Goal: Task Accomplishment & Management: Manage account settings

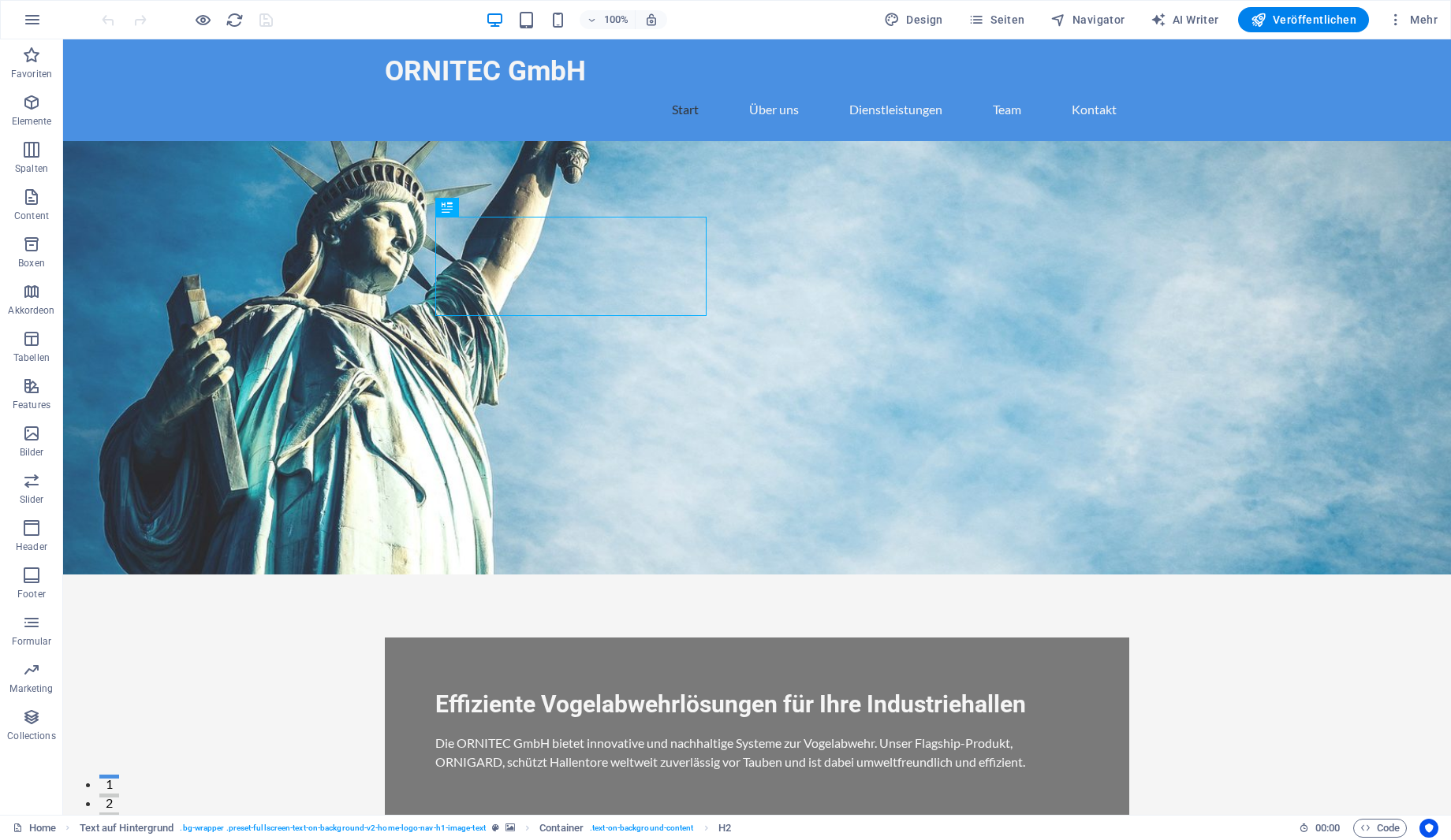
click at [1202, 303] on figure at bounding box center [757, 358] width 1388 height 434
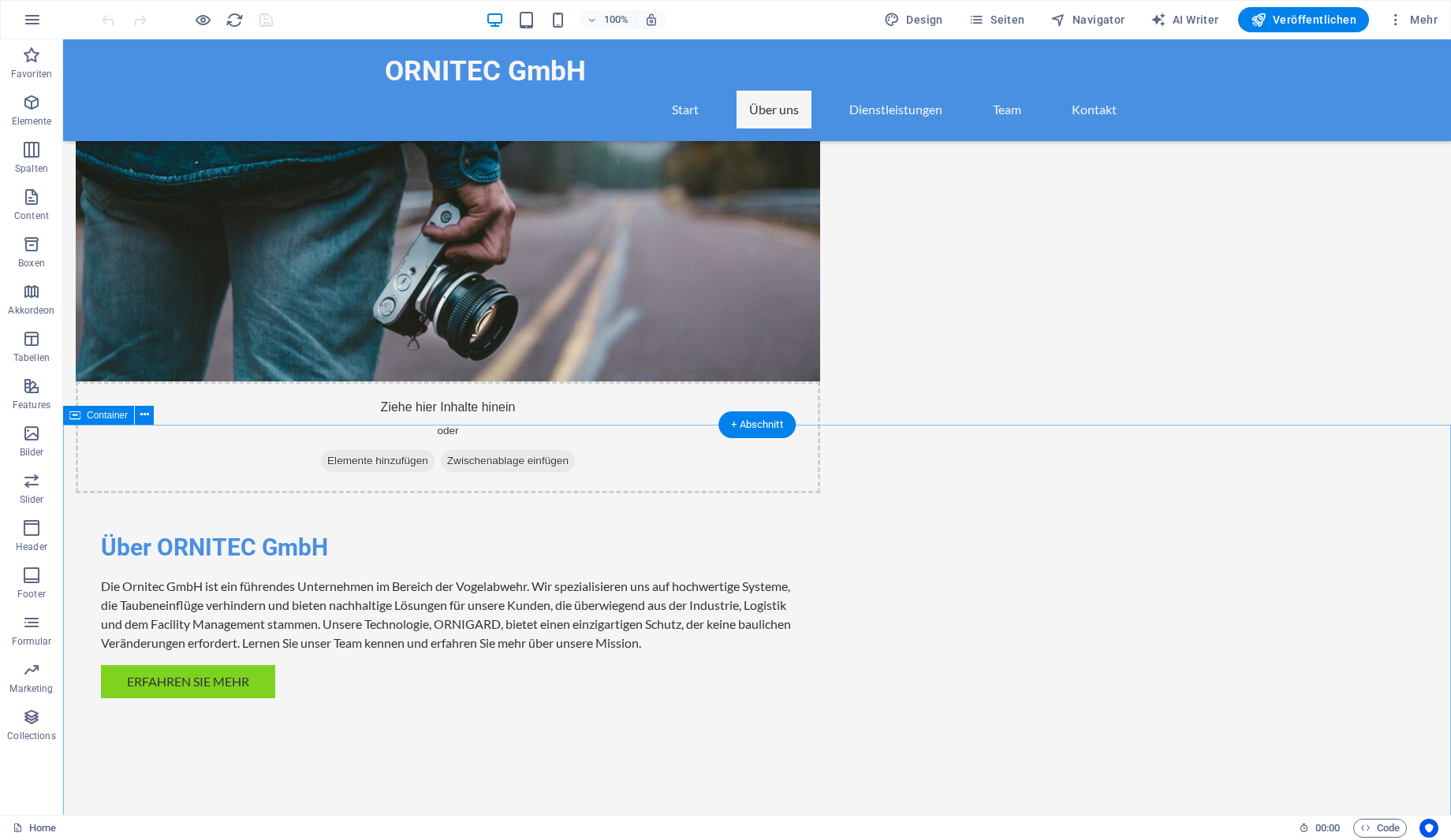
scroll to position [965, 0]
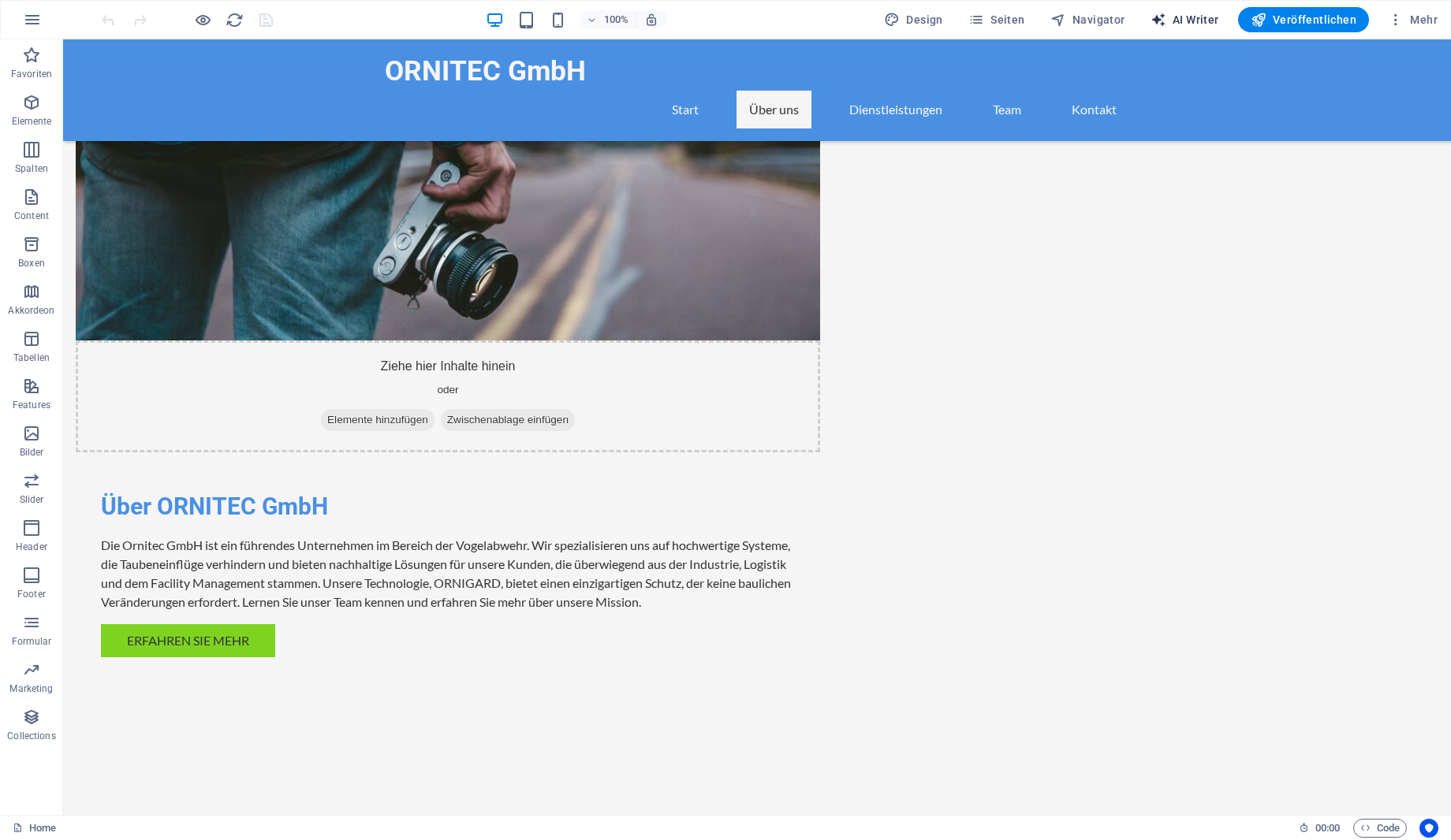
click at [1172, 12] on span "AI Writer" at bounding box center [1185, 19] width 69 height 16
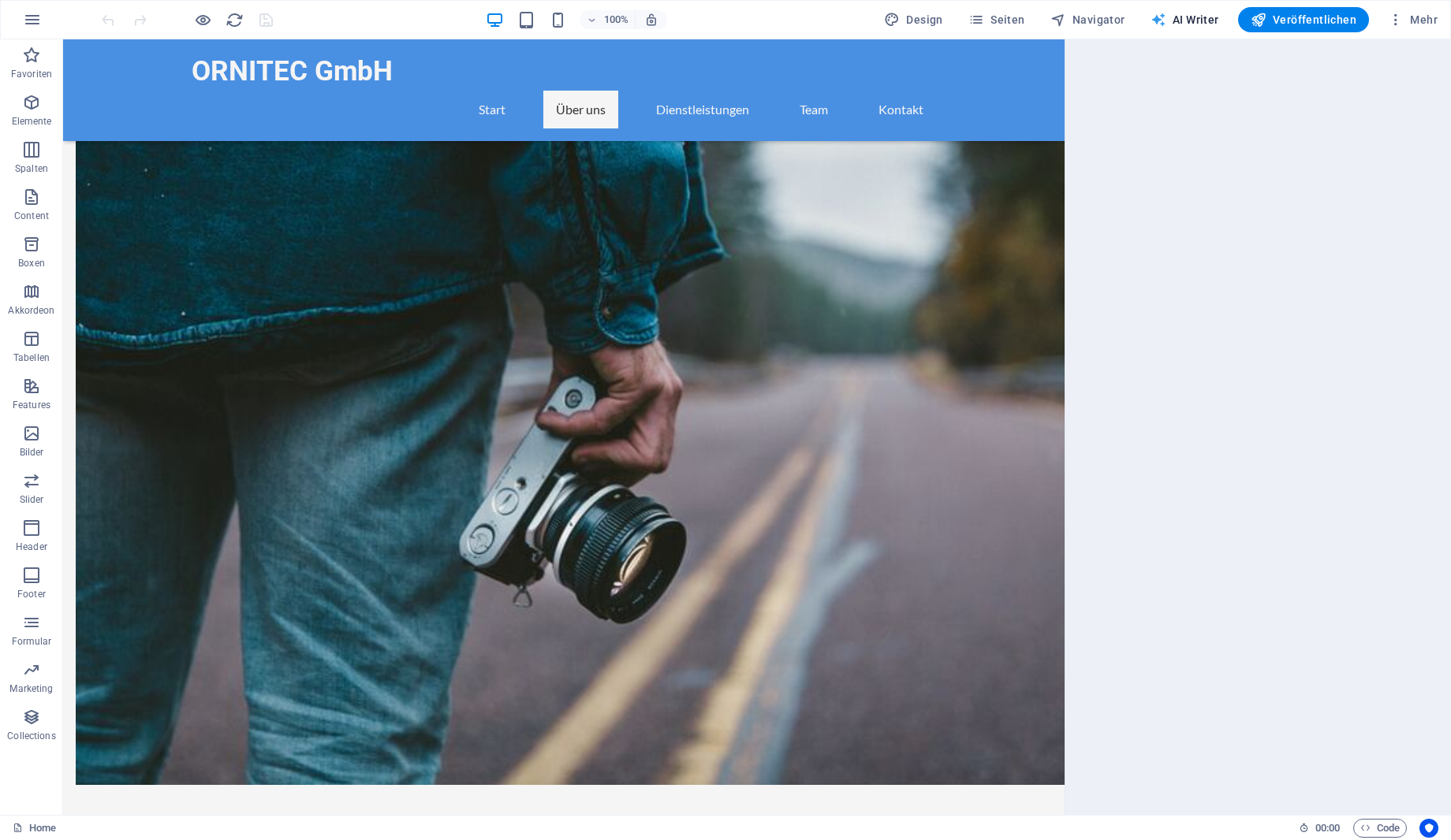
select select "English"
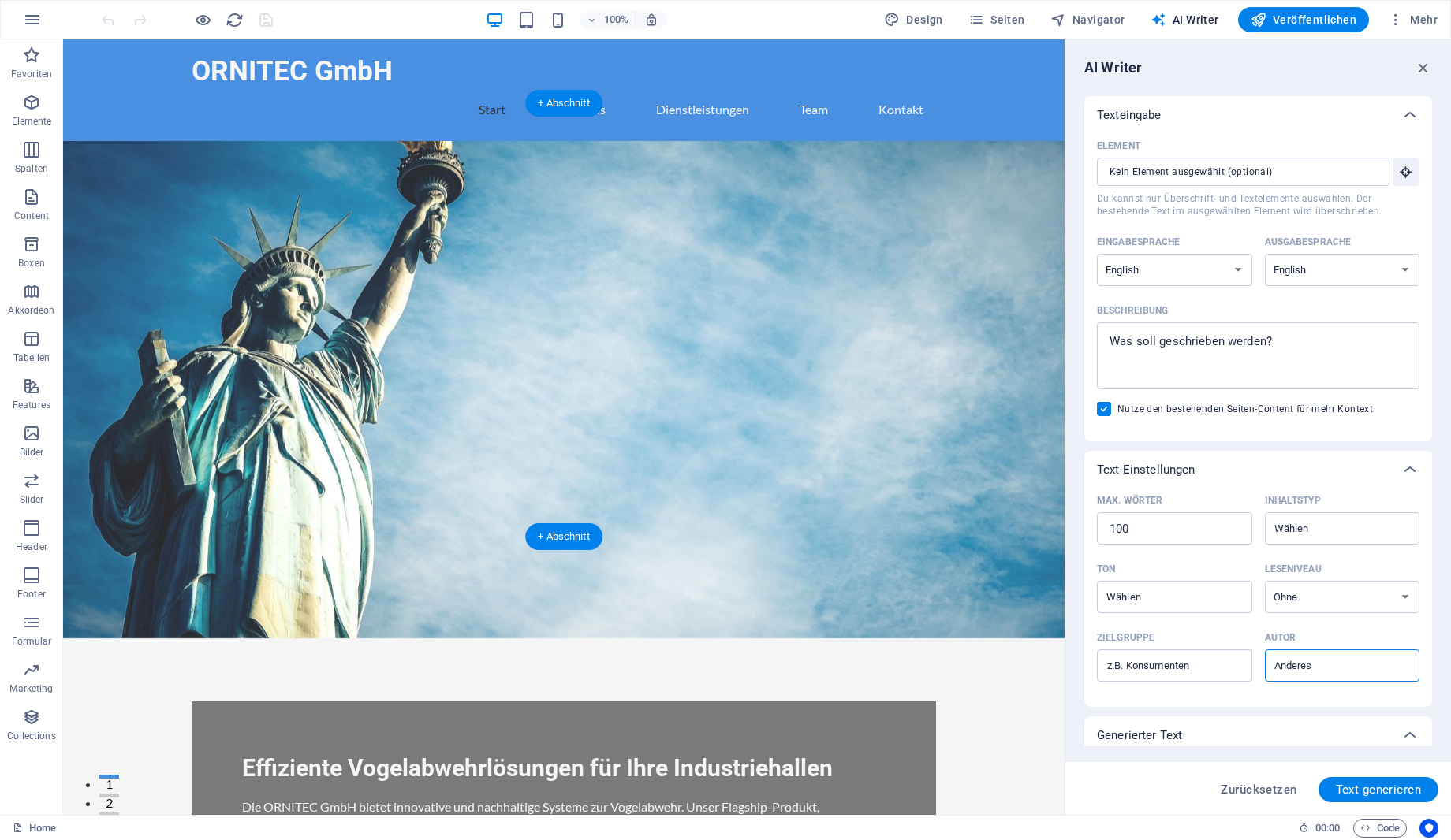
scroll to position [321, 0]
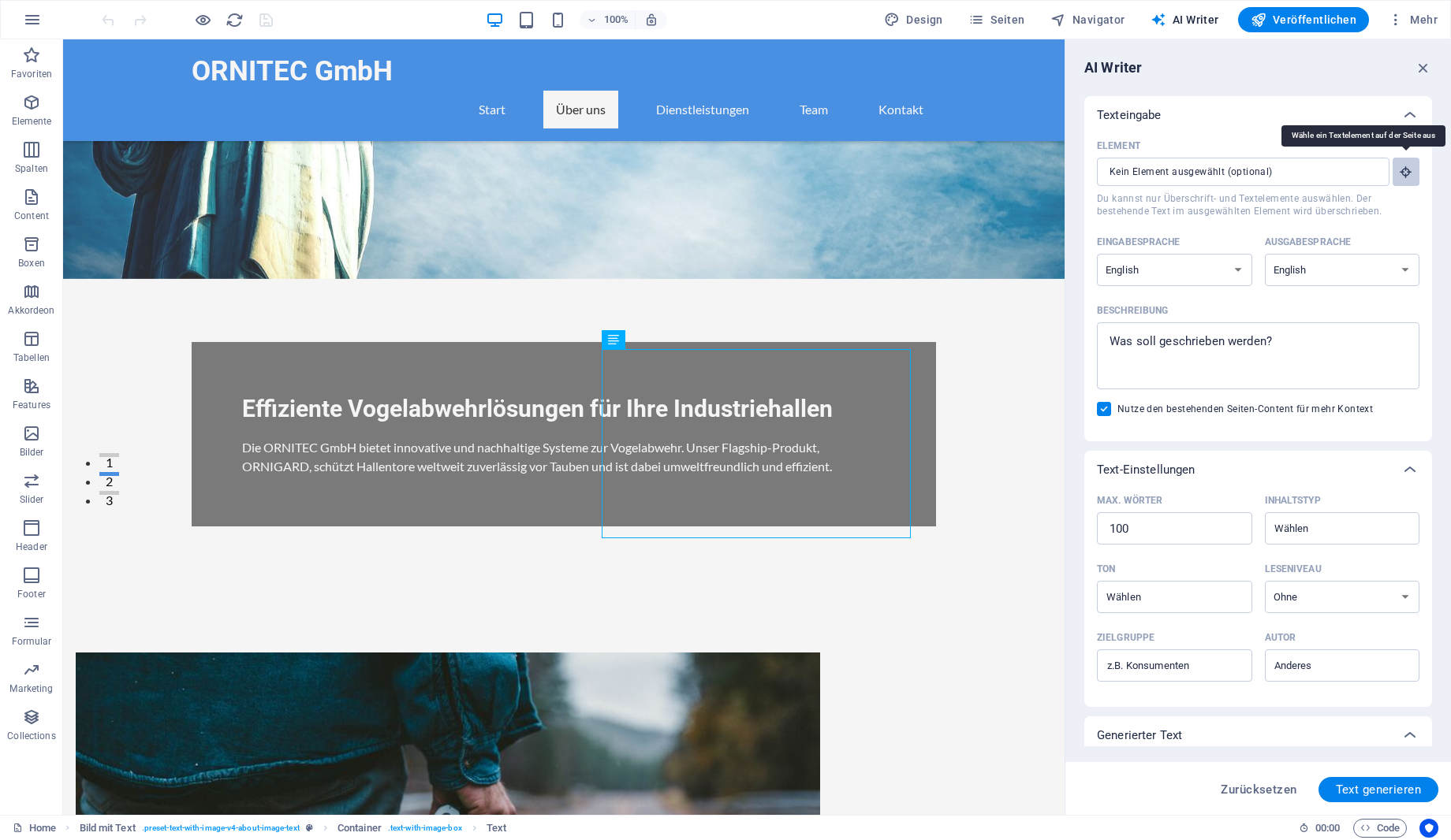
click at [1403, 172] on icon "button" at bounding box center [1405, 172] width 14 height 14
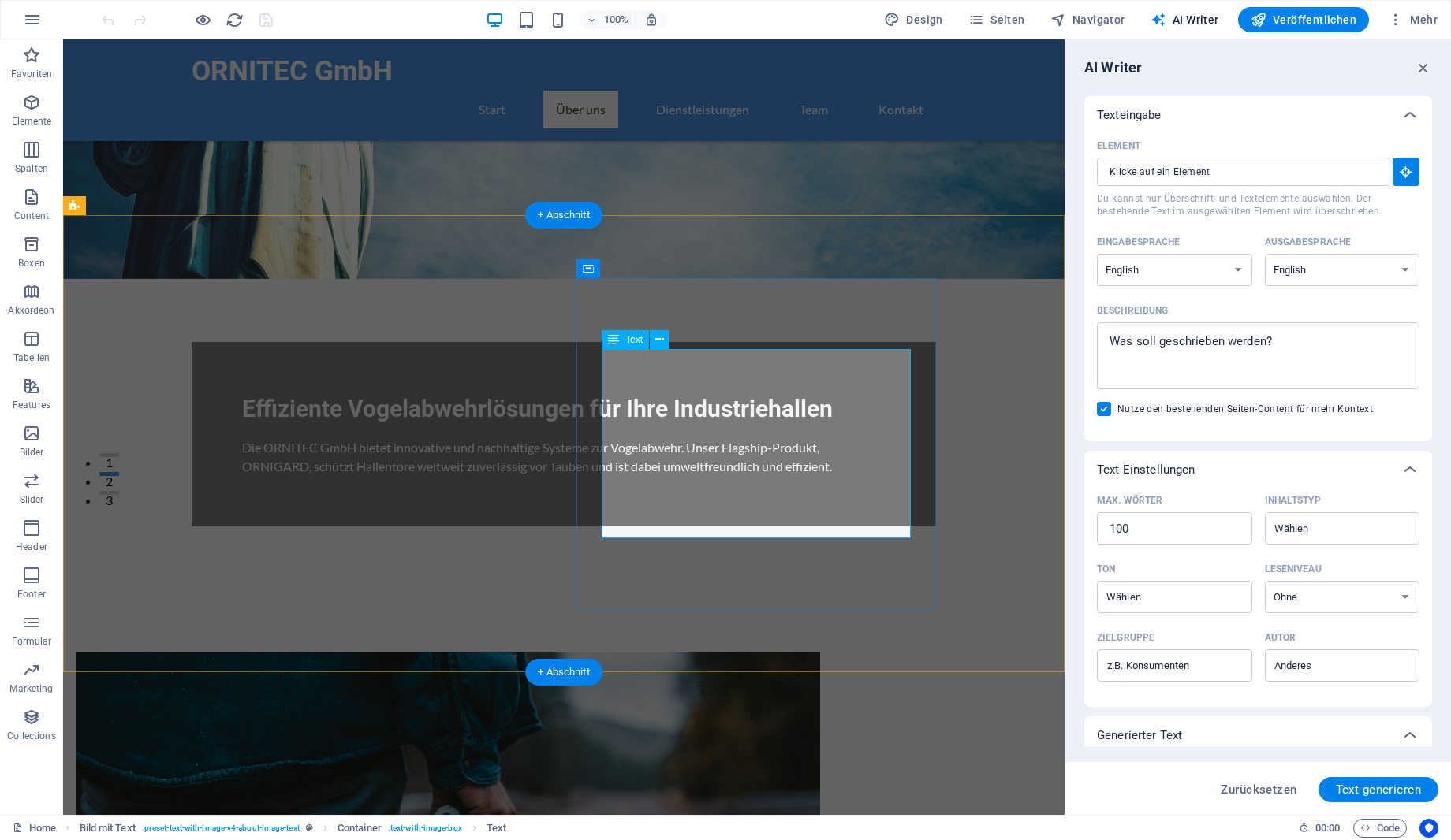
type input "#ed-1012056342"
type textarea "x"
type input "62"
type textarea "x"
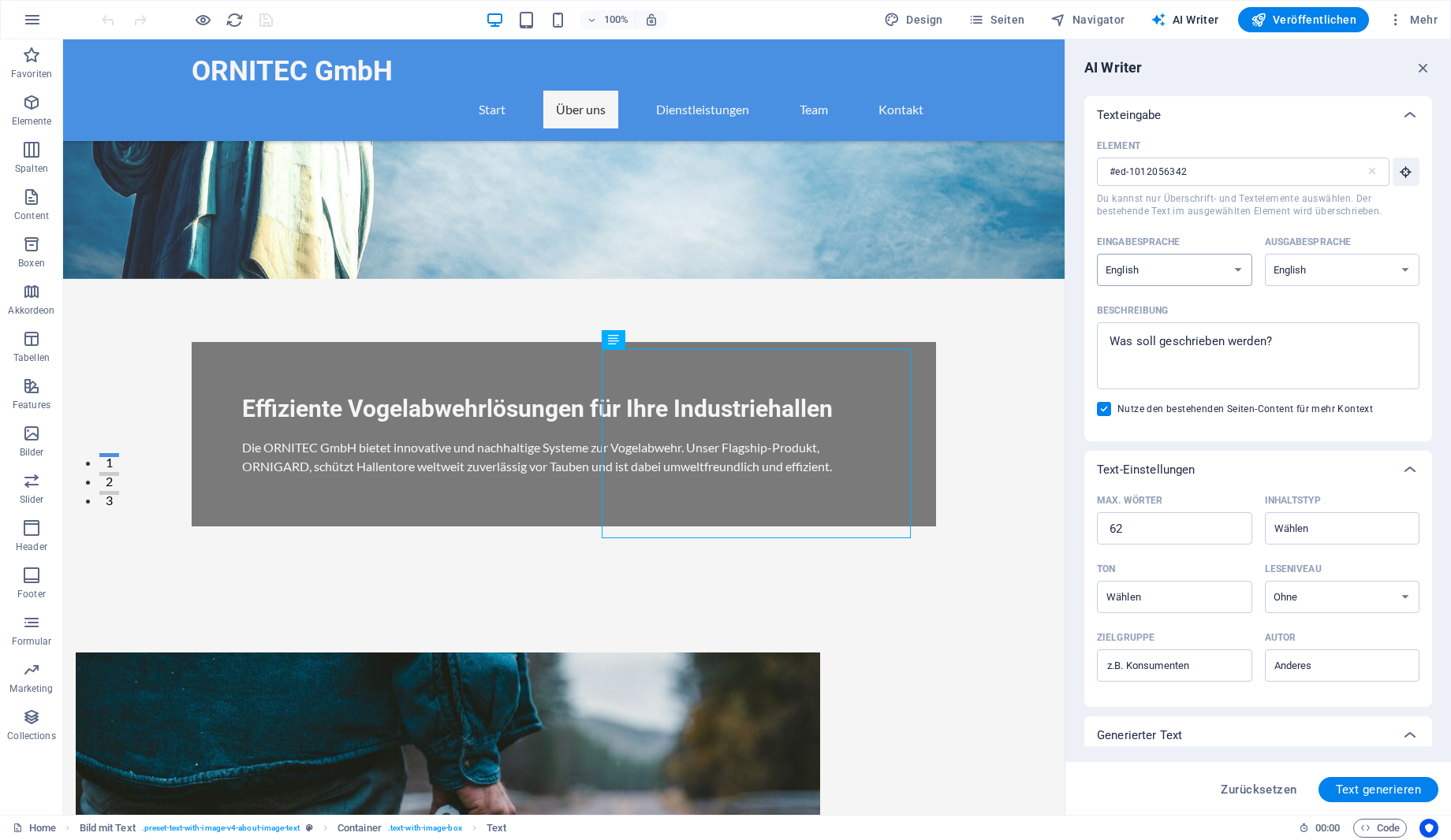
select select "German"
click option "German" at bounding box center [0, 0] width 0 height 0
click at [1265, 254] on select "Albanian Arabic Armenian Awadhi Azerbaijani Bashkir Basque Belarusian Bengali B…" at bounding box center [1342, 270] width 155 height 32
select select "German"
click option "German" at bounding box center [0, 0] width 0 height 0
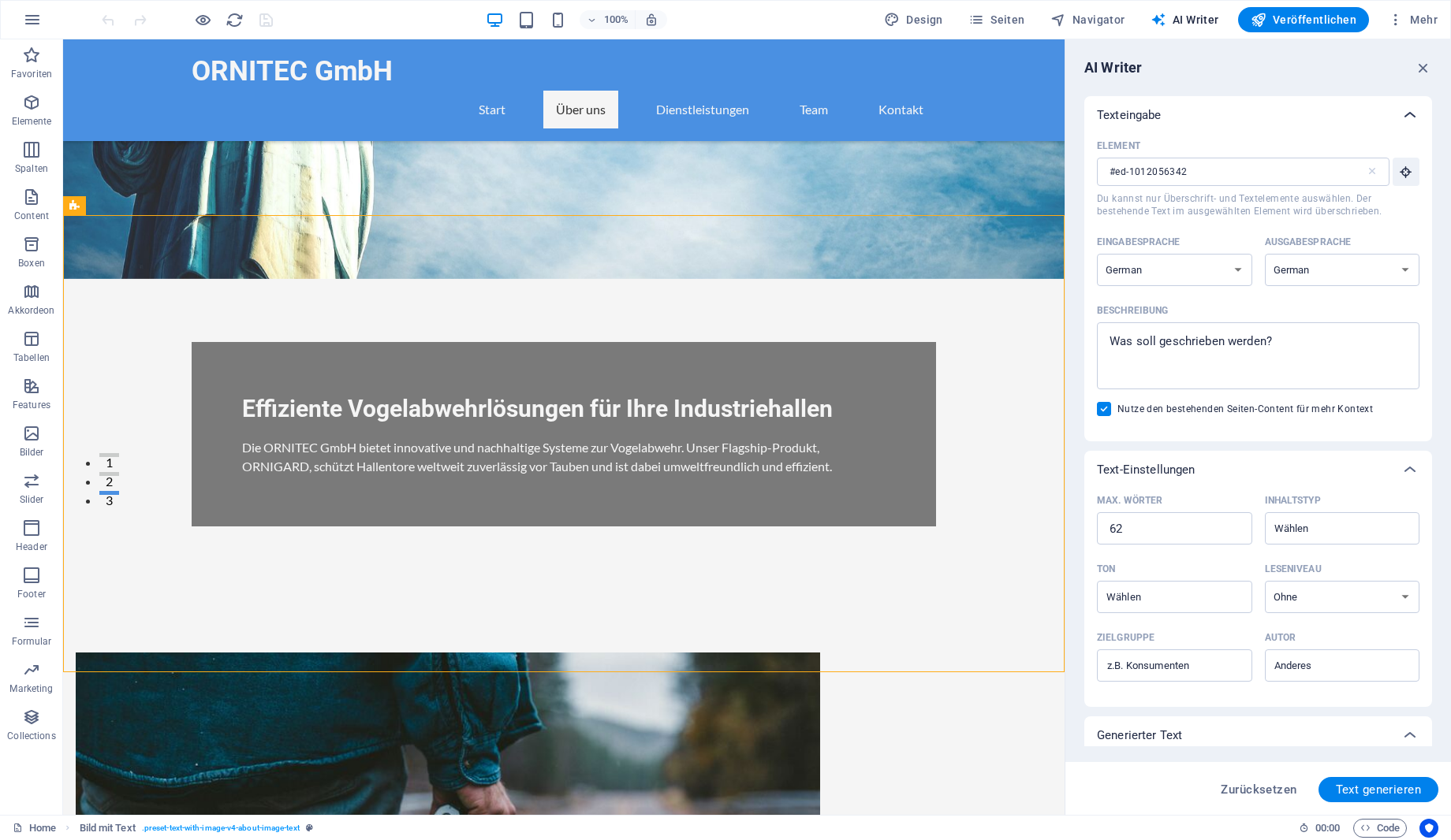
click at [1412, 113] on icon at bounding box center [1410, 115] width 19 height 19
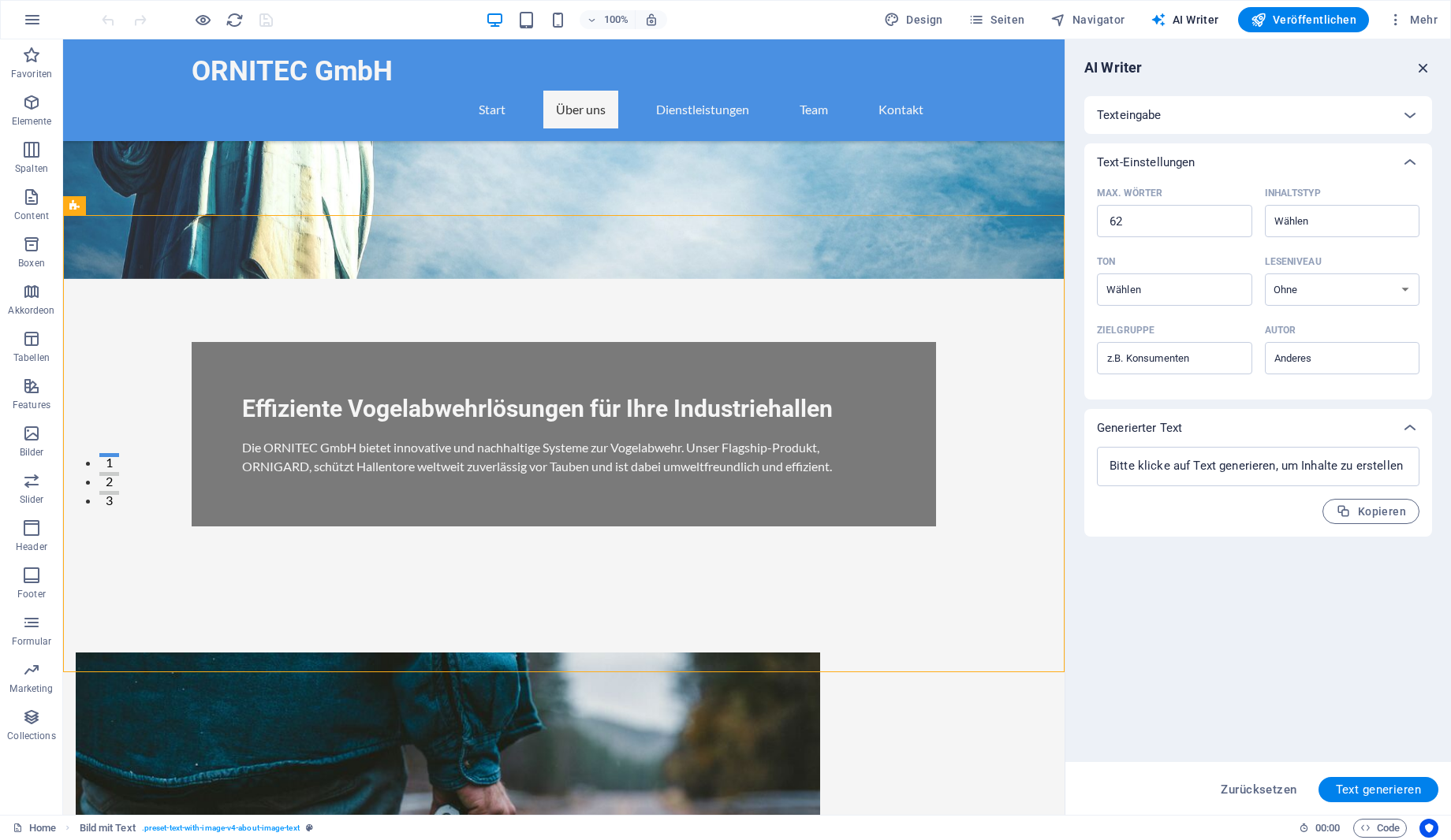
click at [1420, 66] on icon "button" at bounding box center [1423, 68] width 17 height 17
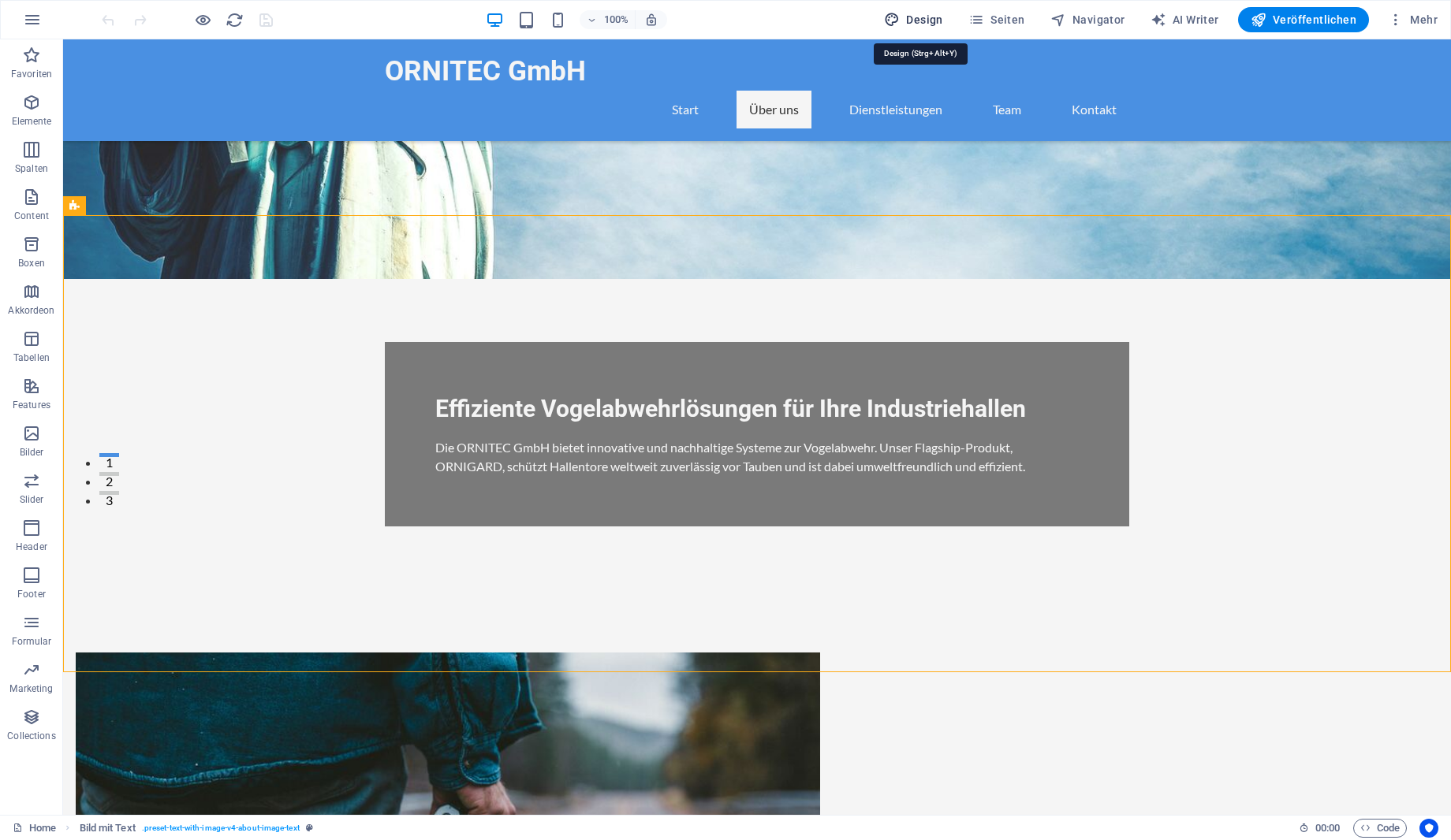
click at [931, 11] on button "Design" at bounding box center [913, 19] width 72 height 25
select select "px"
select select "200"
select select "px"
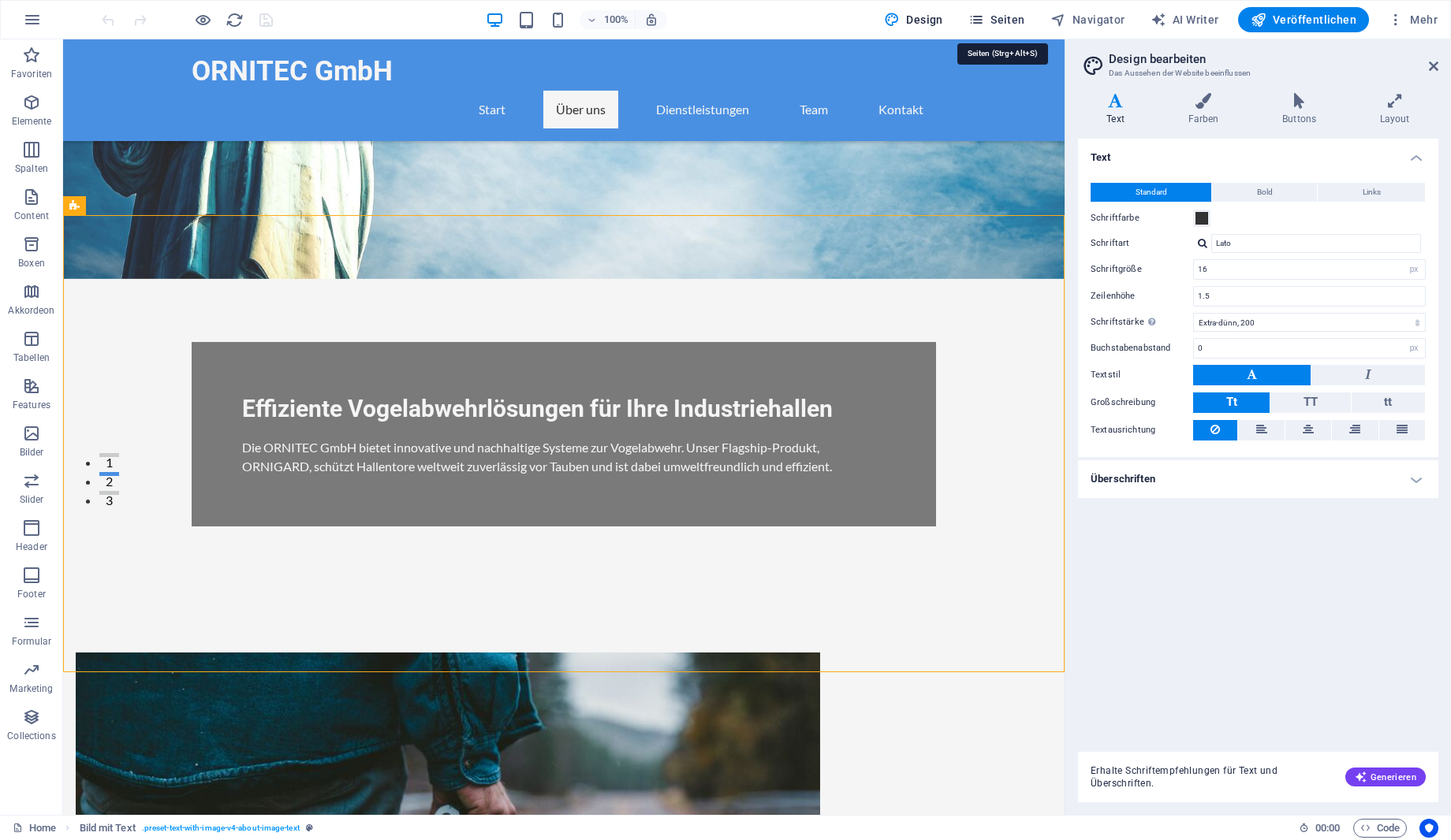
click at [1000, 11] on span "Seiten" at bounding box center [997, 19] width 57 height 16
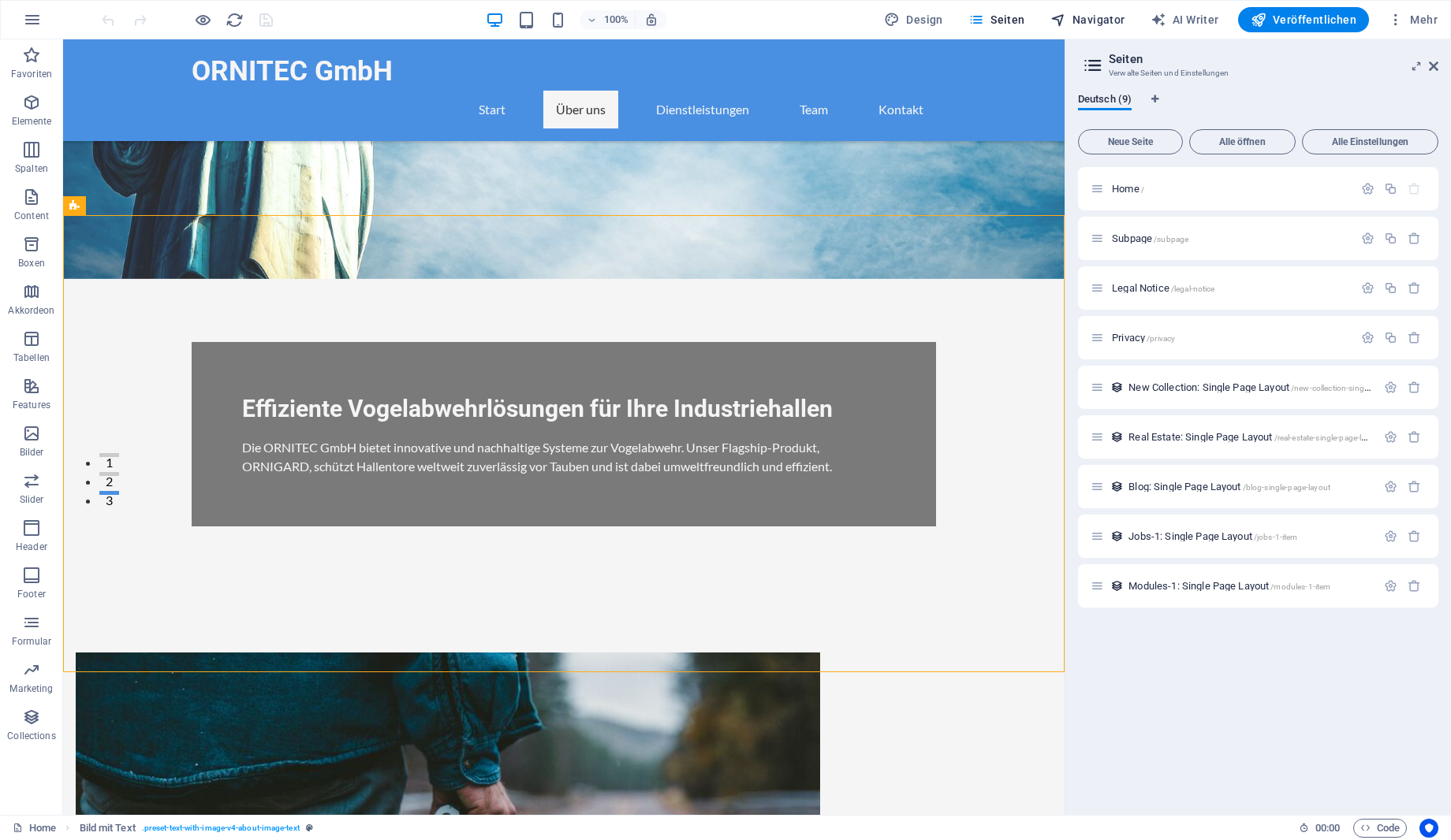
click at [1084, 21] on span "Navigator" at bounding box center [1088, 19] width 75 height 16
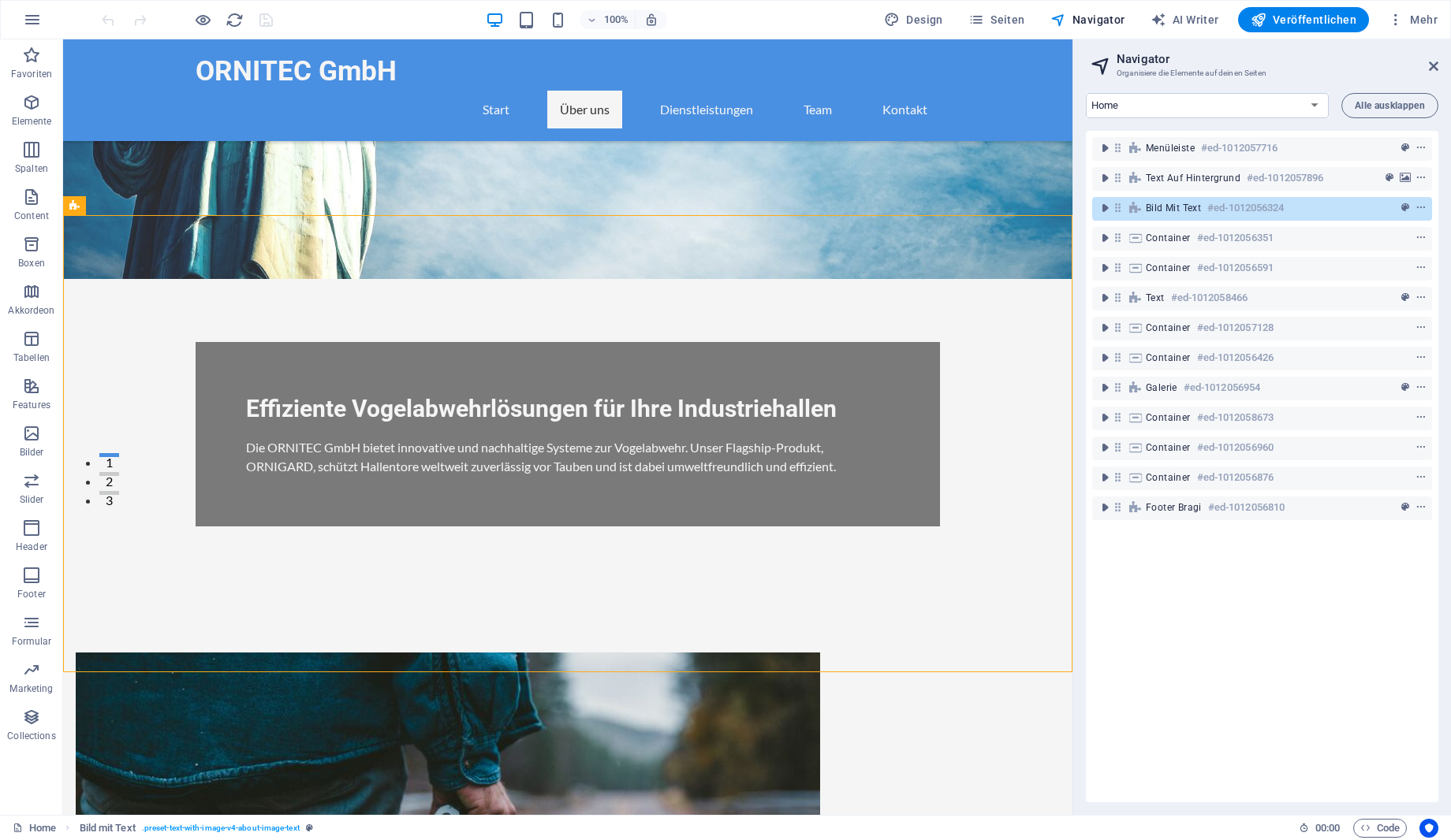
click at [836, 20] on div "100% Design Seiten Navigator AI Writer Veröffentlichen Mehr" at bounding box center [771, 19] width 1345 height 25
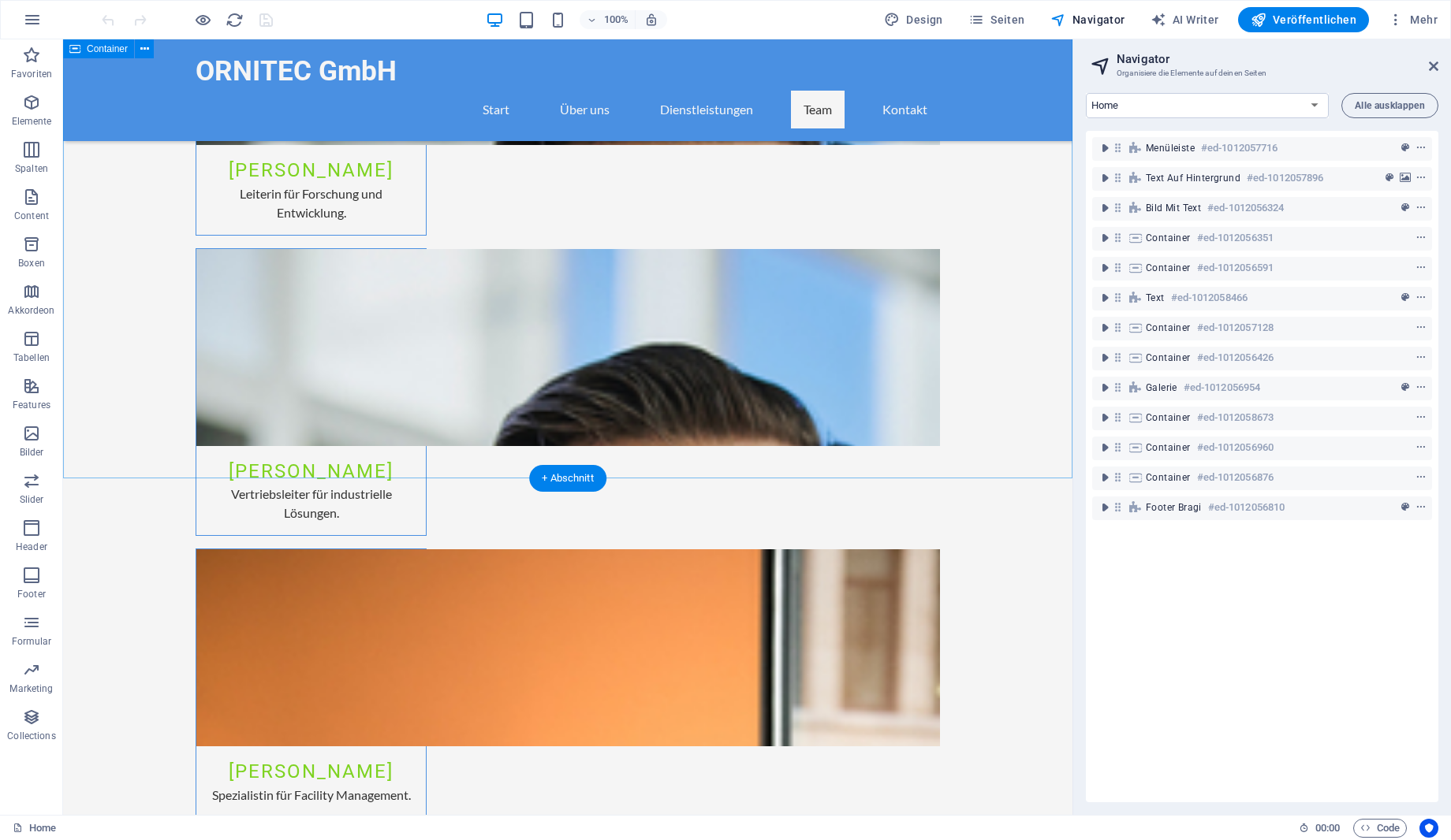
scroll to position [4802, 0]
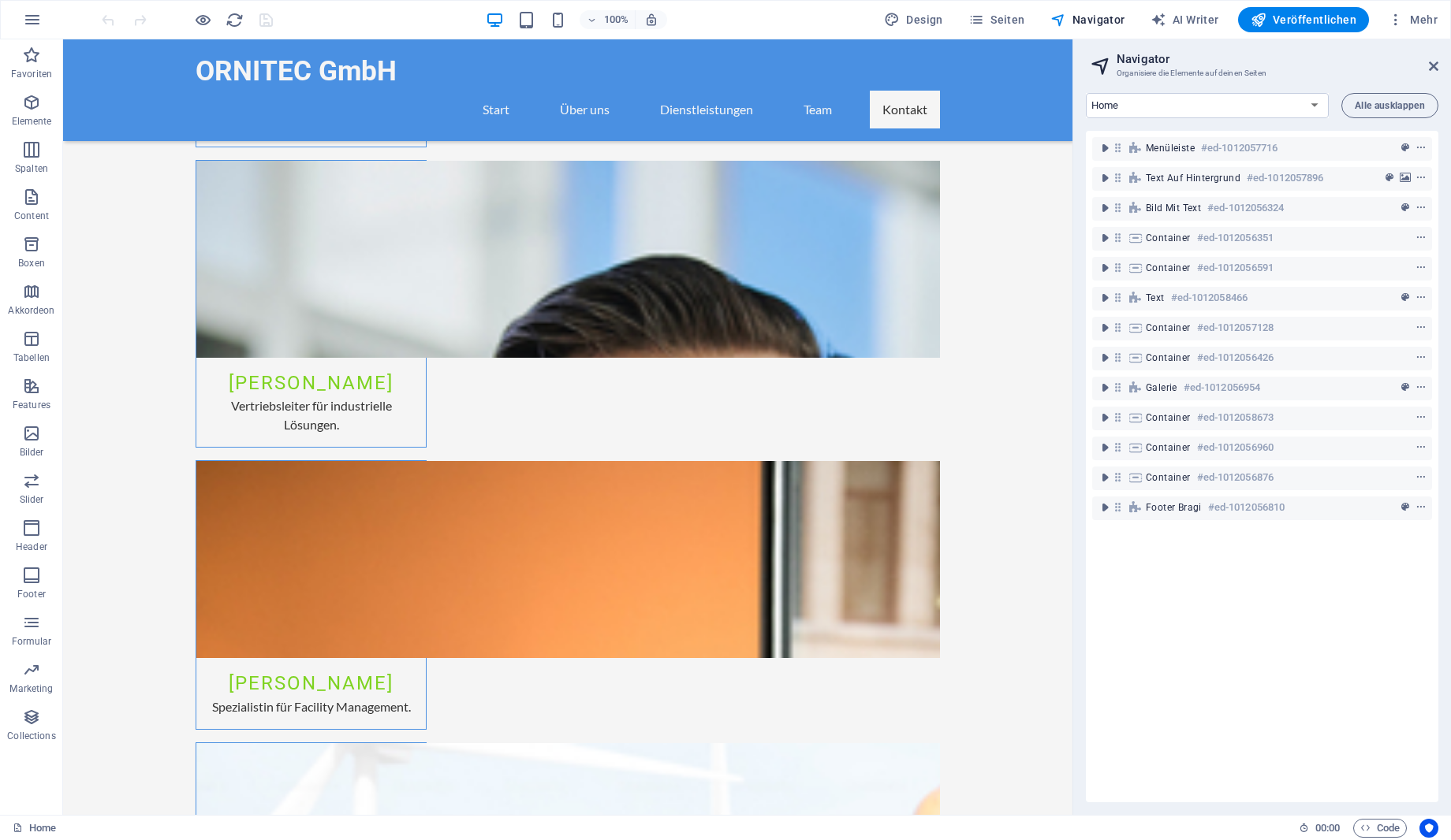
click at [1338, 61] on h2 "Navigator" at bounding box center [1276, 59] width 321 height 14
click at [1395, 22] on icon "button" at bounding box center [1396, 19] width 16 height 16
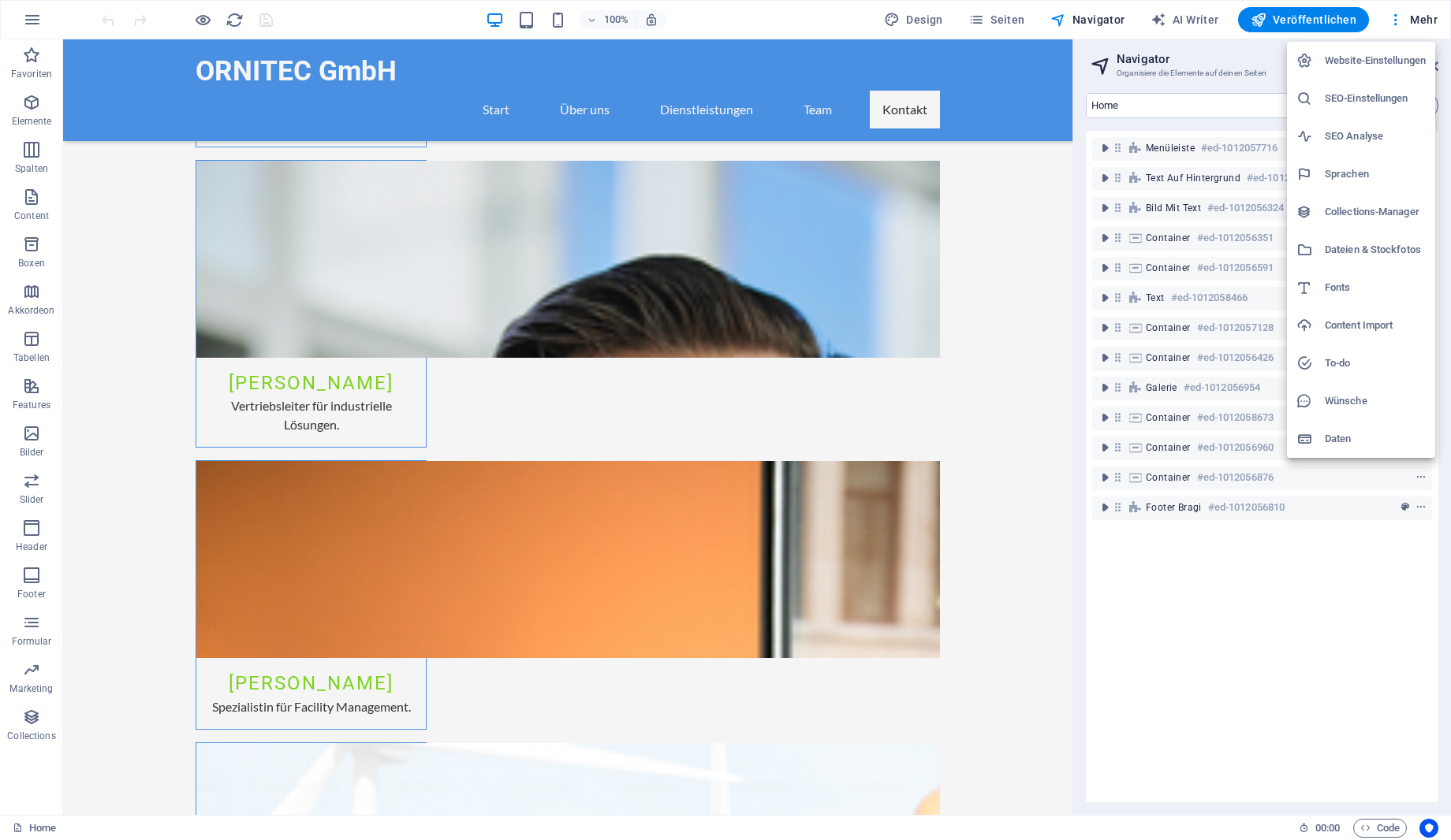
click at [796, 10] on div at bounding box center [725, 420] width 1451 height 840
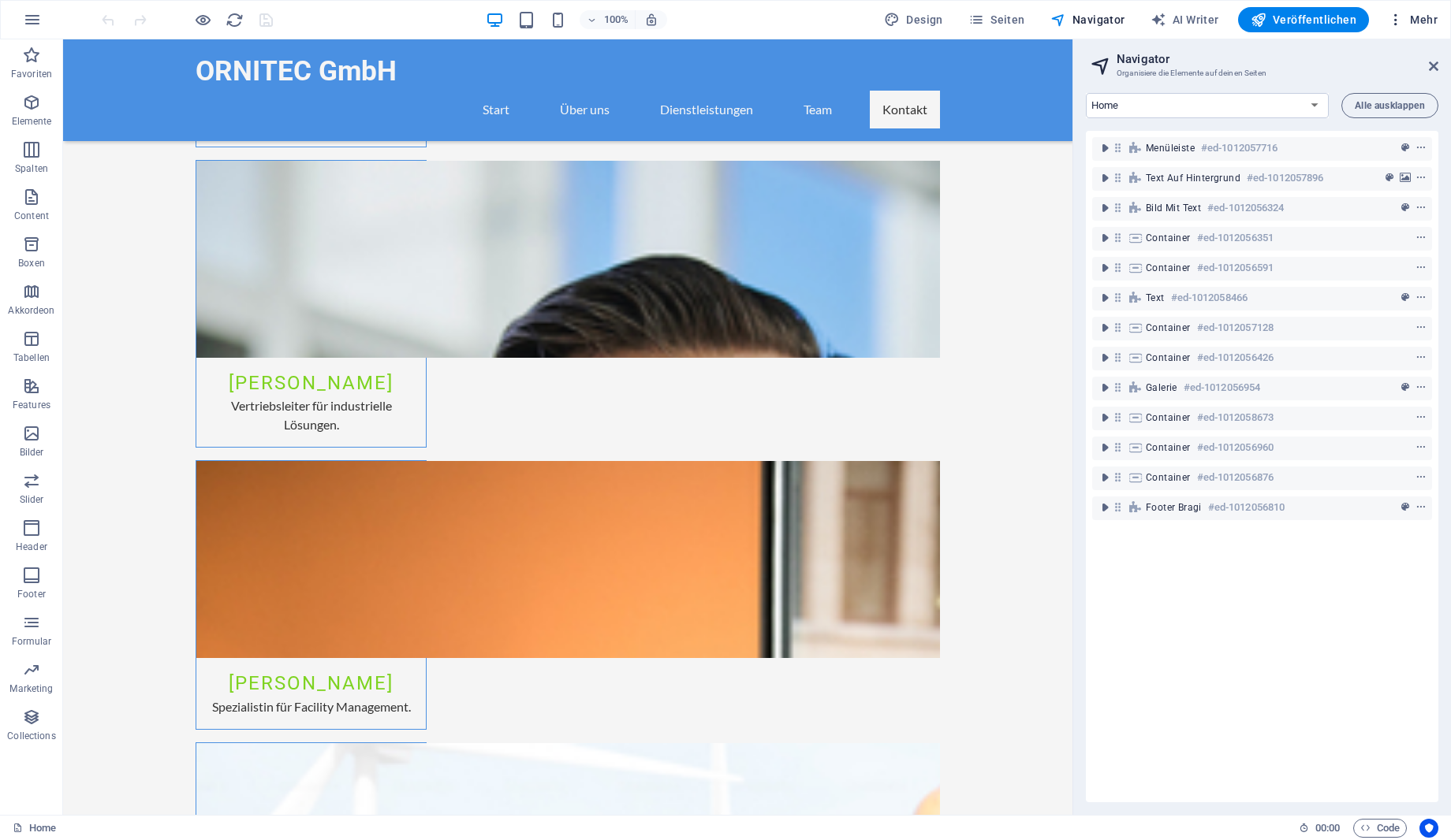
click at [1422, 23] on span "Mehr" at bounding box center [1413, 19] width 50 height 16
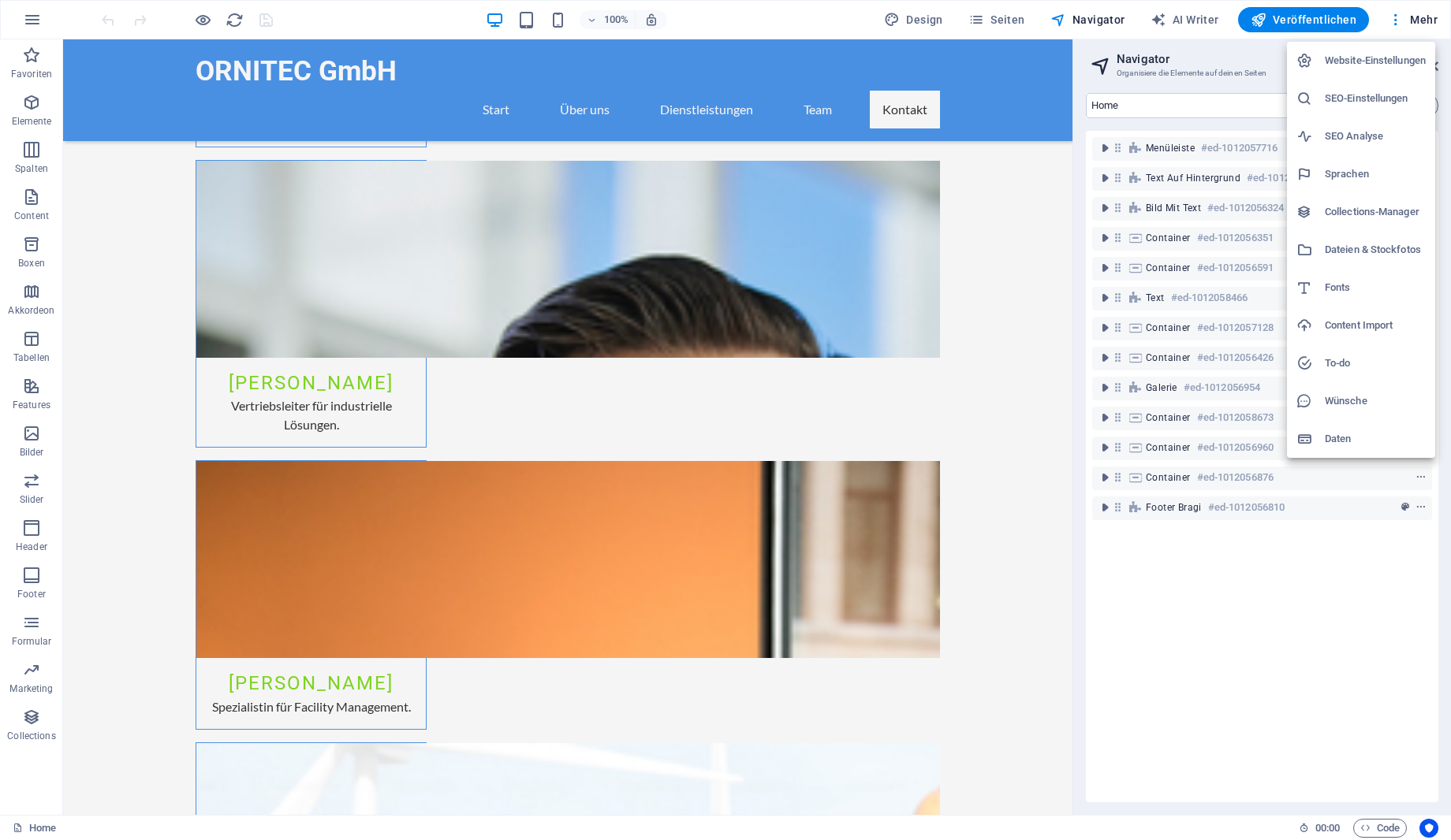
click at [1342, 167] on h6 "Sprachen" at bounding box center [1376, 174] width 101 height 19
select select "31"
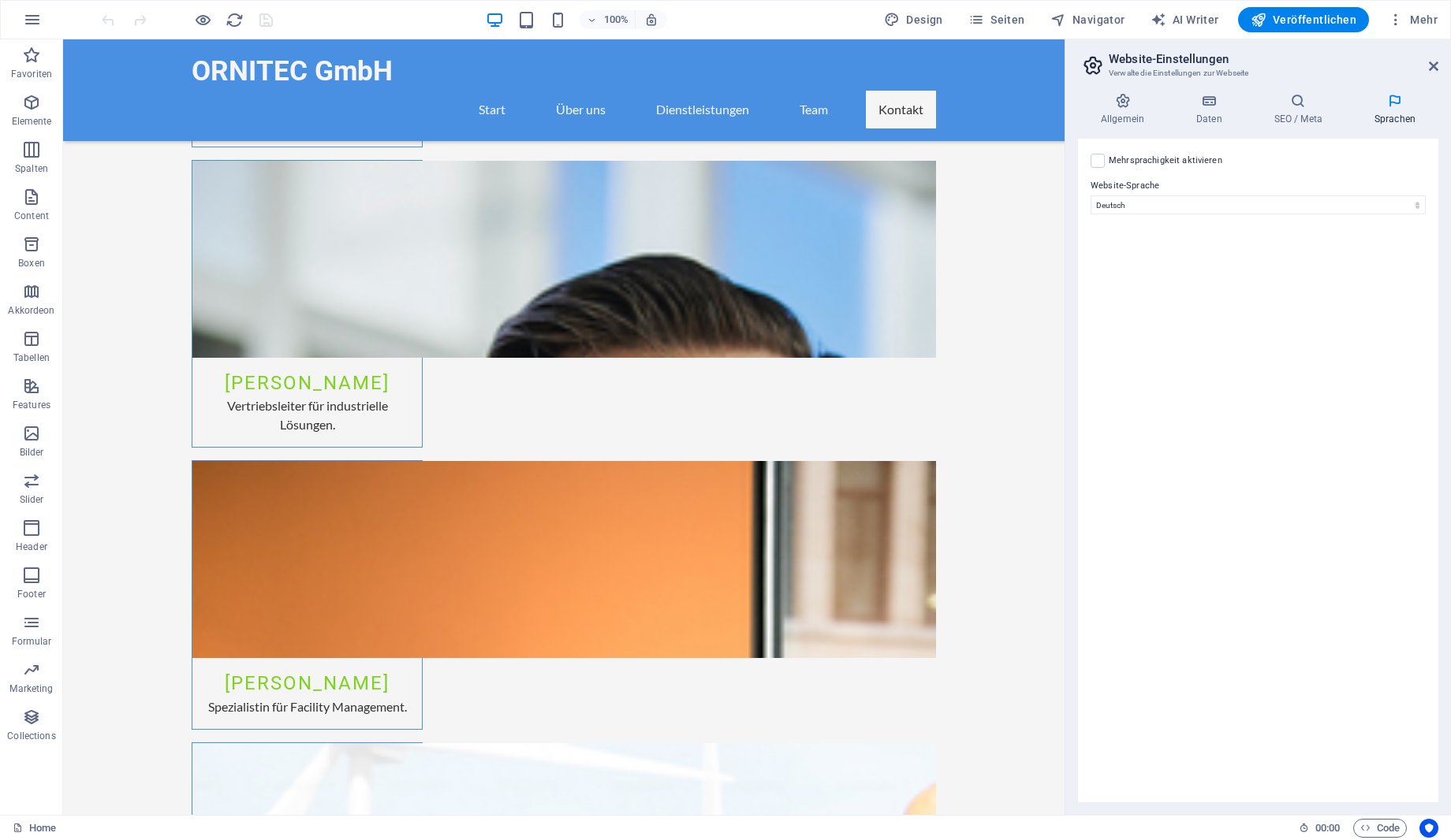
scroll to position [4801, 0]
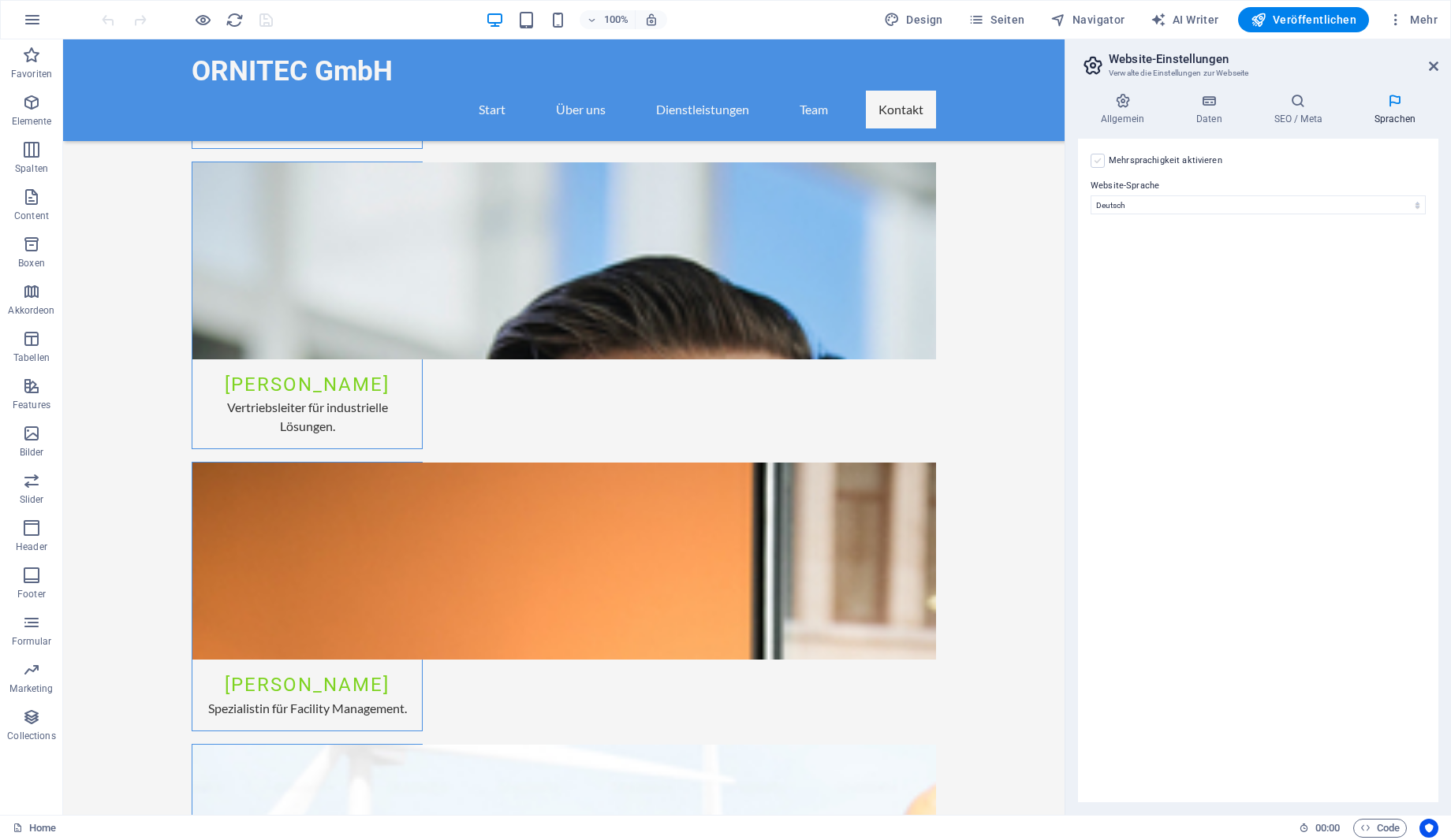
click at [1102, 161] on label at bounding box center [1097, 160] width 14 height 14
click at [0, 0] on input "Mehrsprachigkeit aktivieren Um die Mehrsprachigkeit zu deaktivieren, lösche Spr…" at bounding box center [0, 0] width 0 height 0
click at [1127, 272] on select "Abchasisch Afar Afrikaans Akan Albanisch Amharisch Arabisch Aragonisch Armenisc…" at bounding box center [1257, 281] width 262 height 19
select select "33"
click option "Englisch" at bounding box center [0, 0] width 0 height 0
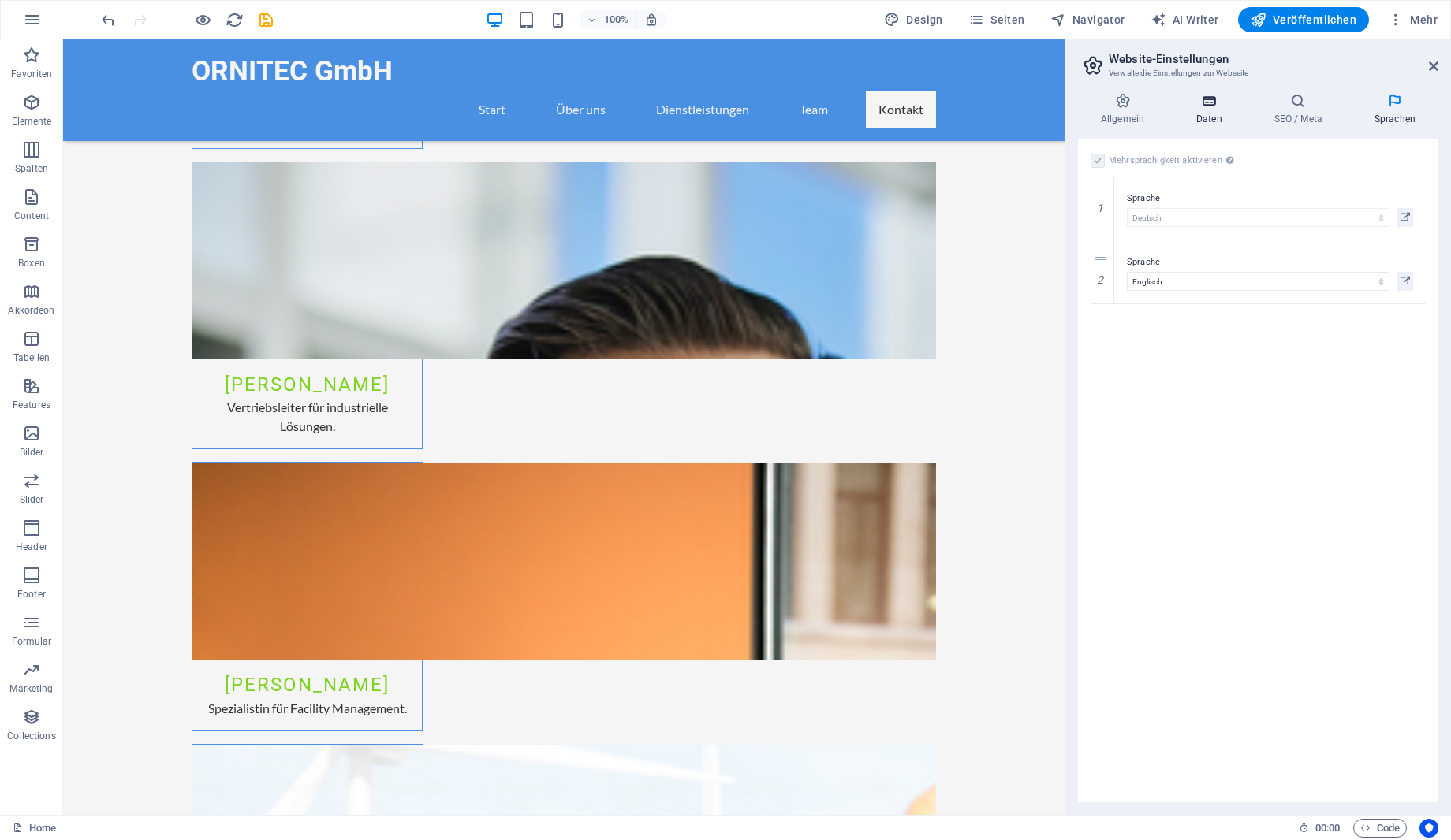
click at [1210, 104] on icon at bounding box center [1209, 101] width 72 height 16
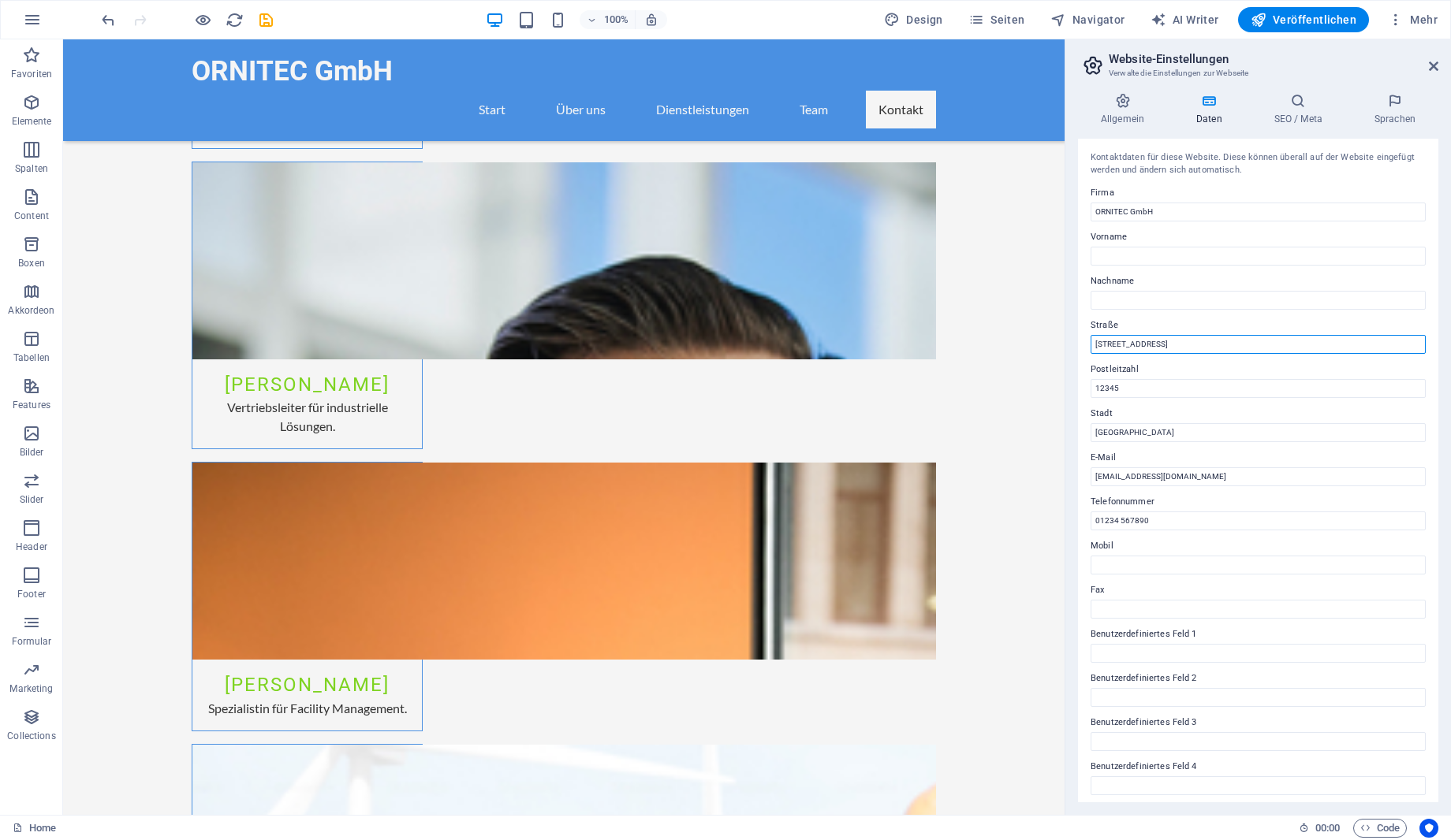
drag, startPoint x: 1226, startPoint y: 345, endPoint x: 900, endPoint y: 349, distance: 326.0
click at [1090, 349] on input "[STREET_ADDRESS]" at bounding box center [1257, 344] width 335 height 19
click at [1253, 342] on input "[STREET_ADDRESS]" at bounding box center [1257, 344] width 335 height 19
drag, startPoint x: 1253, startPoint y: 342, endPoint x: 1090, endPoint y: 341, distance: 163.0
click at [1090, 341] on input "[STREET_ADDRESS]" at bounding box center [1257, 344] width 335 height 19
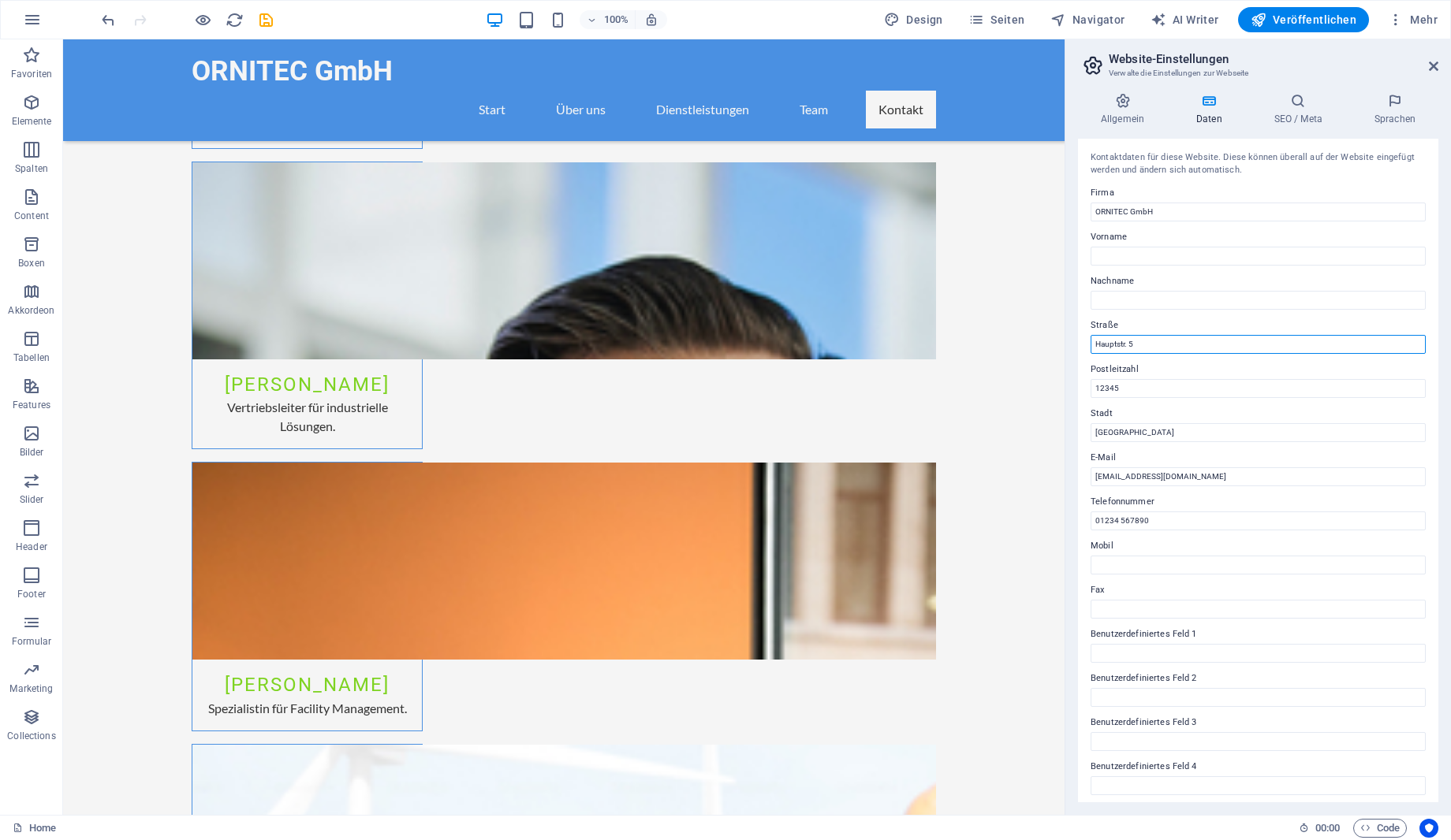
type input "Hauptstr. 5"
type input "23715"
type input "Bosau"
type input "[PHONE_NUMBER]"
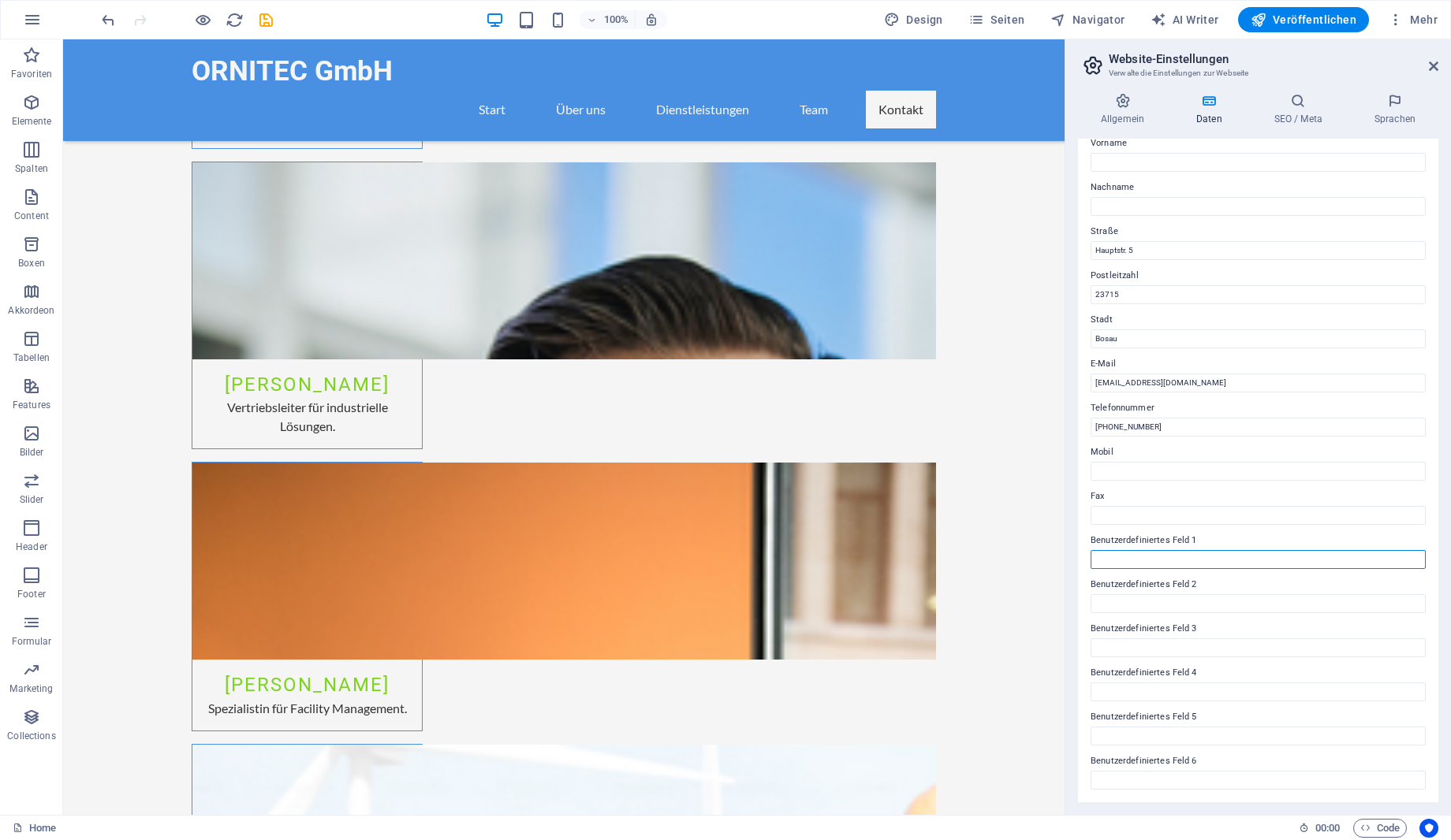
scroll to position [0, 0]
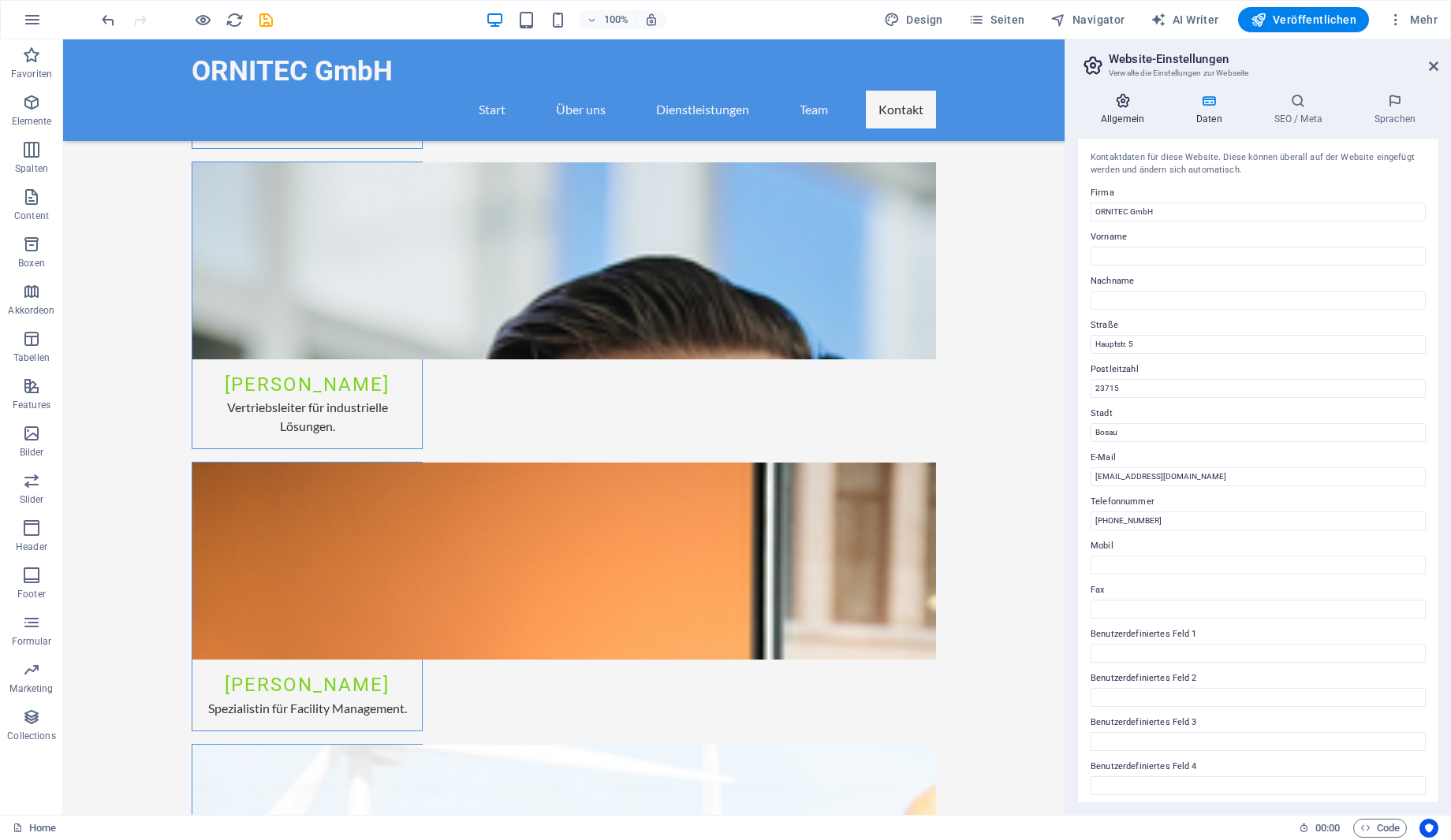
click at [1126, 109] on h4 "Allgemein" at bounding box center [1126, 110] width 95 height 33
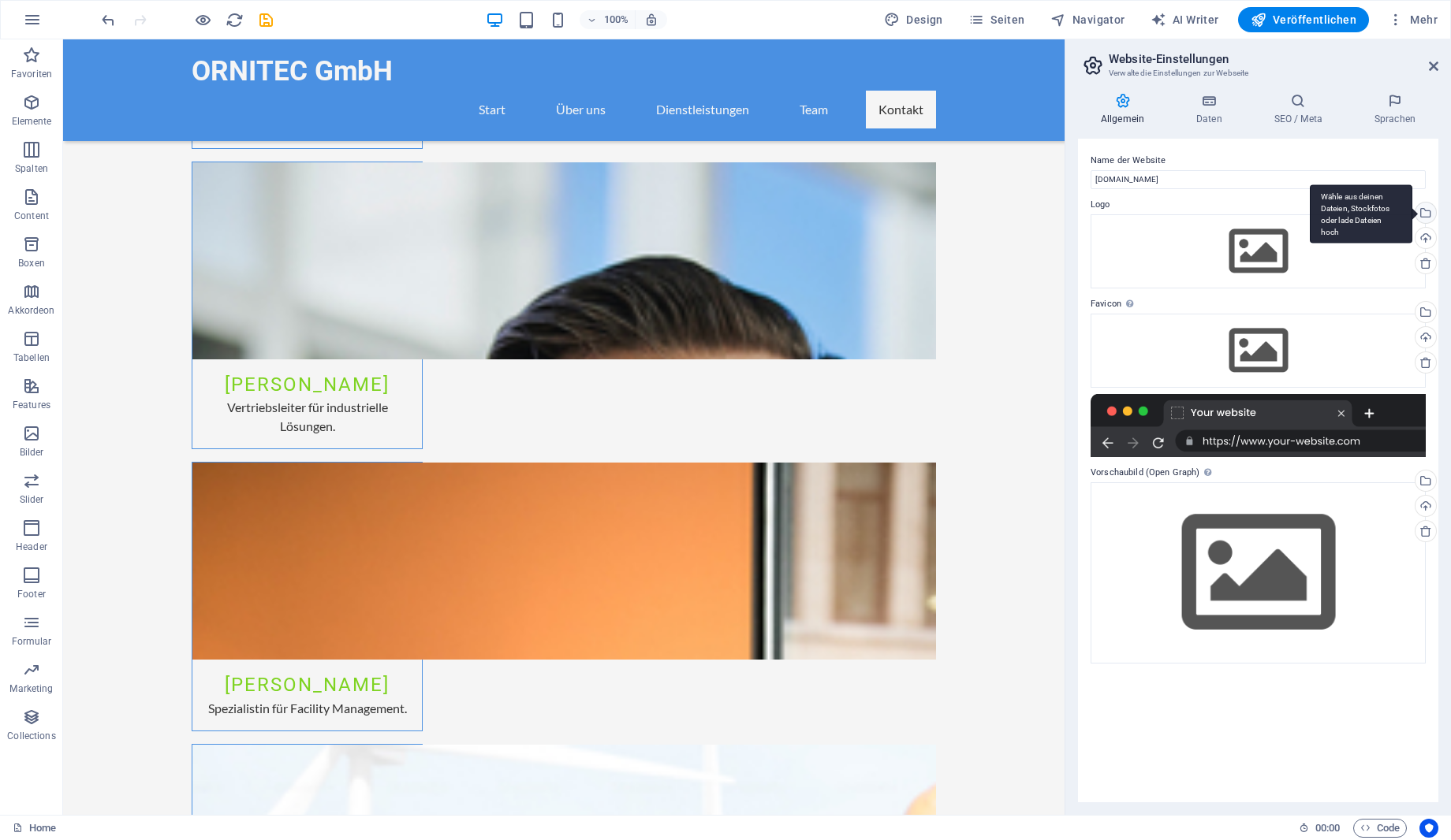
click at [1425, 212] on div "Wähle aus deinen Dateien, Stockfotos oder lade Dateien hoch" at bounding box center [1423, 214] width 24 height 24
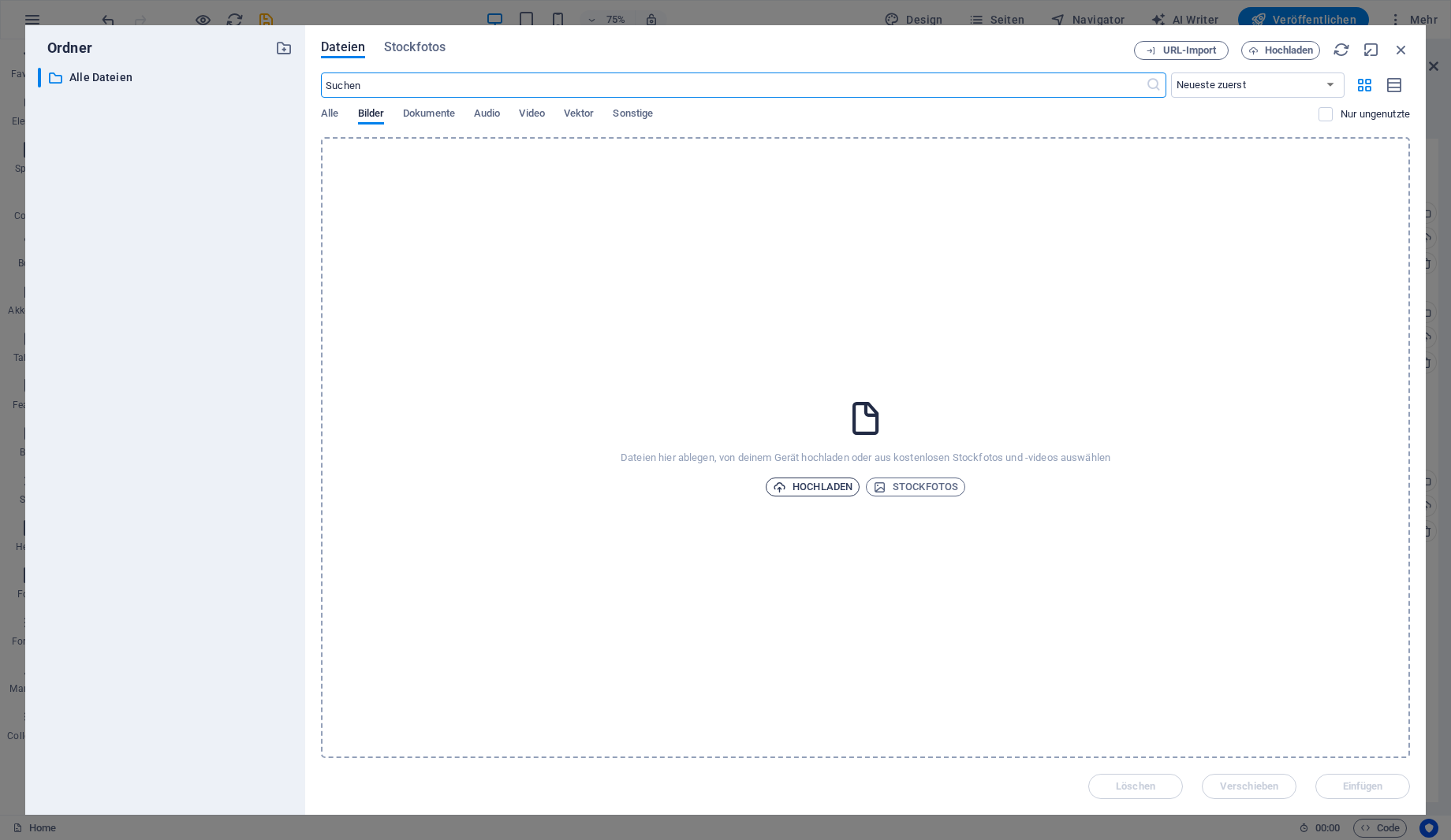
click at [828, 485] on span "Hochladen" at bounding box center [812, 487] width 79 height 19
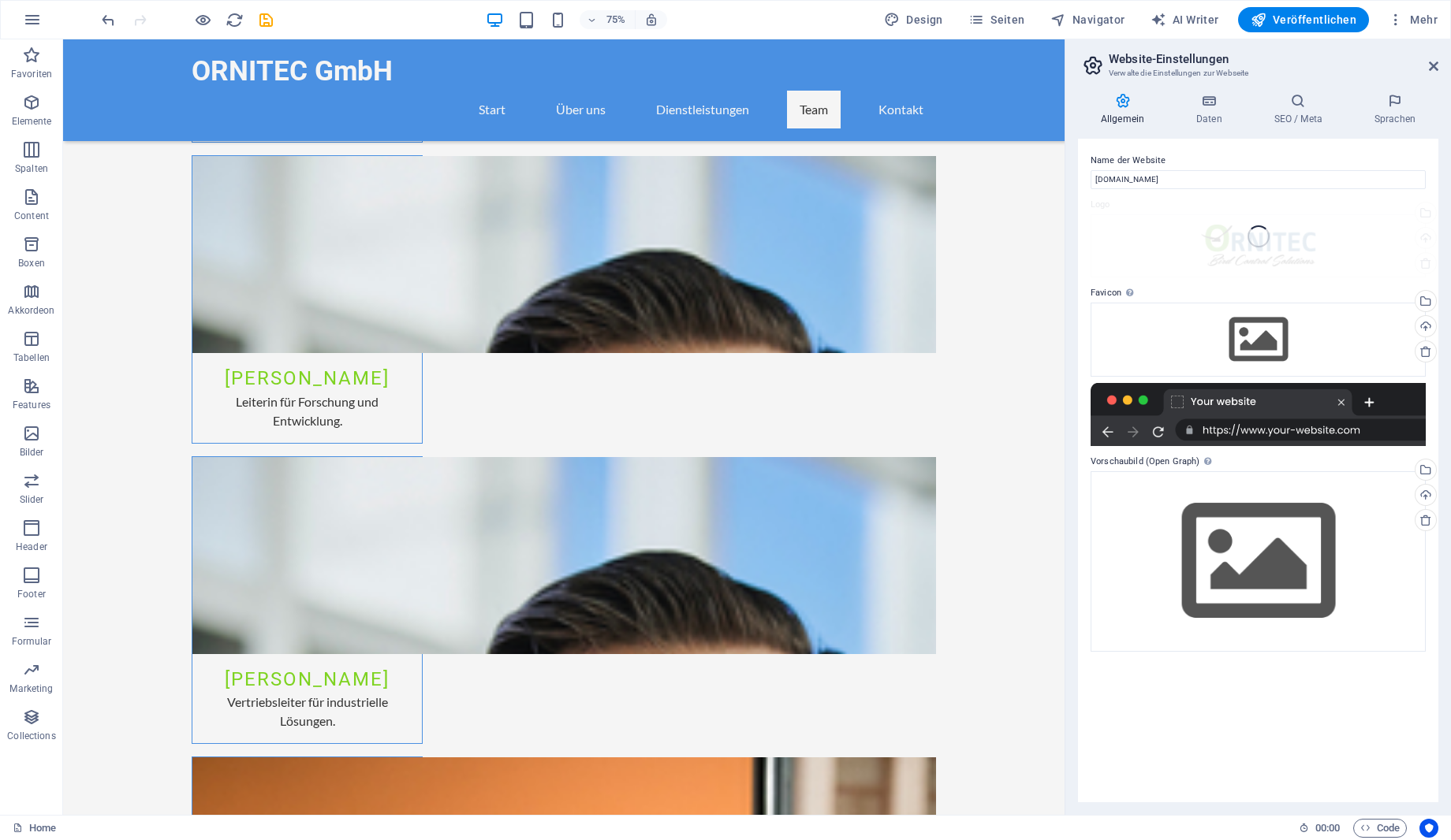
scroll to position [4541, 0]
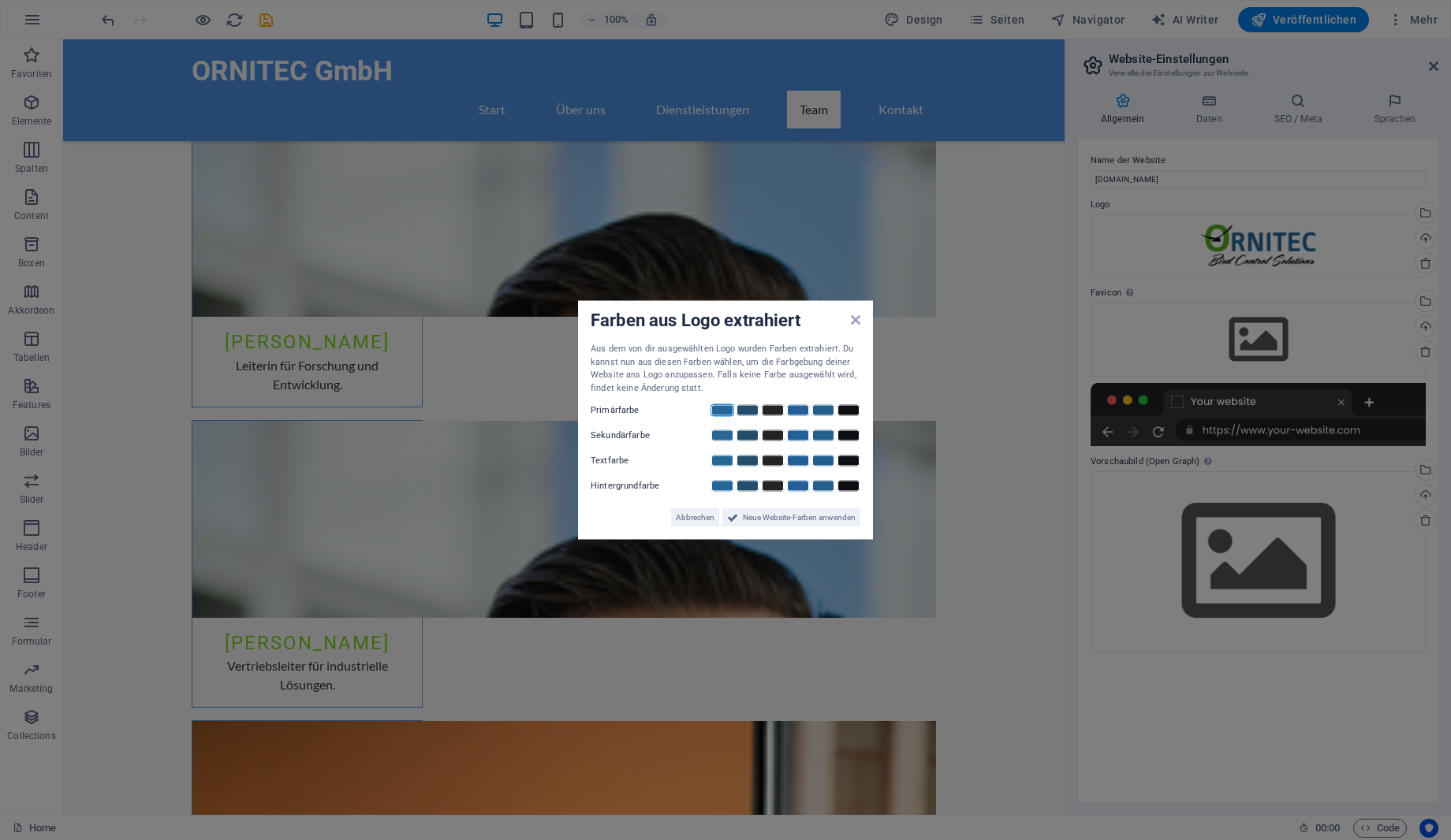
click at [717, 411] on link at bounding box center [722, 410] width 24 height 12
click at [747, 434] on link at bounding box center [747, 435] width 24 height 12
click at [776, 458] on link at bounding box center [773, 461] width 24 height 12
click at [802, 522] on span "Neue Website-Farben anwenden" at bounding box center [799, 518] width 113 height 19
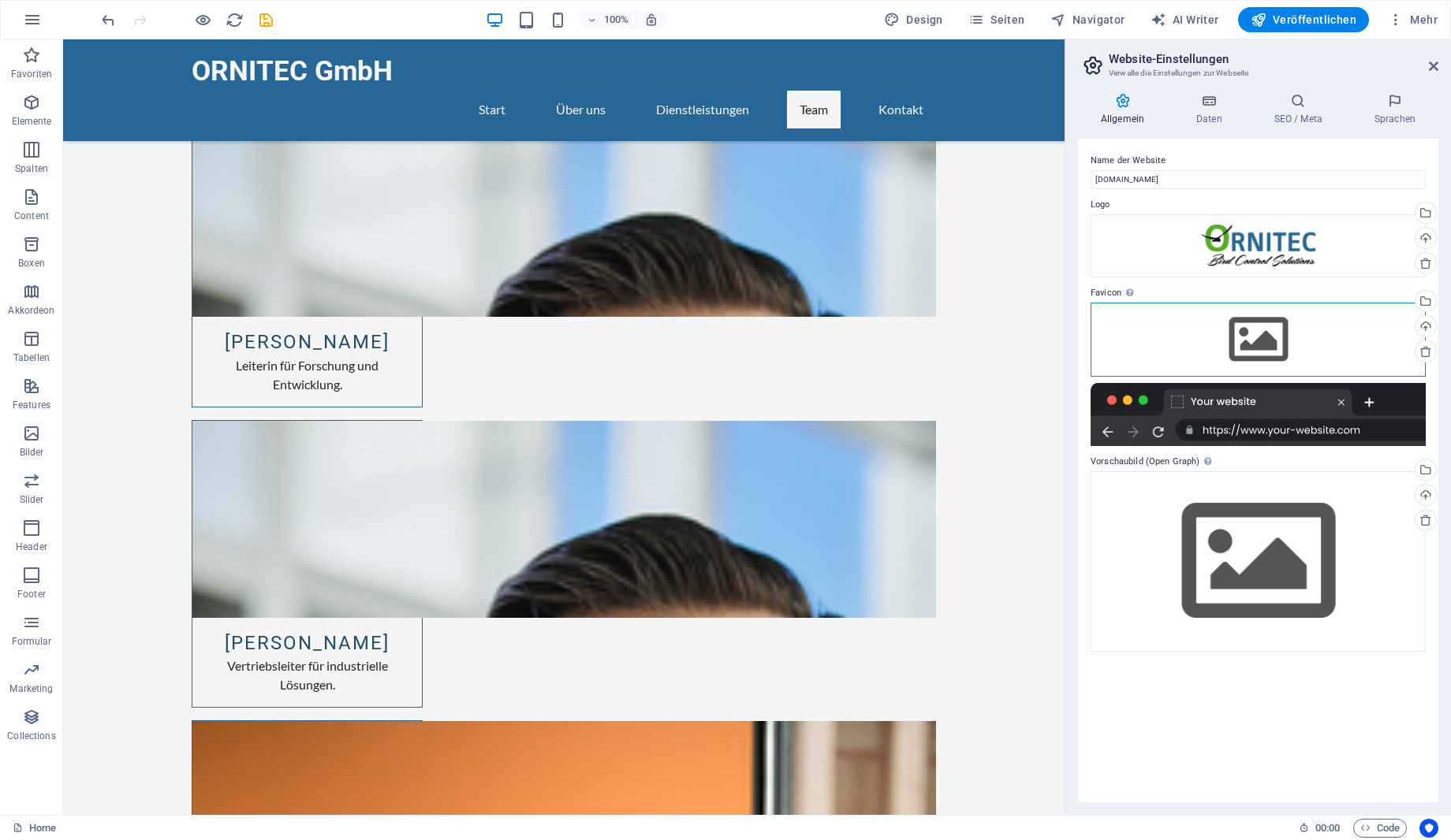
click at [1269, 333] on div "Ziehe Dateien zum Hochladen hierher oder klicke hier, um aus Dateien oder koste…" at bounding box center [1257, 339] width 335 height 74
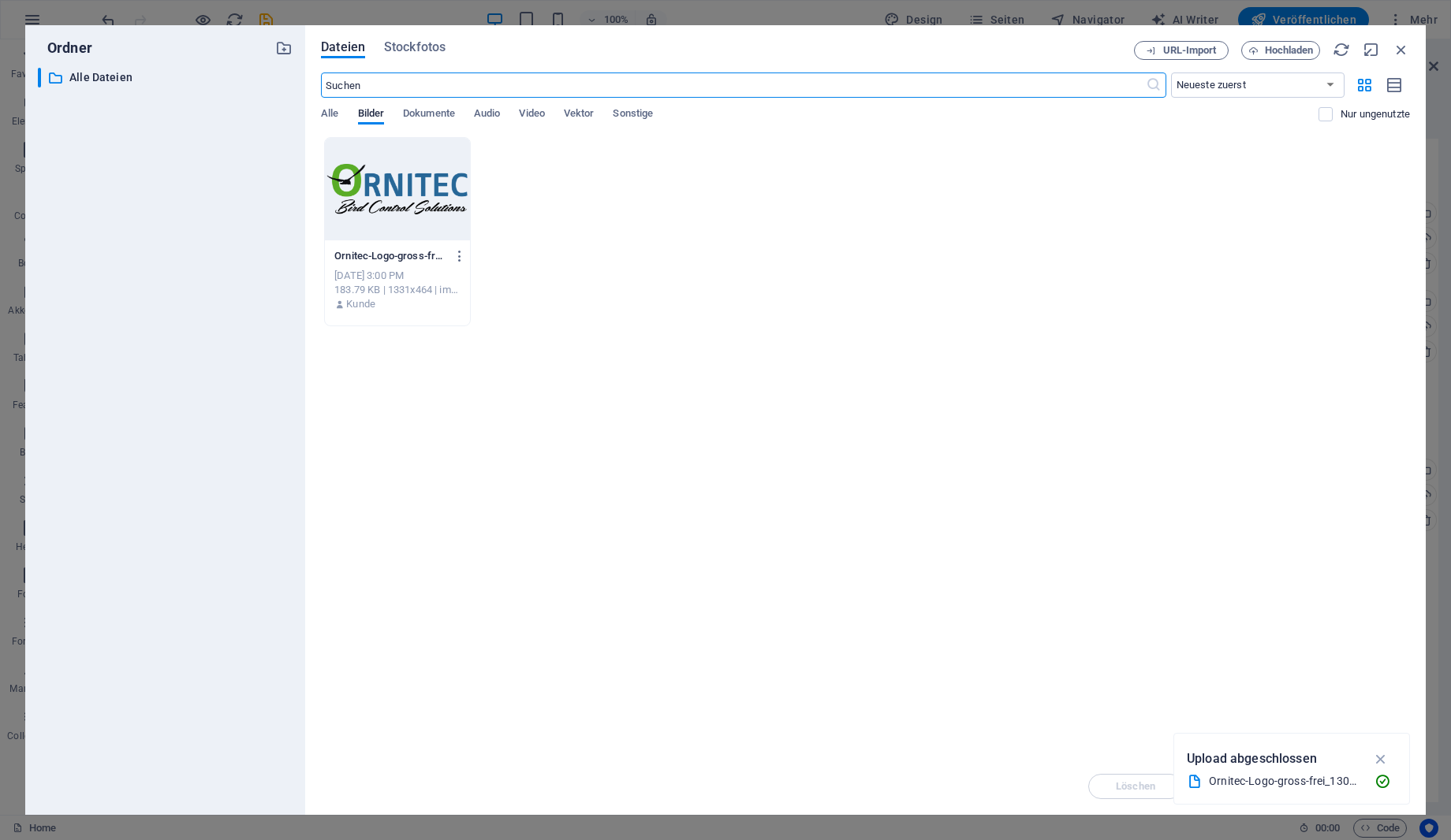
scroll to position [4505, 0]
click at [1394, 48] on icon "button" at bounding box center [1401, 50] width 17 height 17
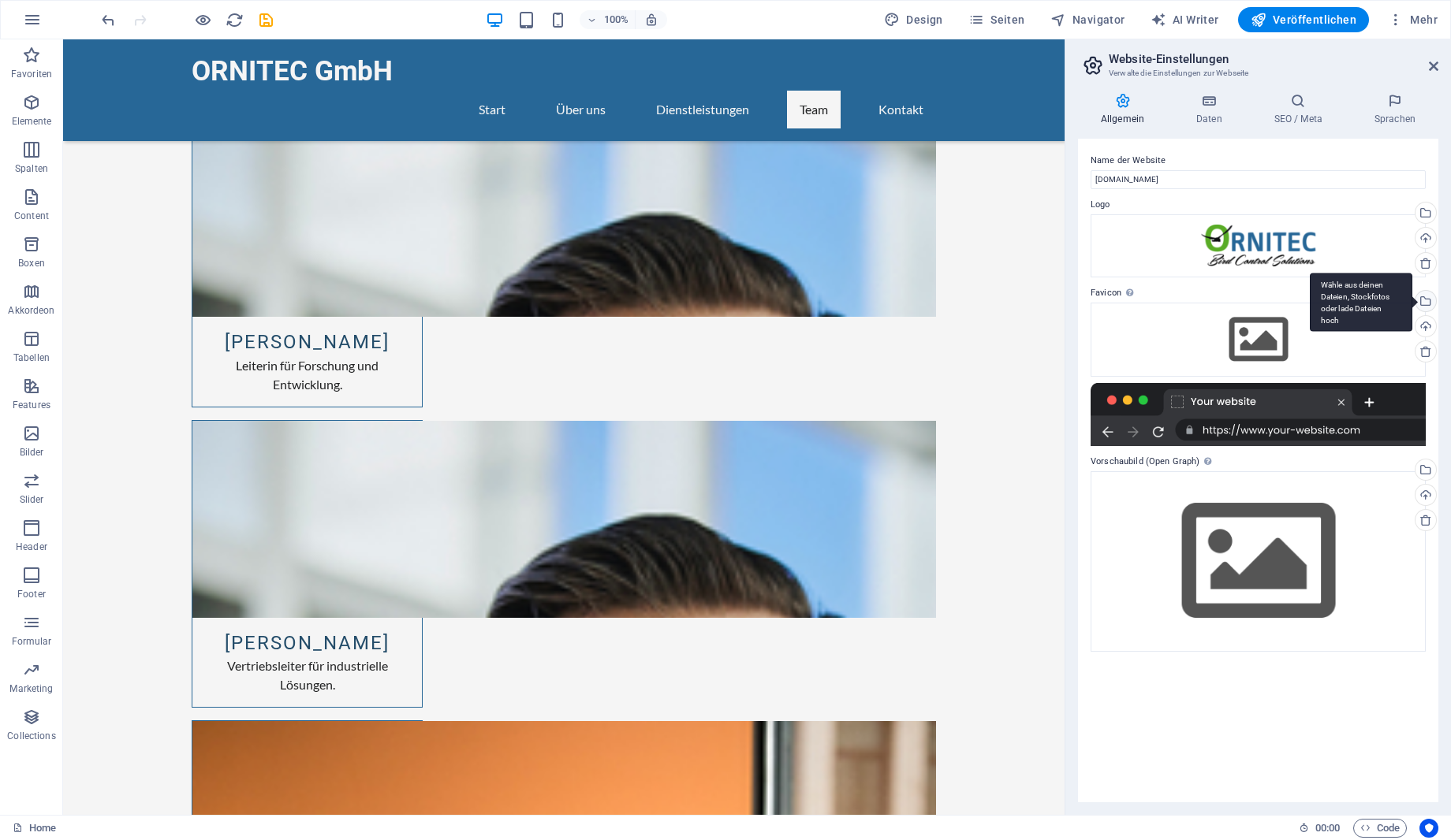
click at [1412, 302] on div "Wähle aus deinen Dateien, Stockfotos oder lade Dateien hoch" at bounding box center [1360, 302] width 102 height 59
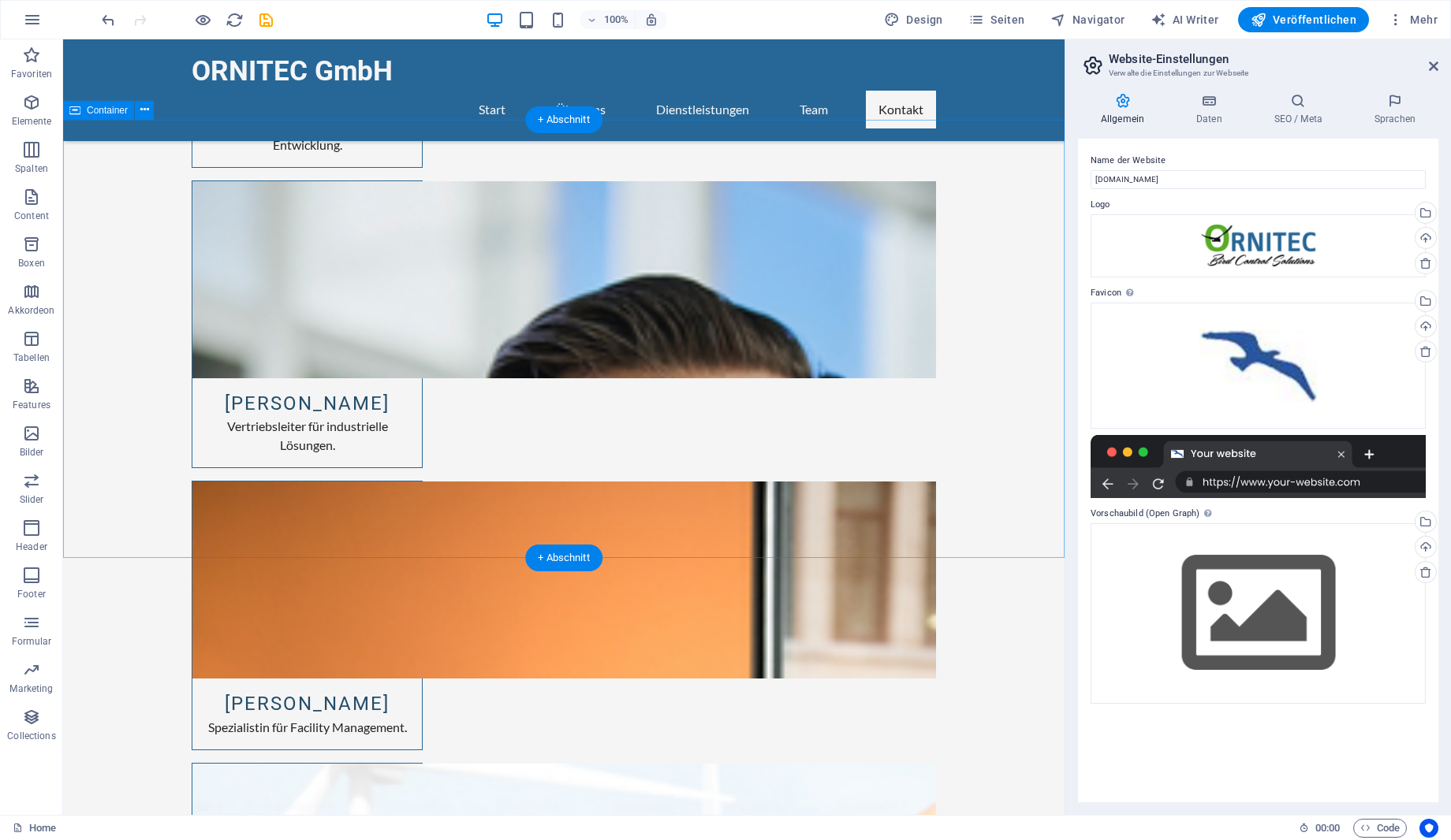
scroll to position [4801, 0]
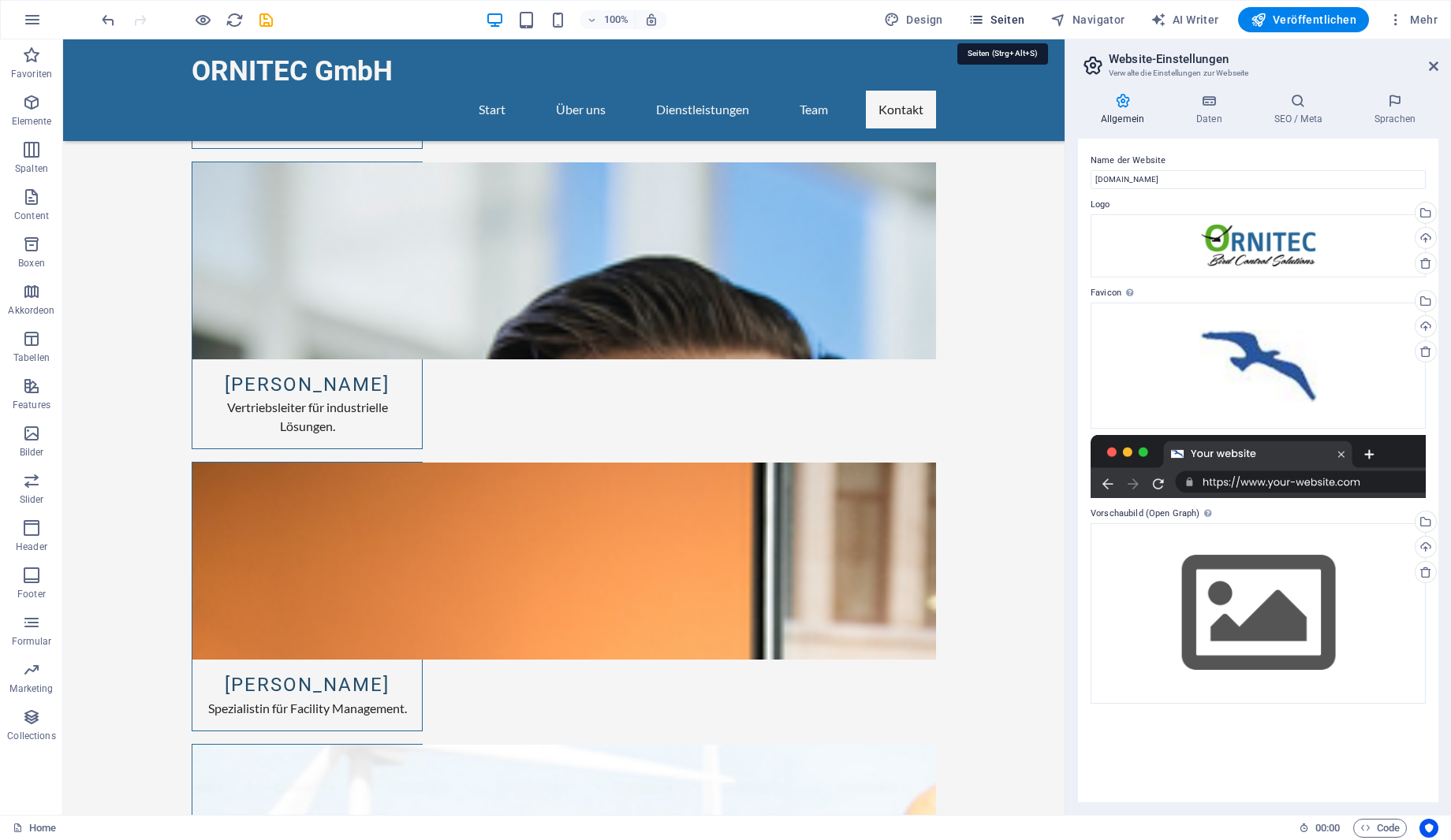
click at [1012, 20] on span "Seiten" at bounding box center [997, 19] width 57 height 16
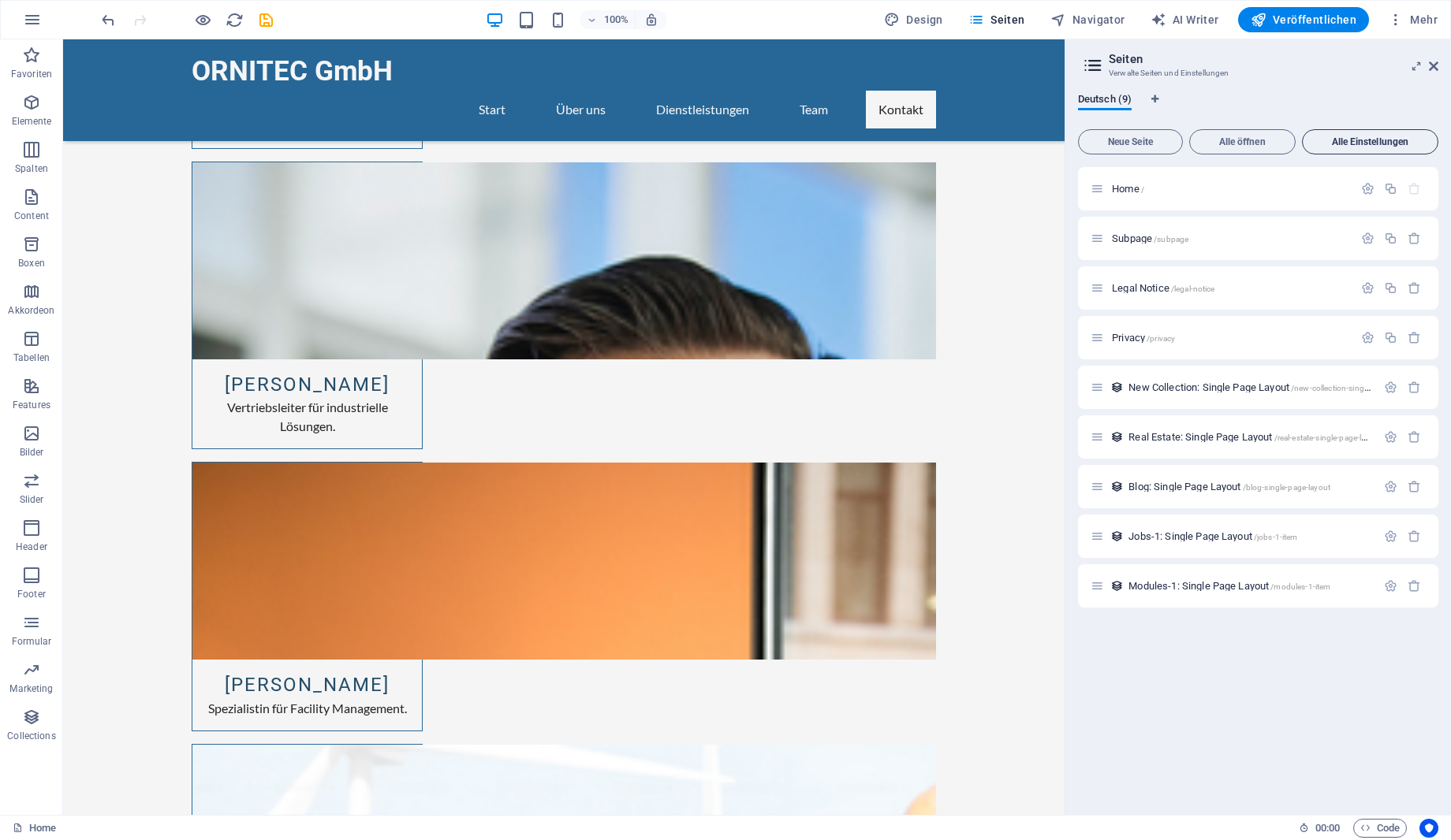
click at [1341, 145] on span "Alle Einstellungen" at bounding box center [1370, 142] width 122 height 10
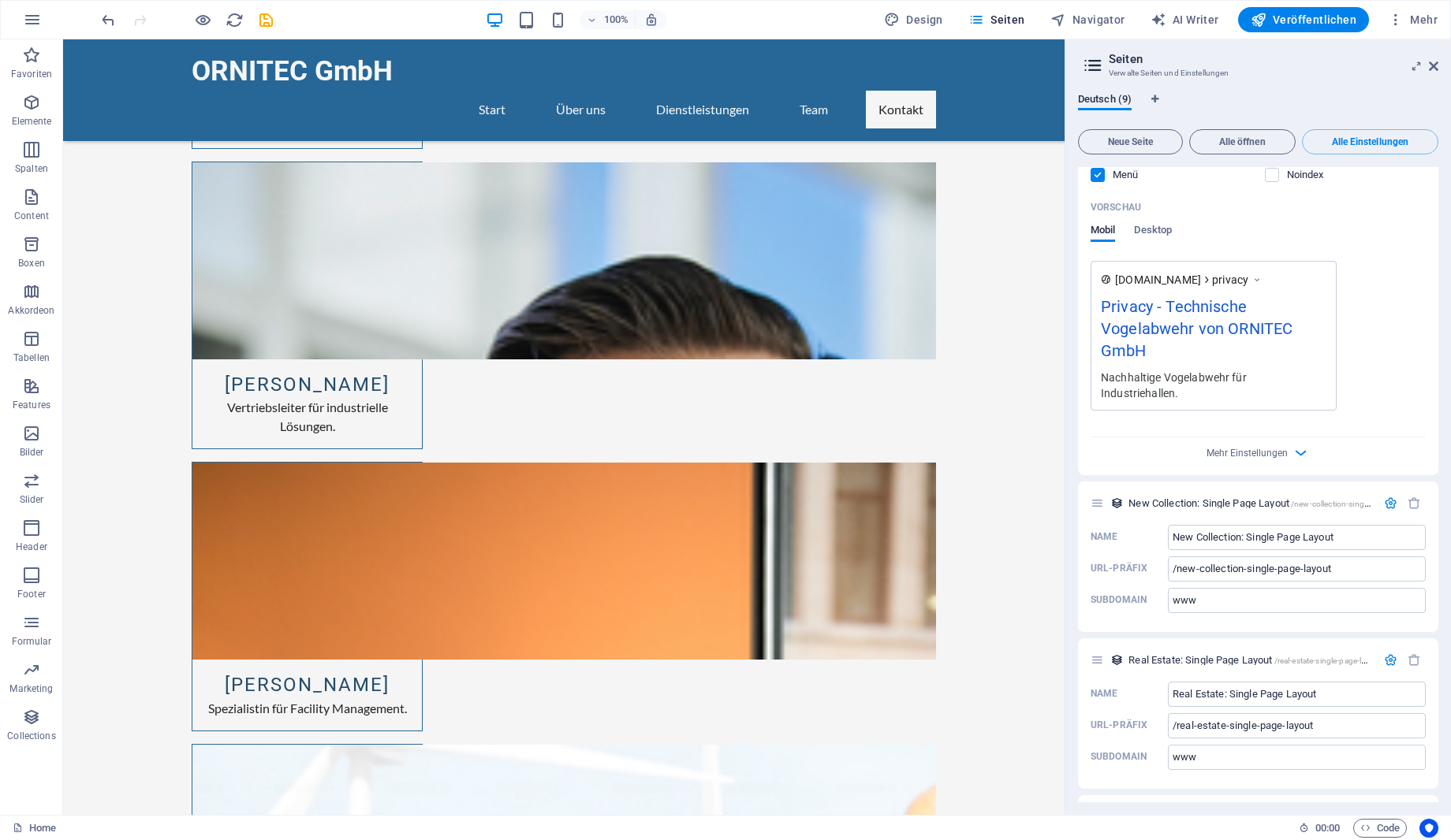
scroll to position [2096, 0]
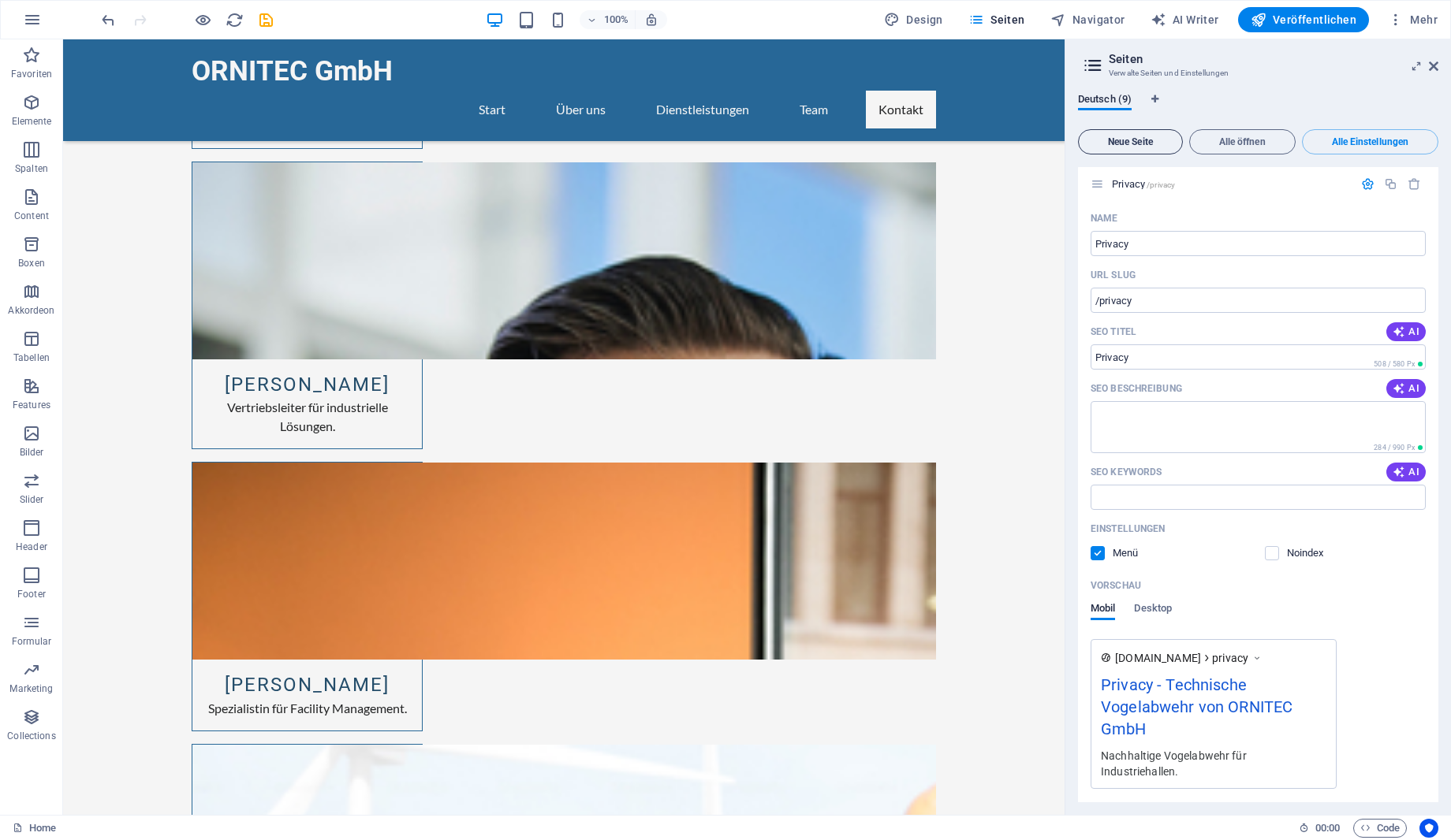
click at [1143, 140] on span "Neue Seite" at bounding box center [1130, 142] width 91 height 10
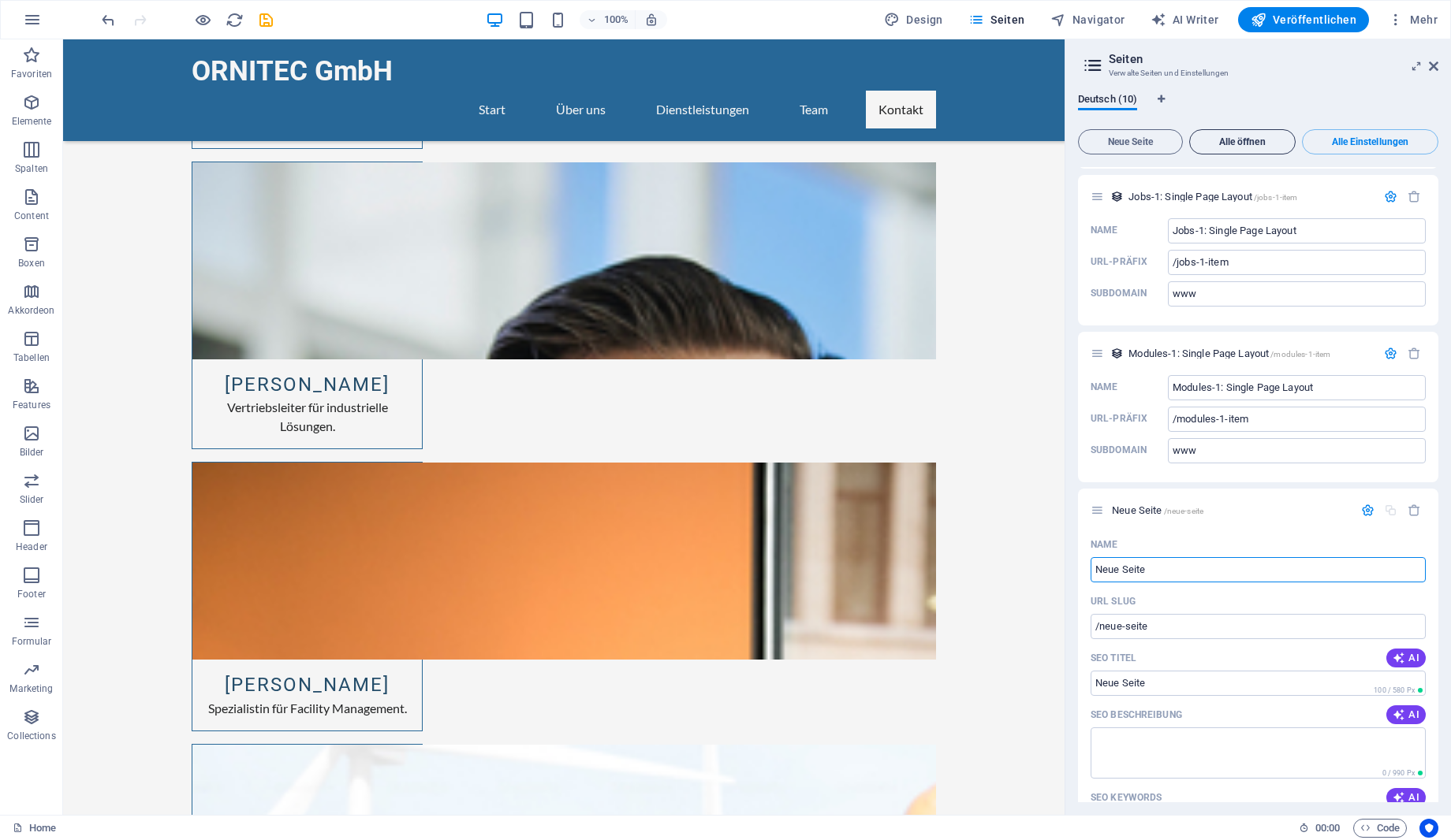
click at [1279, 139] on span "Alle öffnen" at bounding box center [1242, 142] width 93 height 10
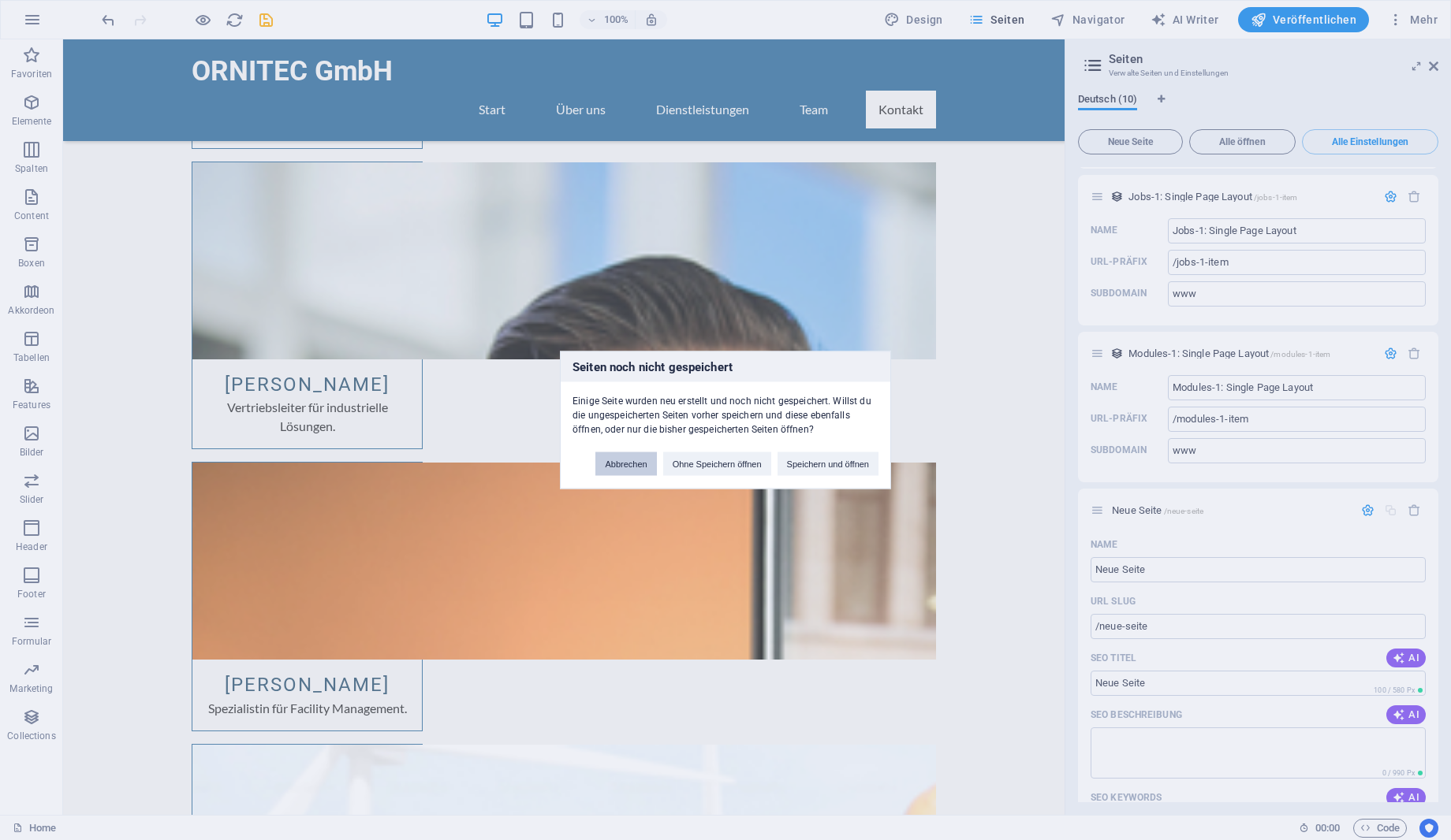
click at [628, 466] on button "Abbrechen" at bounding box center [626, 463] width 61 height 24
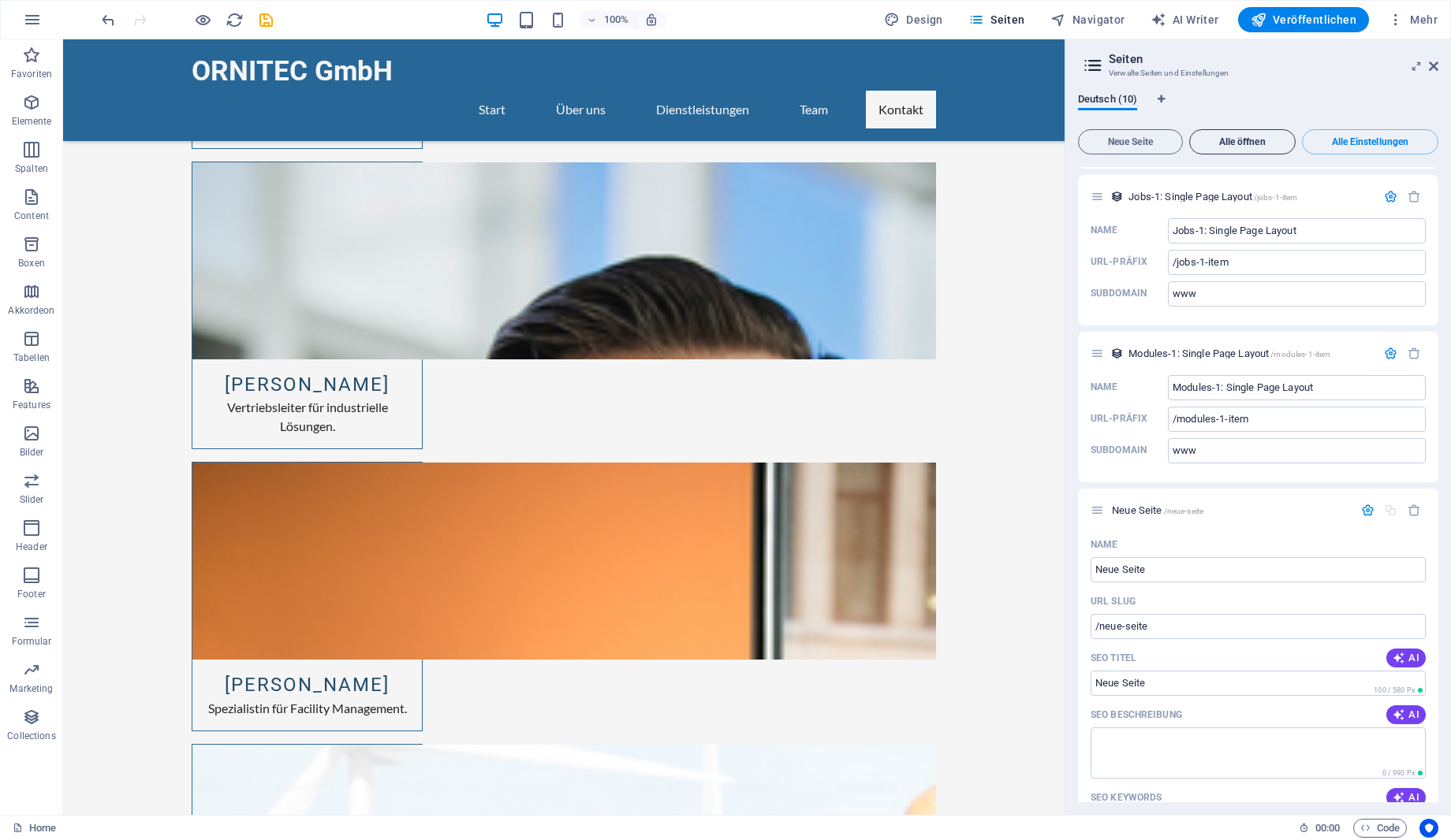
click at [1248, 148] on button "Alle öffnen" at bounding box center [1242, 142] width 107 height 25
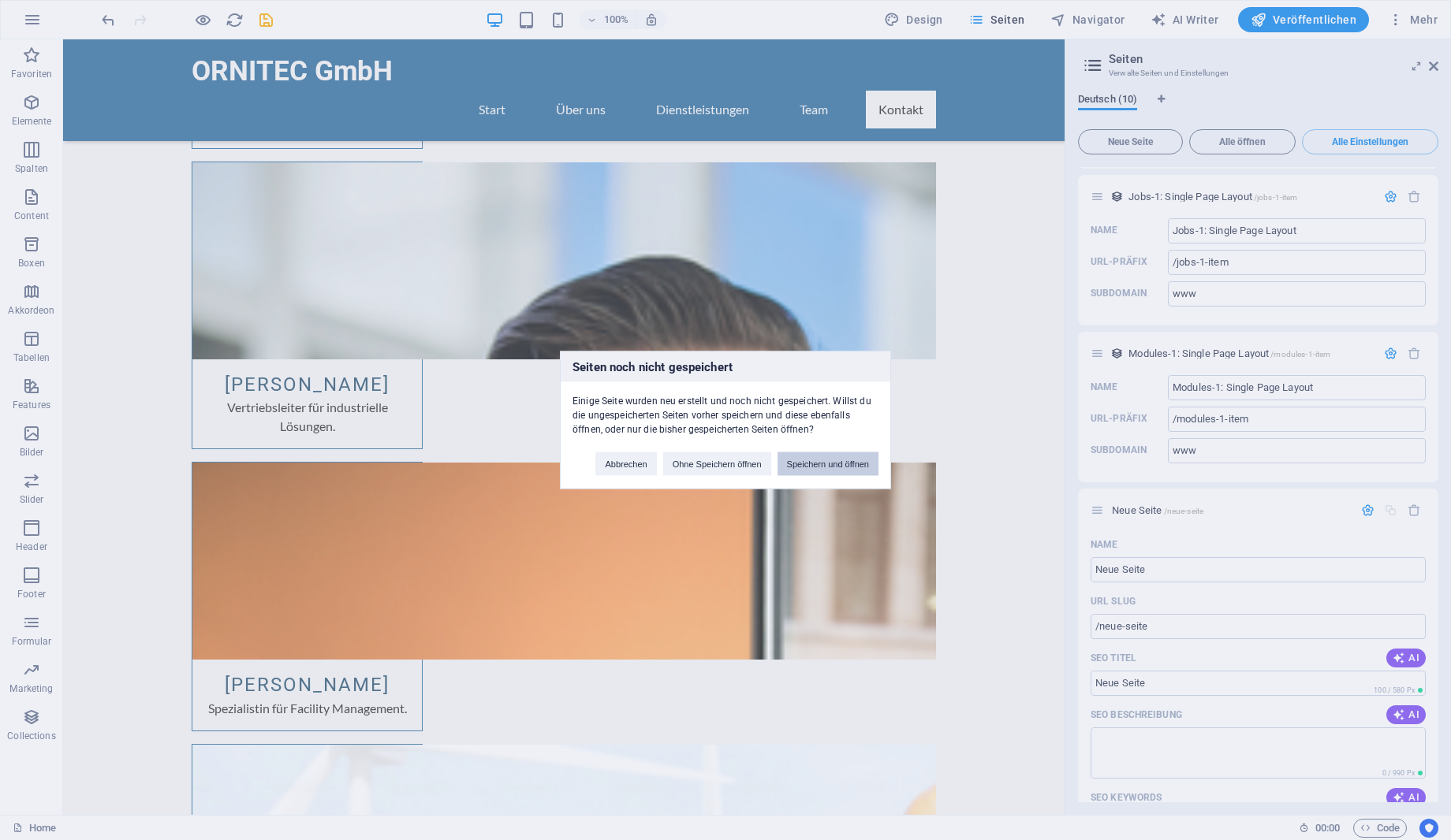
click at [816, 461] on button "Speichern und öffnen" at bounding box center [828, 463] width 101 height 24
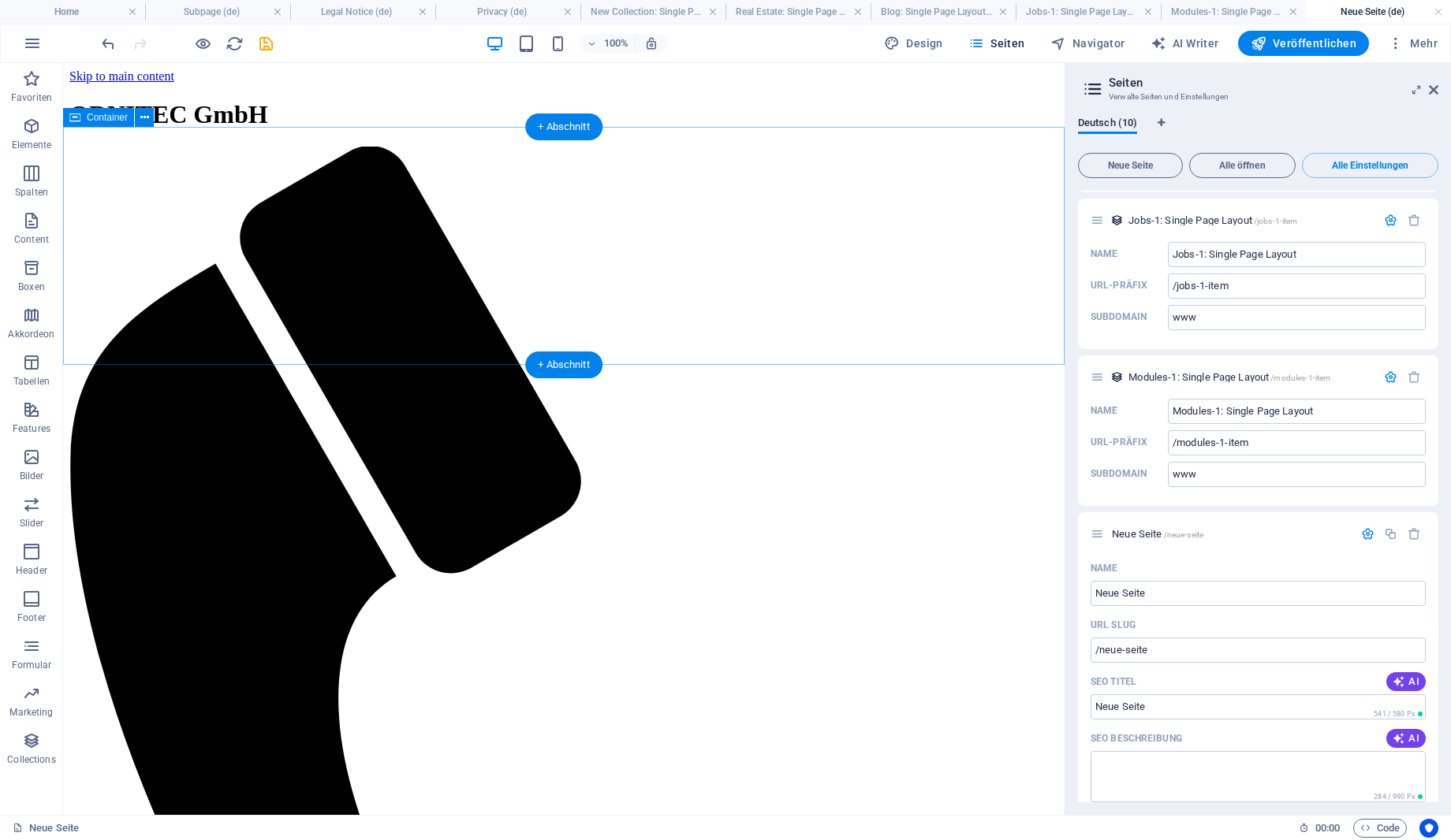
scroll to position [0, 0]
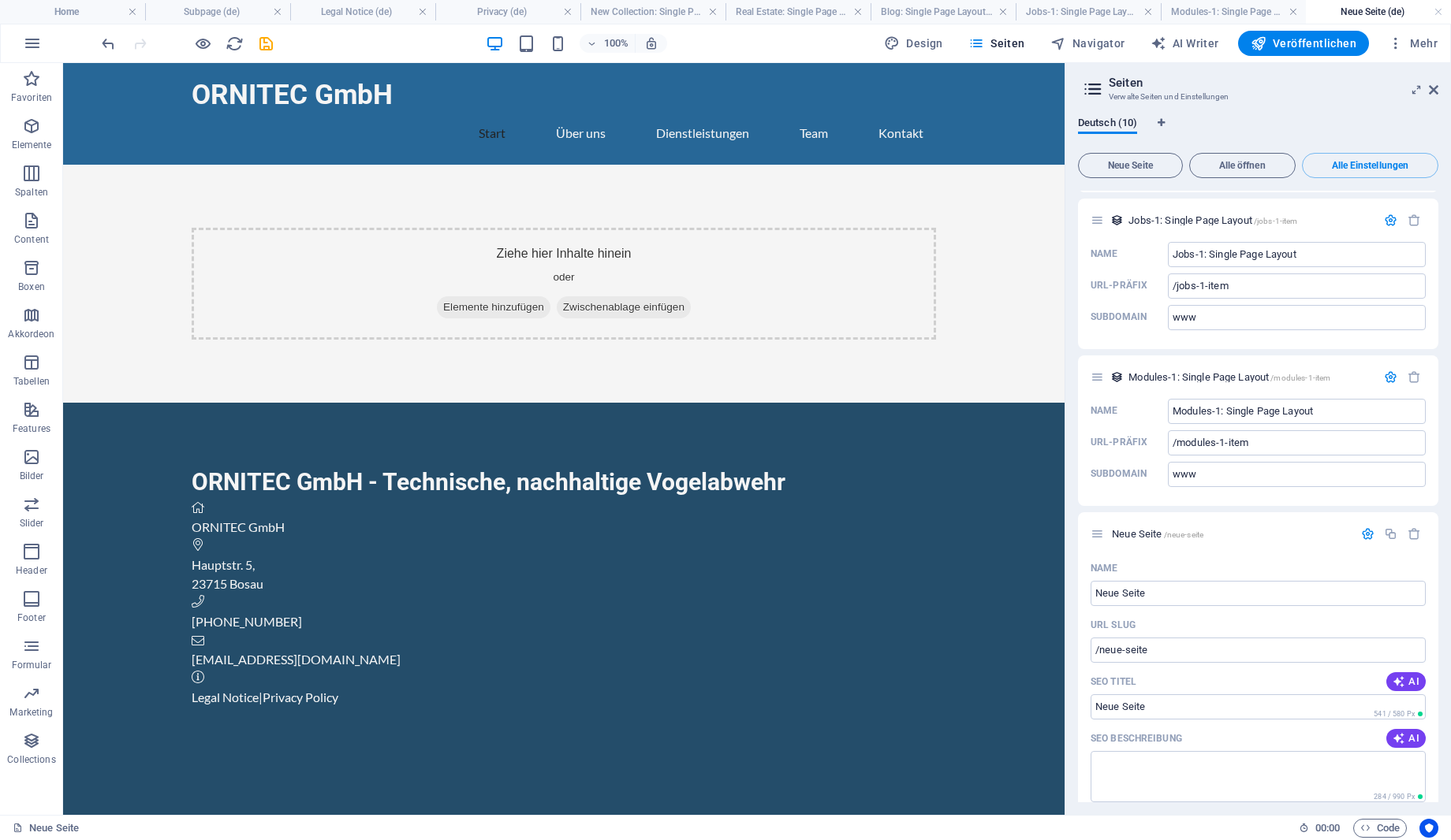
click at [1088, 88] on icon at bounding box center [1092, 89] width 24 height 22
click at [1001, 44] on span "Seiten" at bounding box center [997, 43] width 57 height 16
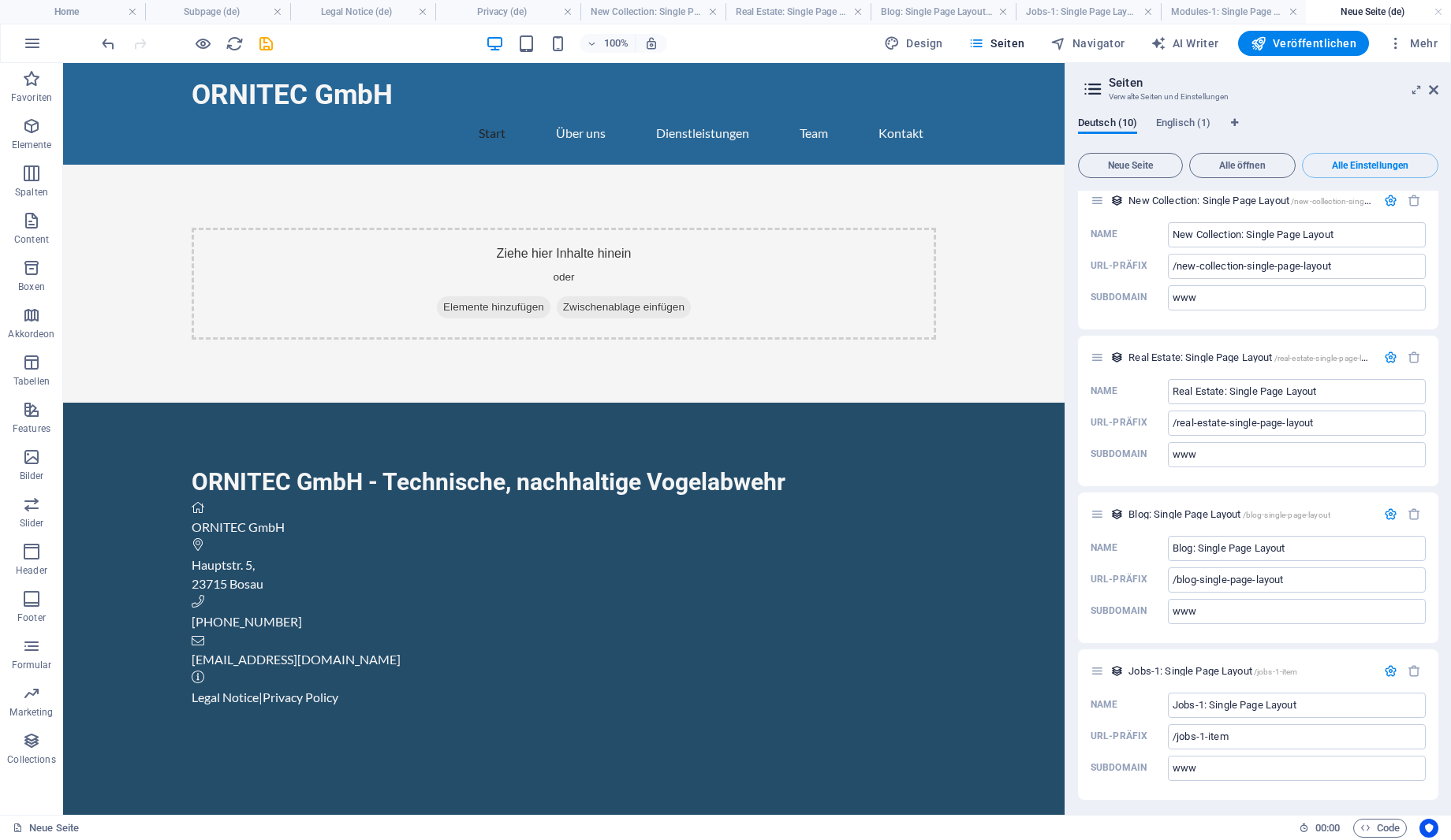
scroll to position [2233, 0]
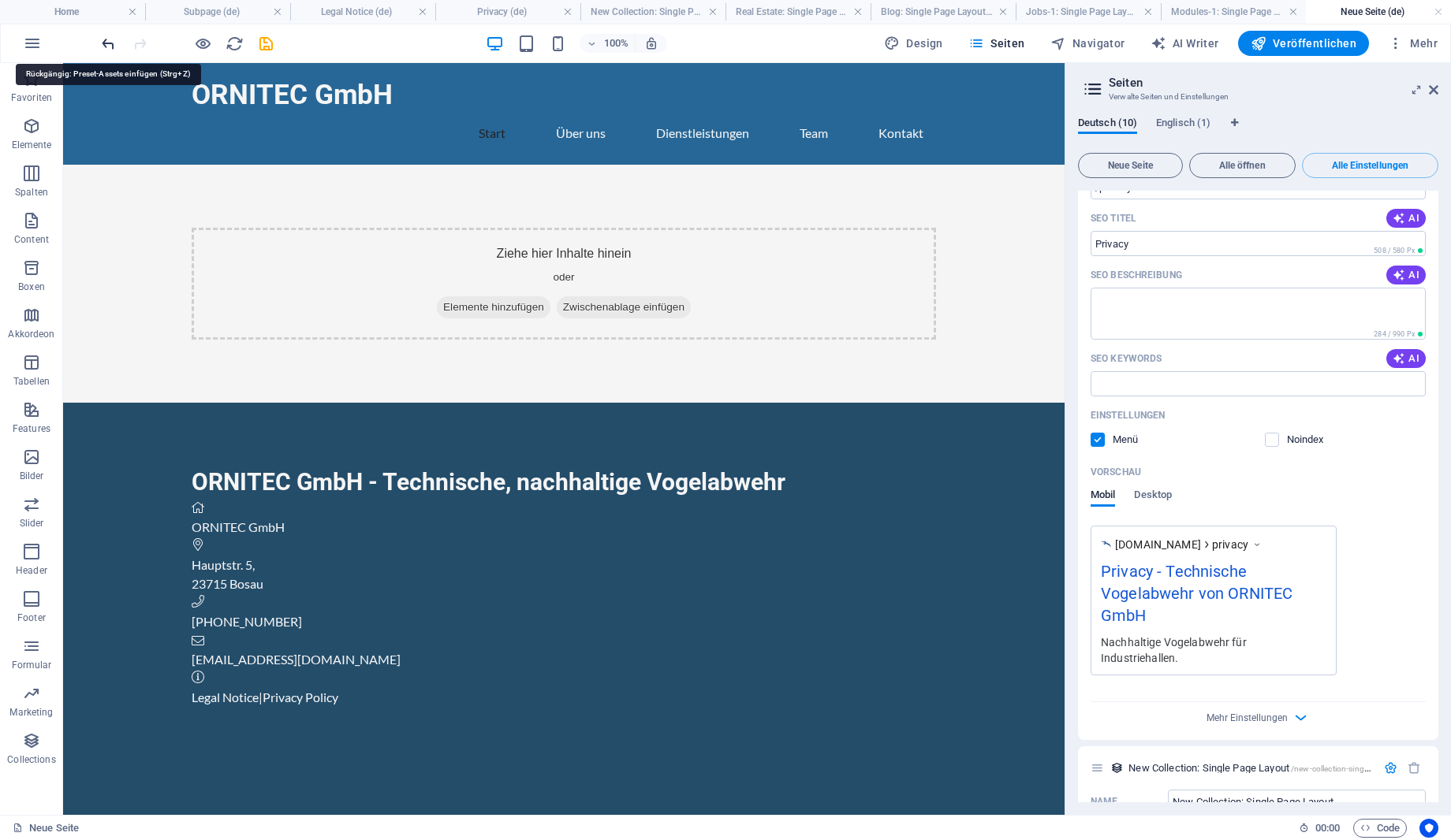
click at [114, 46] on icon "undo" at bounding box center [108, 43] width 18 height 18
click at [104, 46] on icon "undo" at bounding box center [108, 43] width 18 height 18
click at [1001, 43] on span "Seiten" at bounding box center [997, 43] width 57 height 16
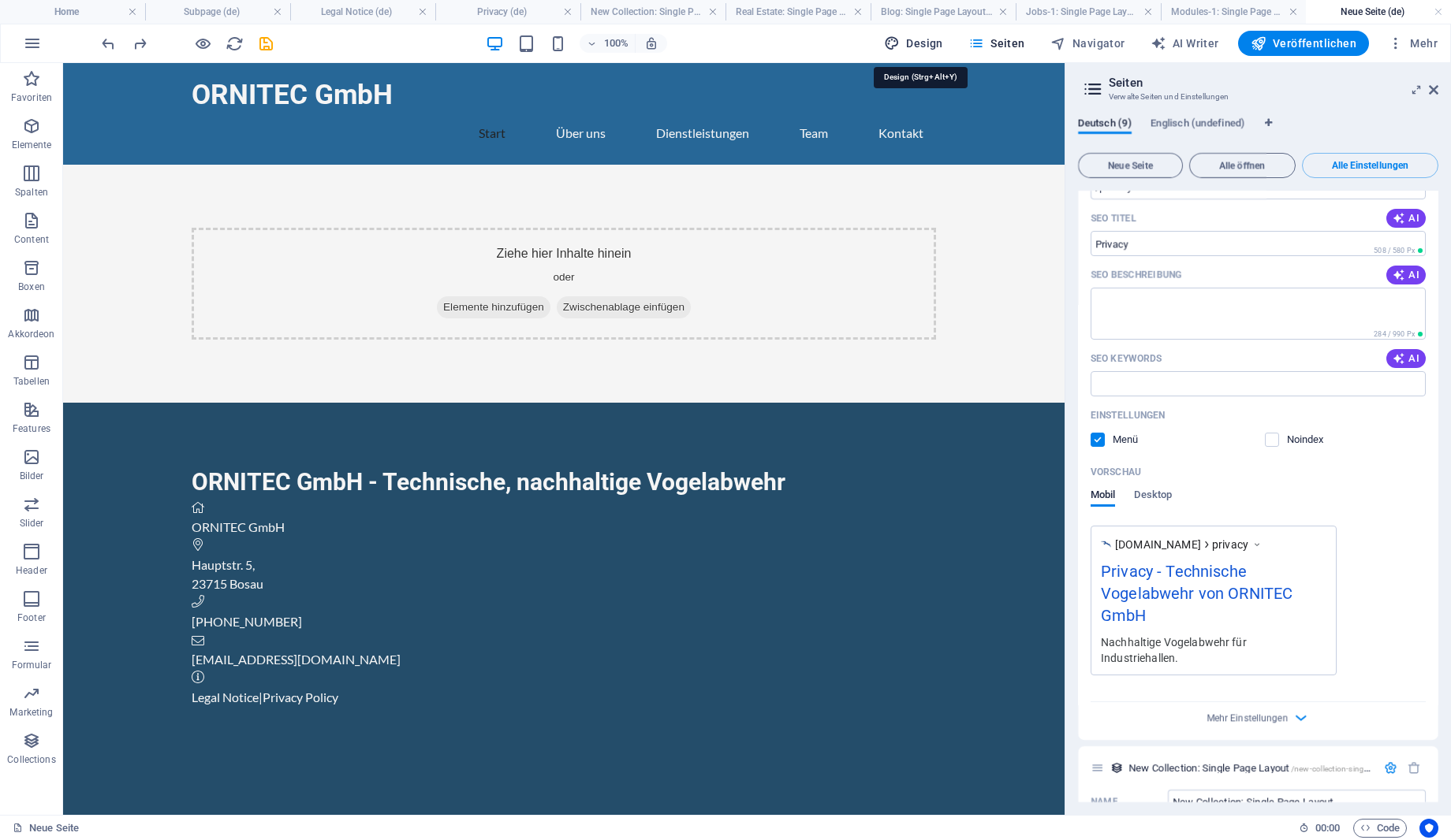
click at [910, 43] on span "Design" at bounding box center [914, 43] width 59 height 16
select select "px"
select select "200"
select select "px"
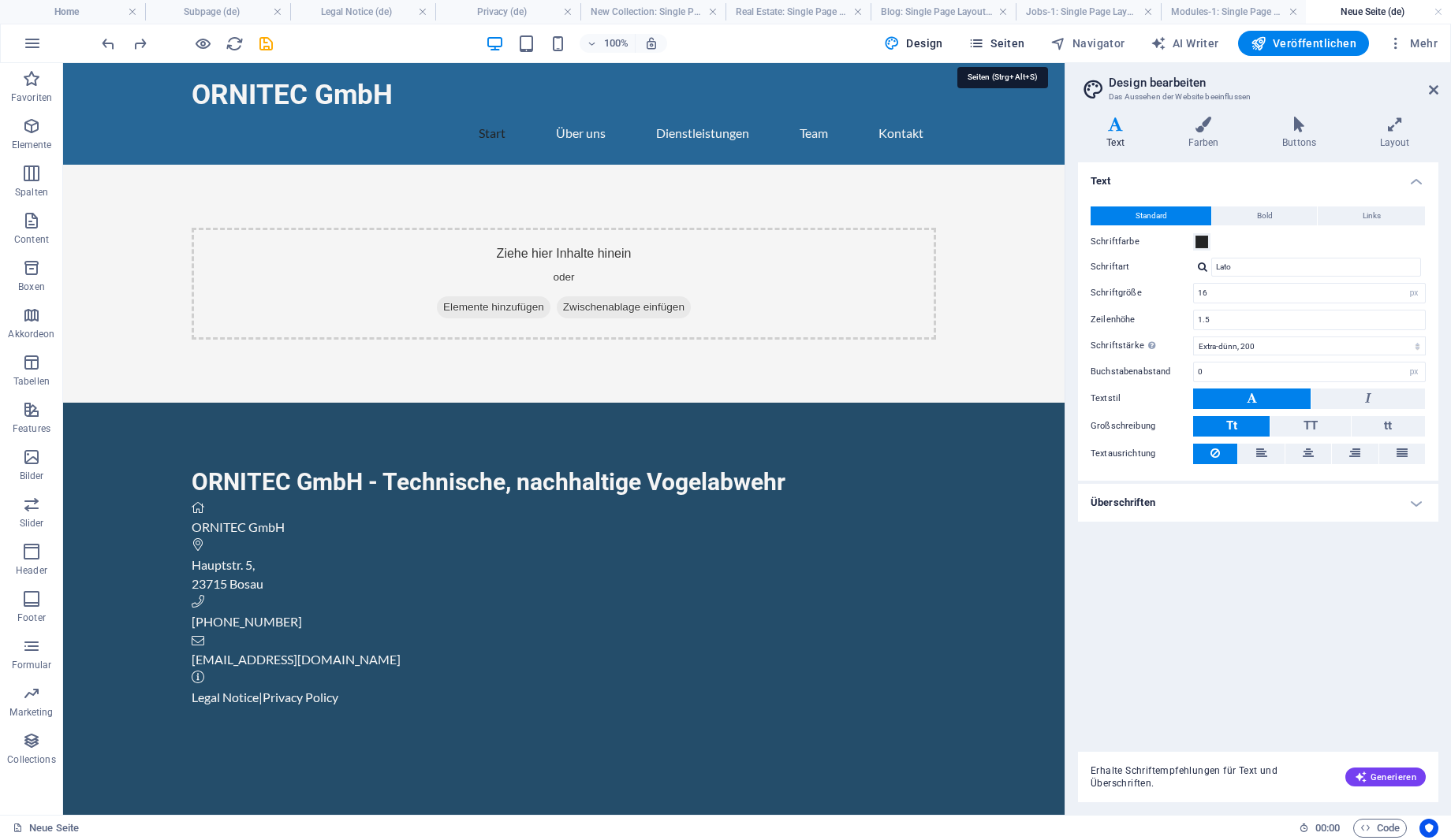
click at [991, 43] on span "Seiten" at bounding box center [997, 43] width 57 height 16
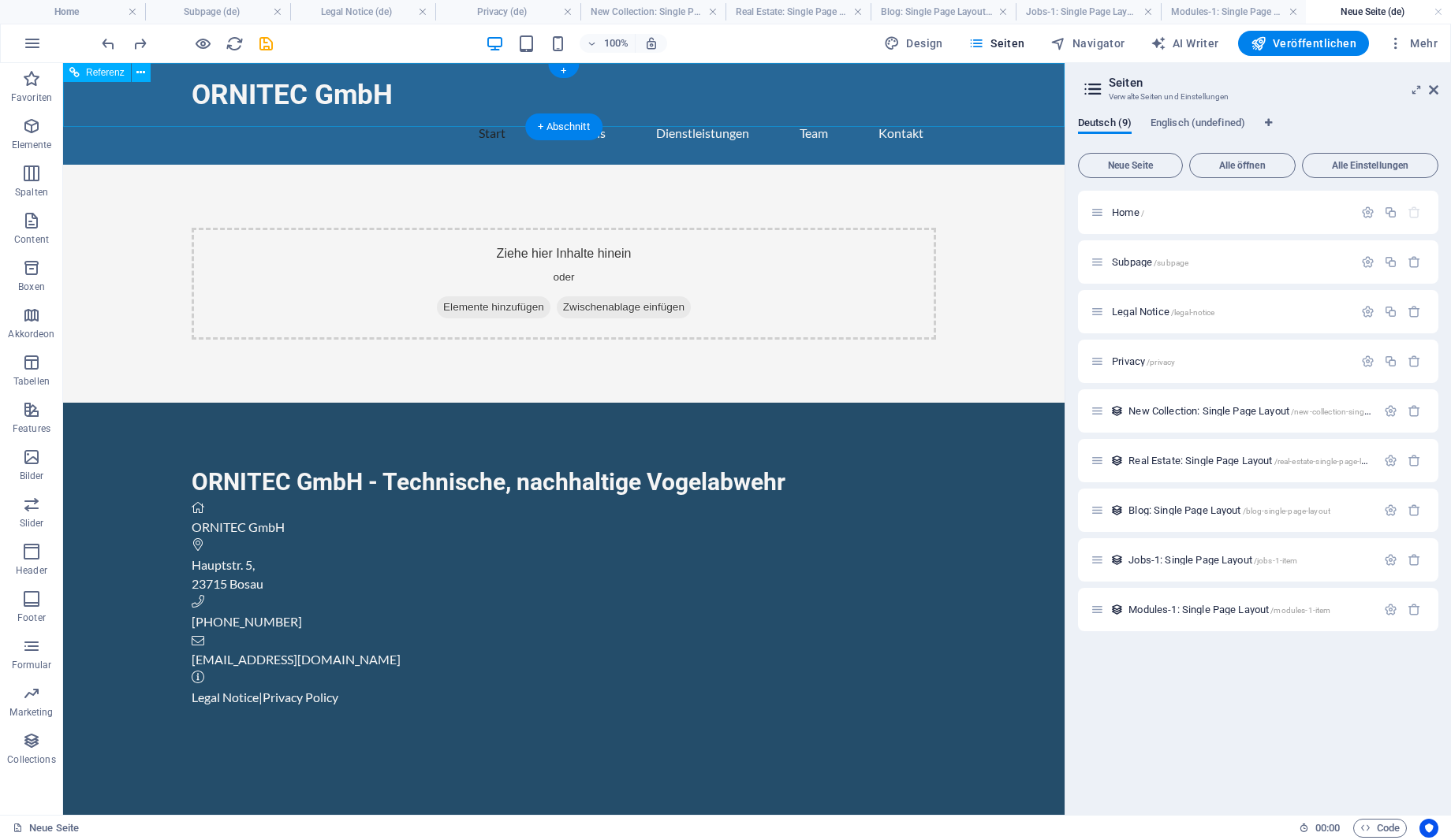
click at [584, 114] on nav "Start Über uns Dienstleistungen Team Kontakt" at bounding box center [564, 133] width 744 height 38
click at [1321, 93] on h3 "Verwalte Seiten und Einstellungen" at bounding box center [1257, 96] width 298 height 14
click at [1398, 40] on icon "button" at bounding box center [1396, 43] width 16 height 16
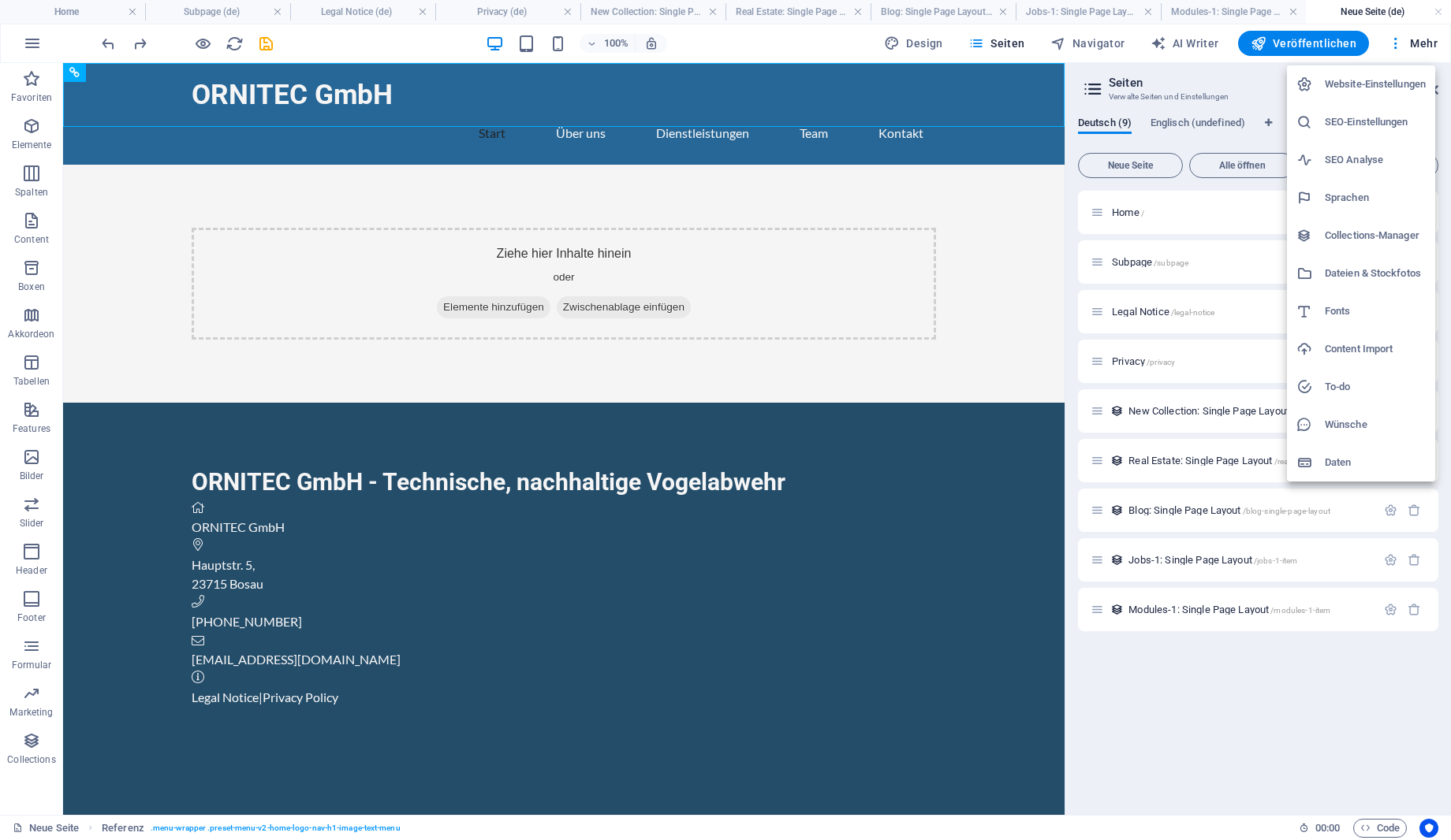
click at [1343, 469] on h6 "Daten" at bounding box center [1376, 462] width 101 height 19
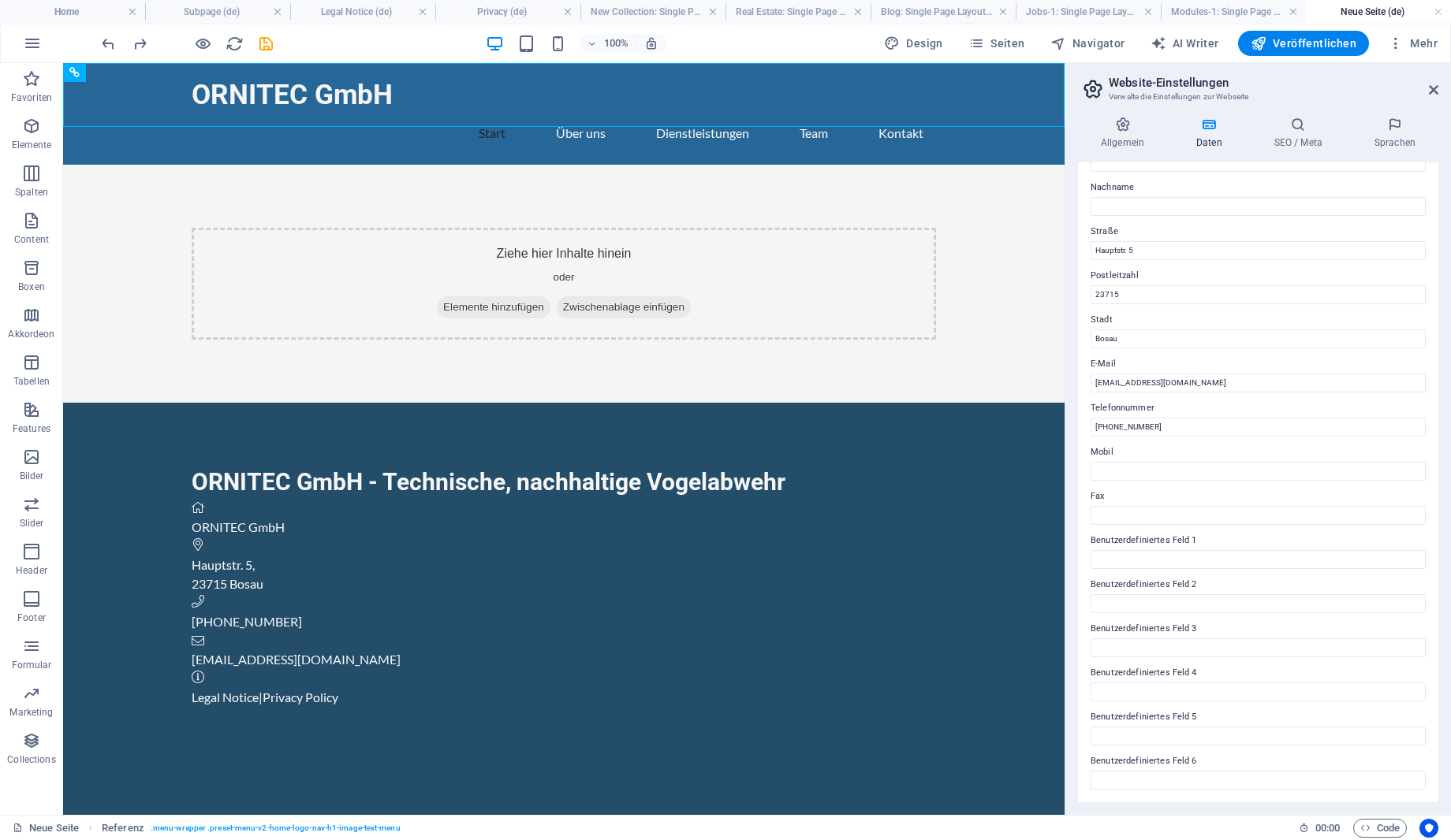
scroll to position [0, 0]
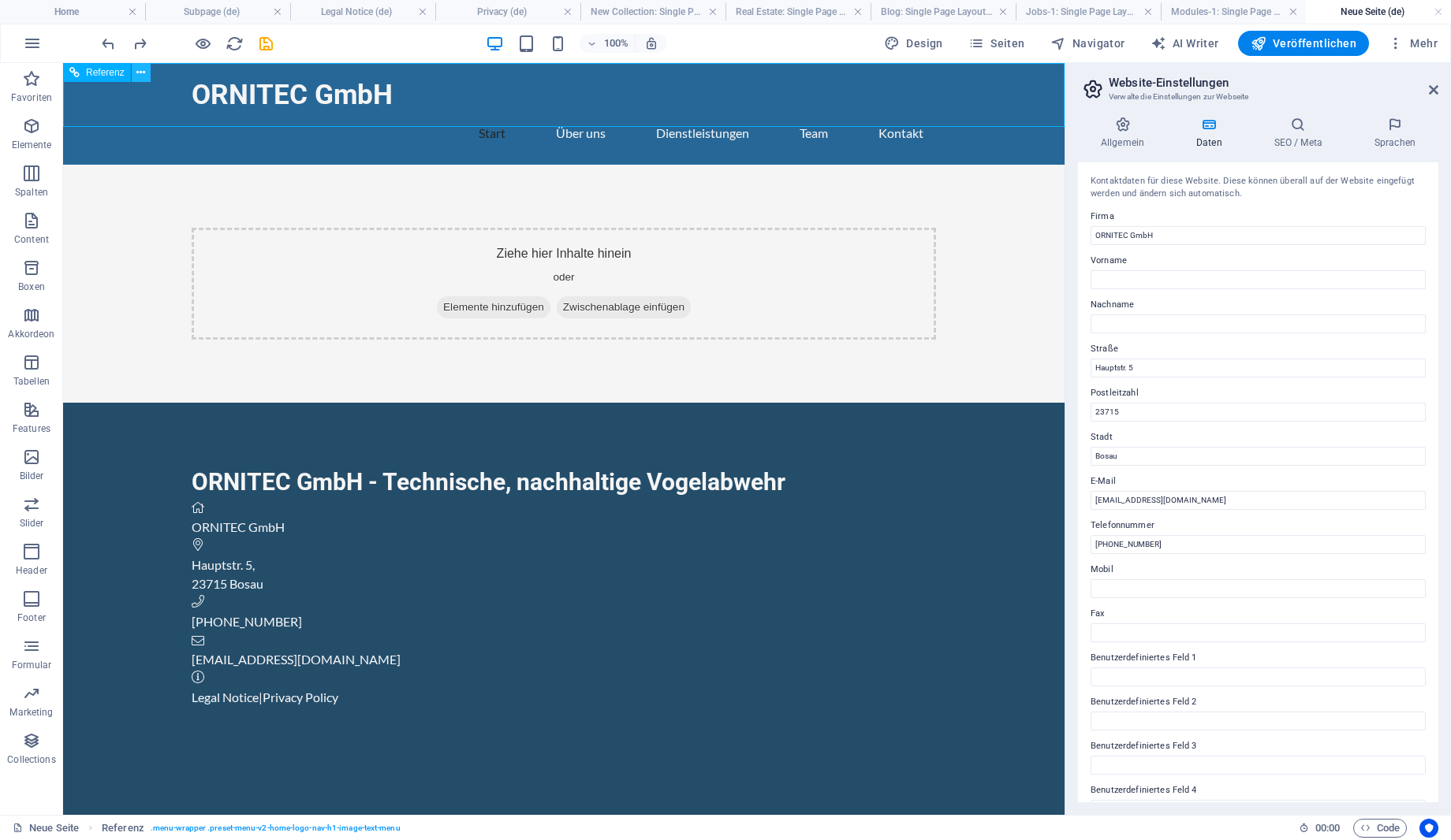
click at [136, 71] on button at bounding box center [141, 72] width 19 height 19
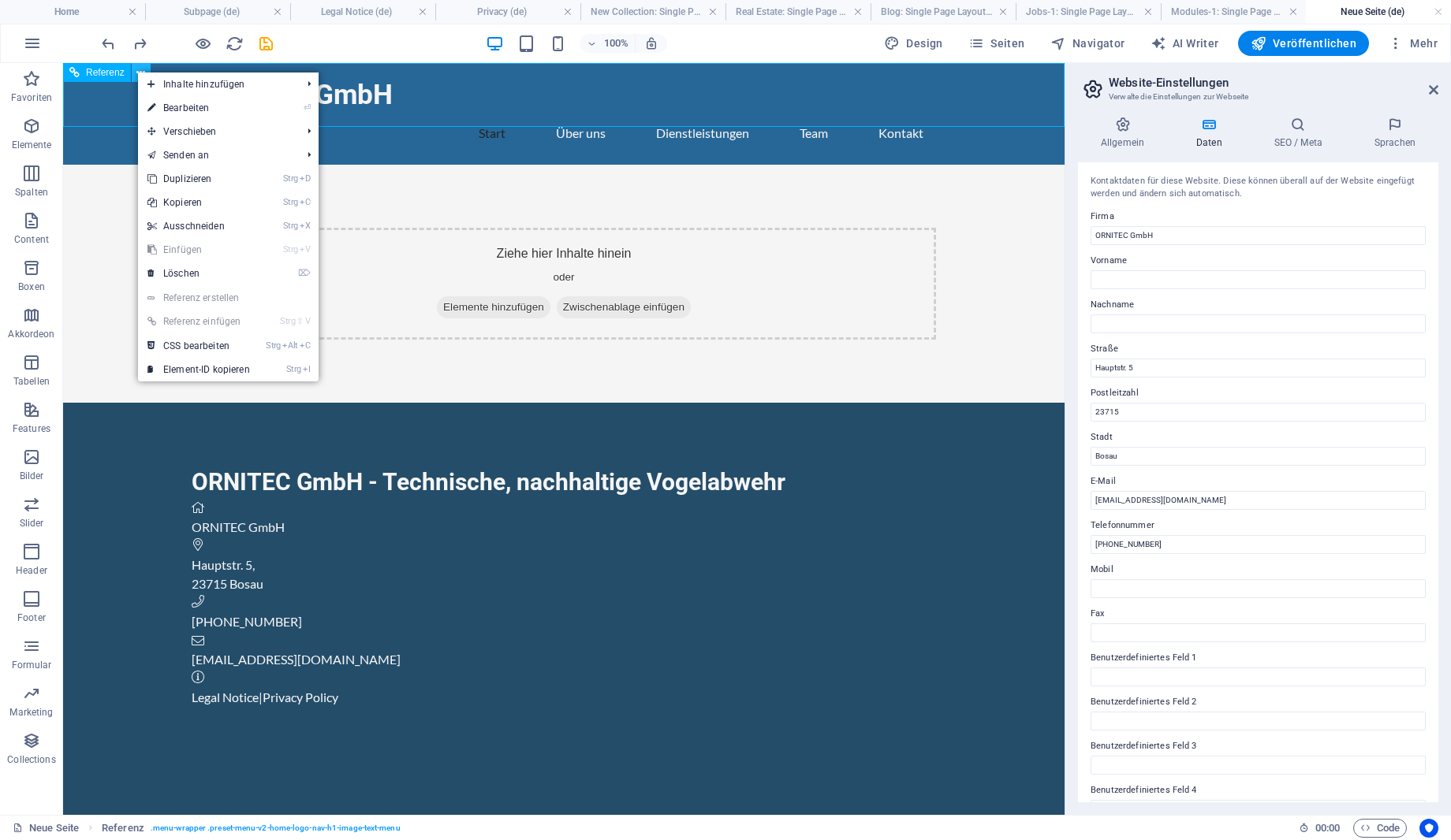
click at [136, 71] on button at bounding box center [141, 72] width 19 height 19
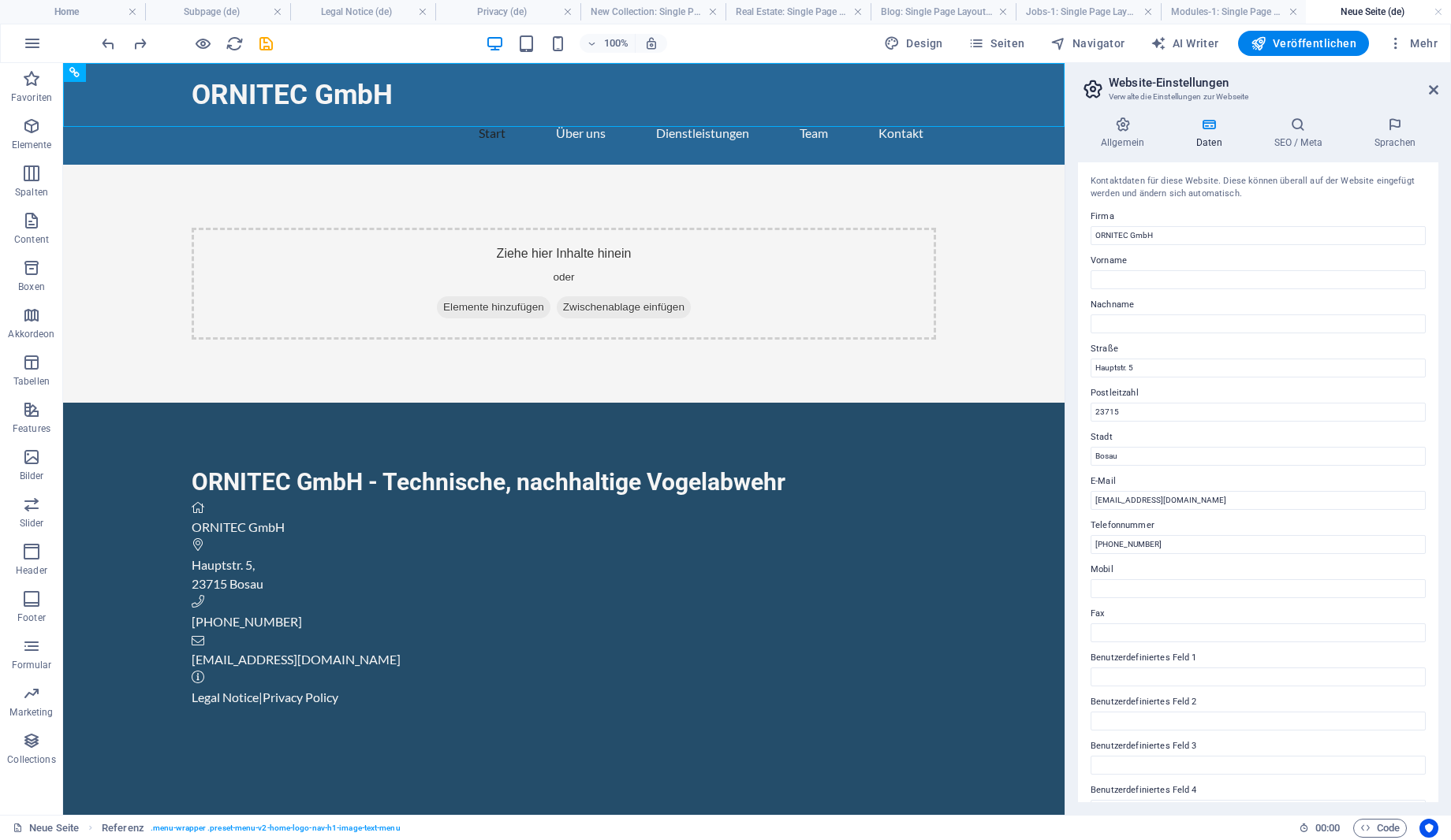
click at [195, 784] on html "Skip to main content ORNITEC GmbH Start Über uns Dienstleistungen Team Kontakt …" at bounding box center [564, 579] width 1002 height 1032
click at [1307, 133] on h4 "SEO / Meta" at bounding box center [1301, 133] width 100 height 33
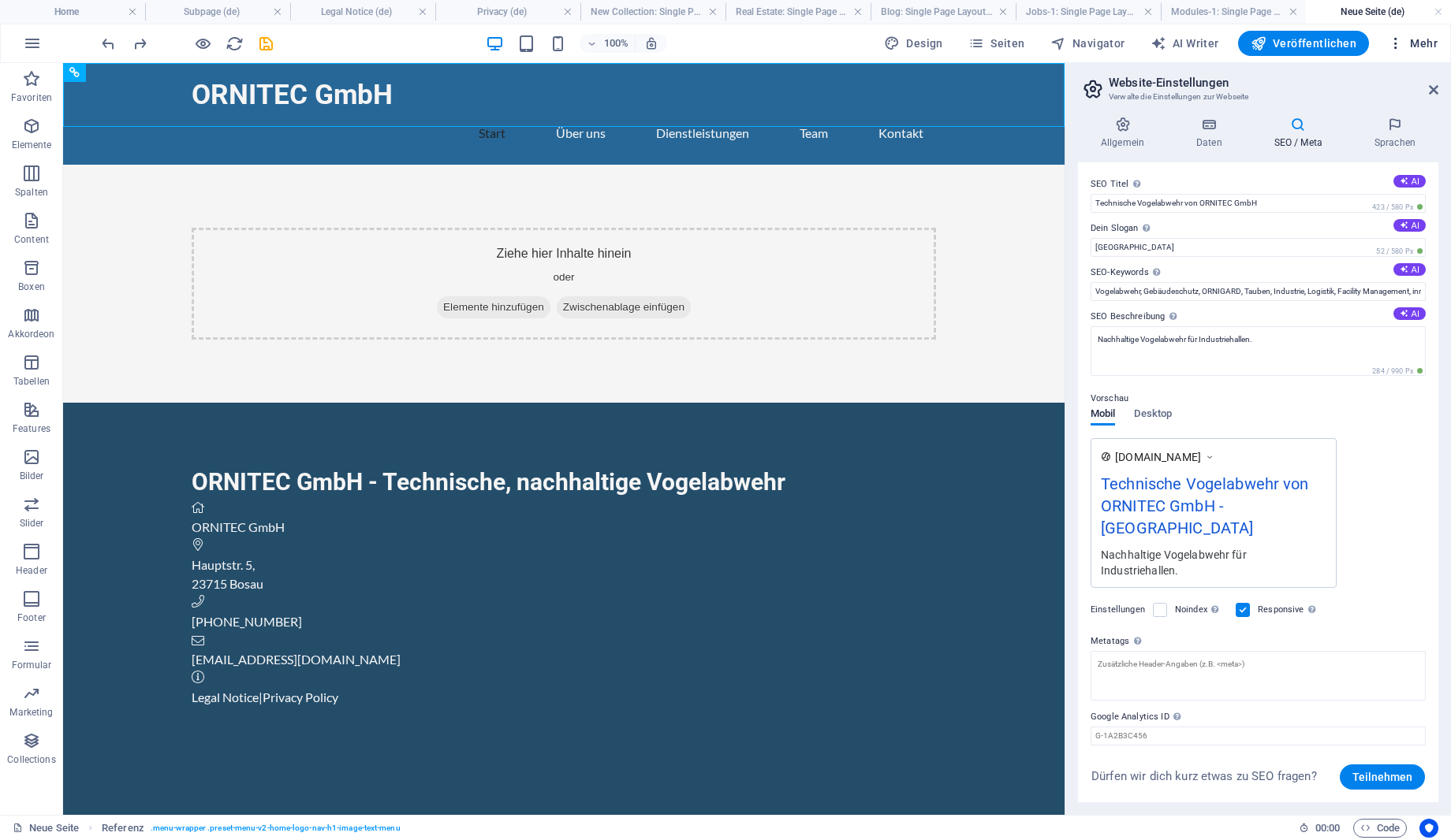
click at [1389, 39] on button "Mehr" at bounding box center [1412, 43] width 62 height 25
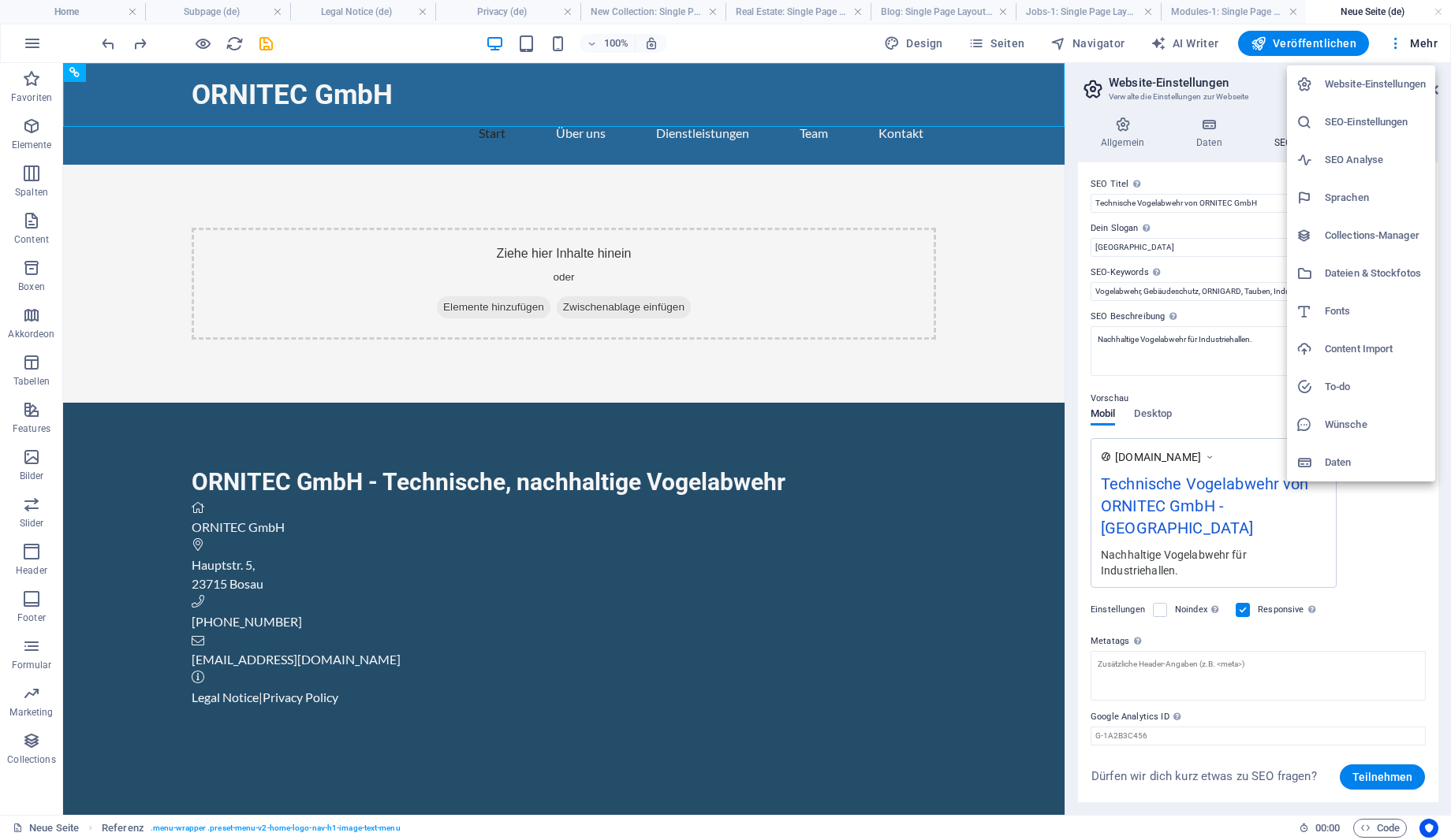
click at [1389, 39] on div at bounding box center [725, 420] width 1451 height 840
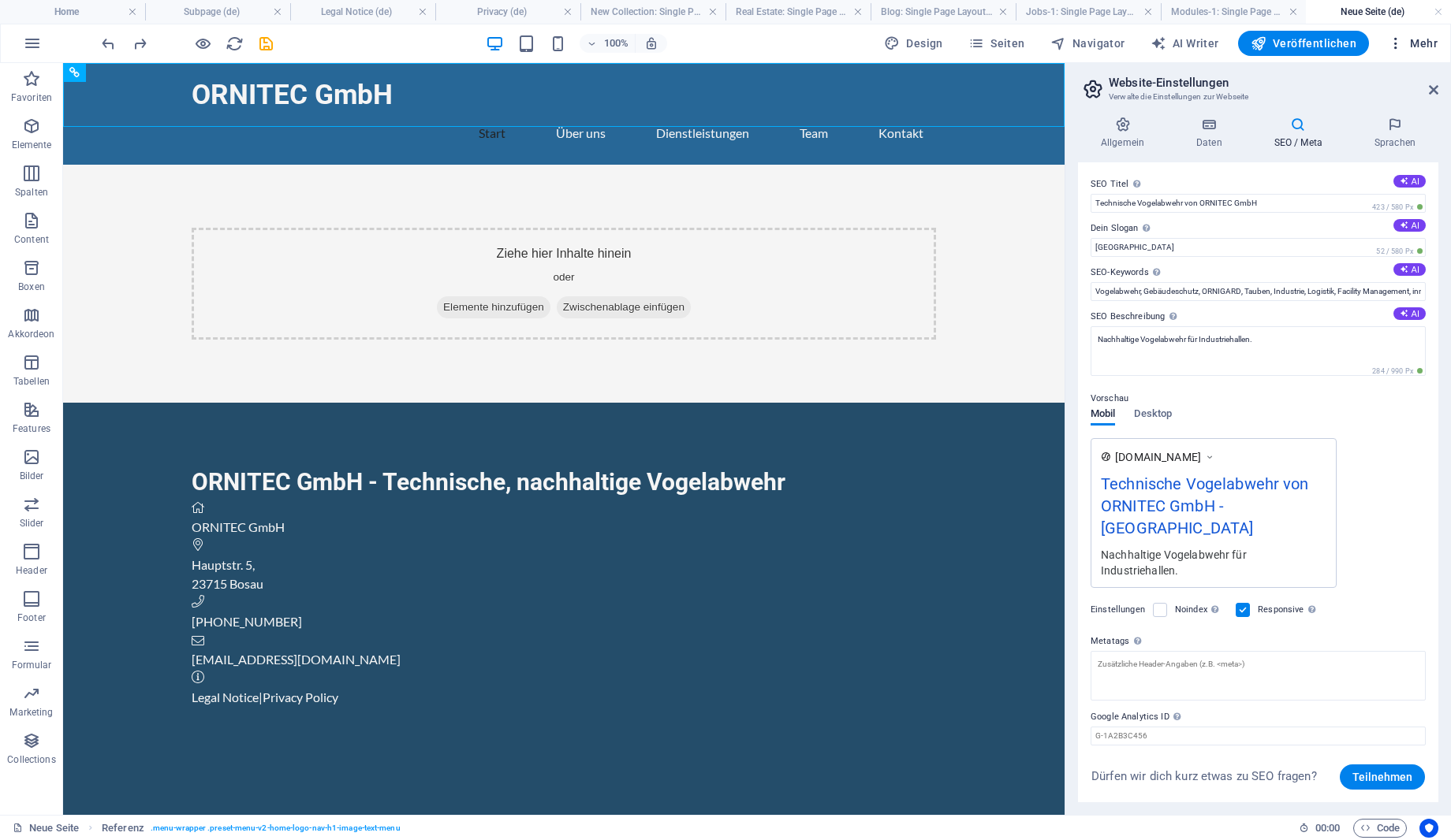
click at [1433, 39] on span "Mehr" at bounding box center [1413, 43] width 50 height 16
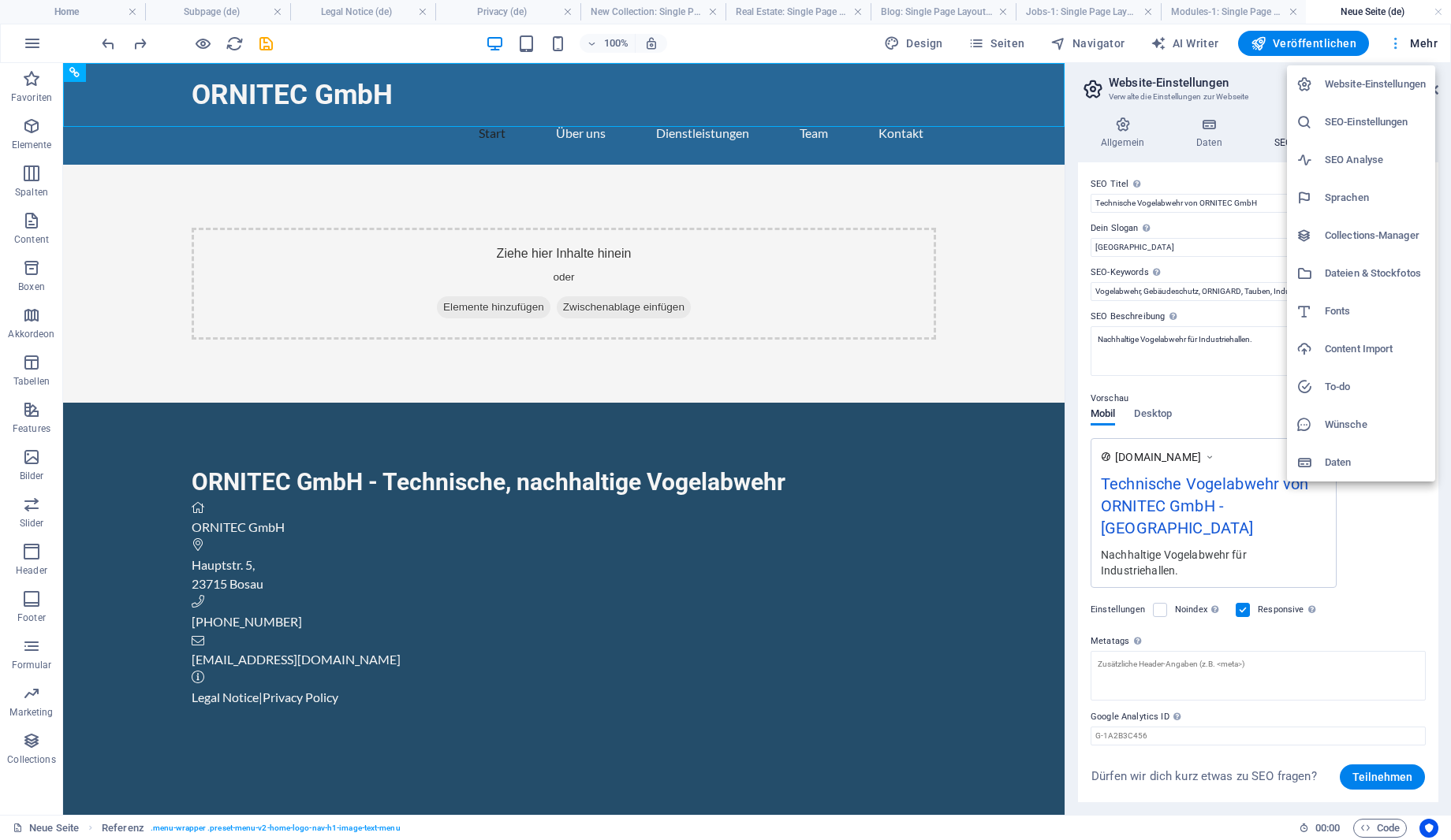
click at [1433, 39] on div at bounding box center [725, 420] width 1451 height 840
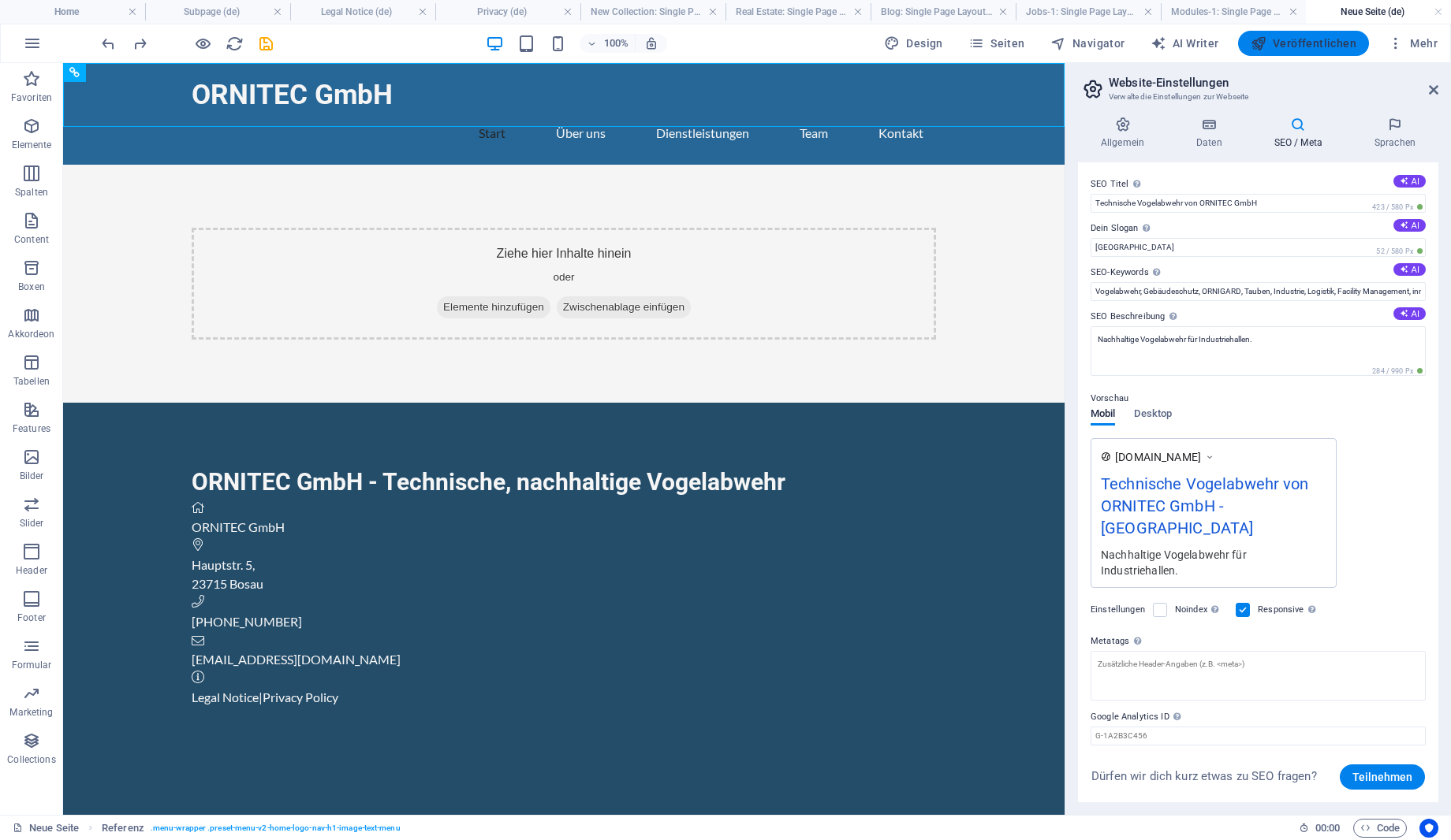
click at [1297, 43] on span "Veröffentlichen" at bounding box center [1303, 43] width 106 height 16
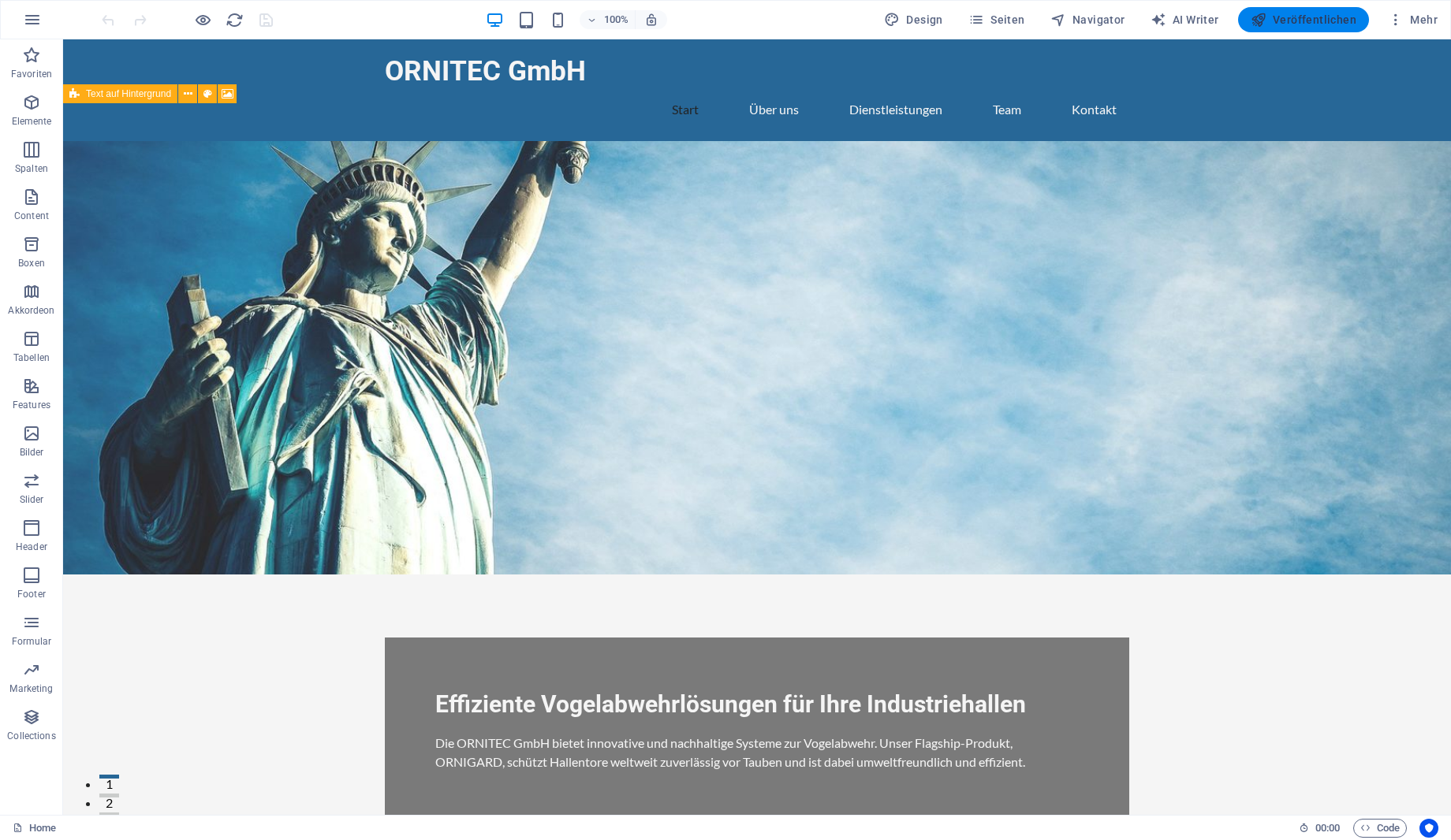
click at [1311, 19] on span "Veröffentlichen" at bounding box center [1303, 19] width 106 height 16
